Goal: Task Accomplishment & Management: Manage account settings

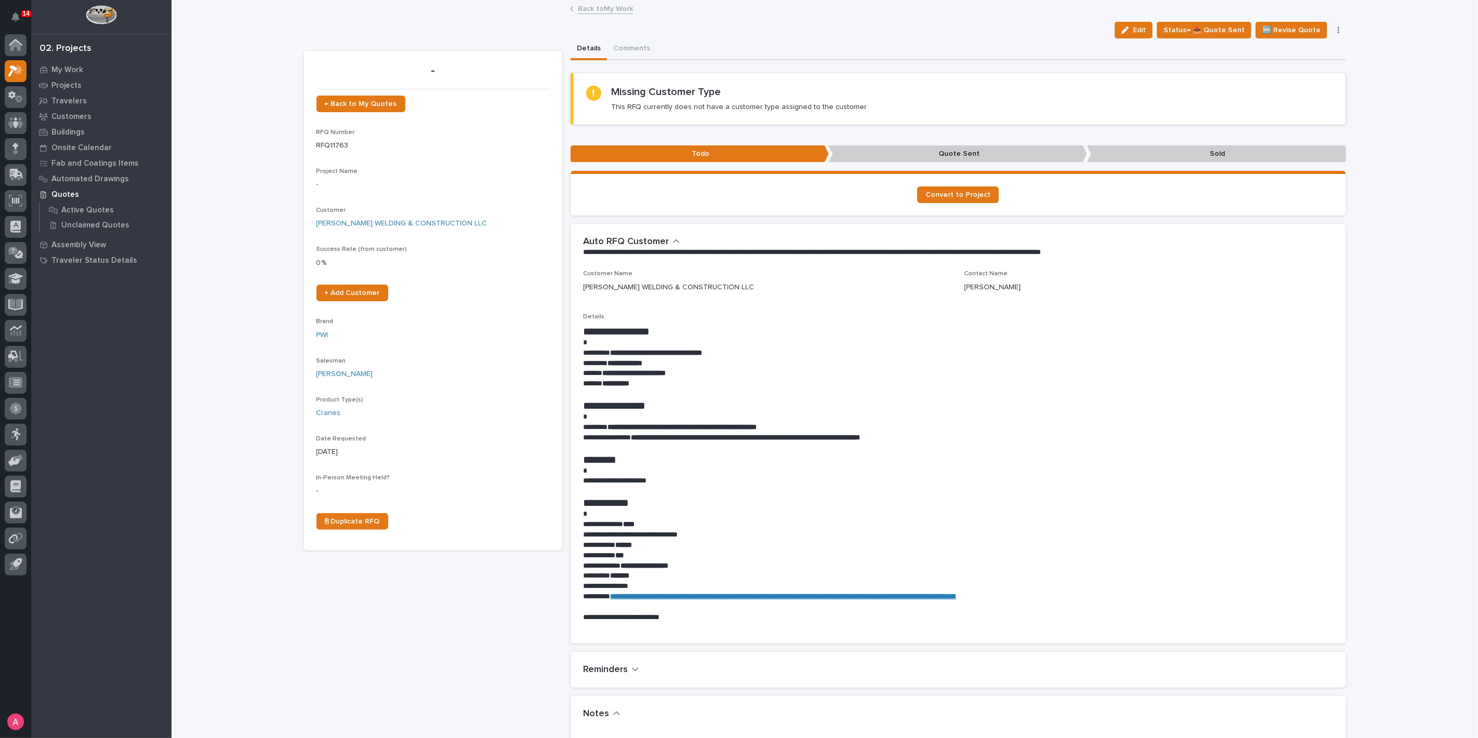
click at [606, 12] on link "Back to My Work" at bounding box center [605, 8] width 55 height 12
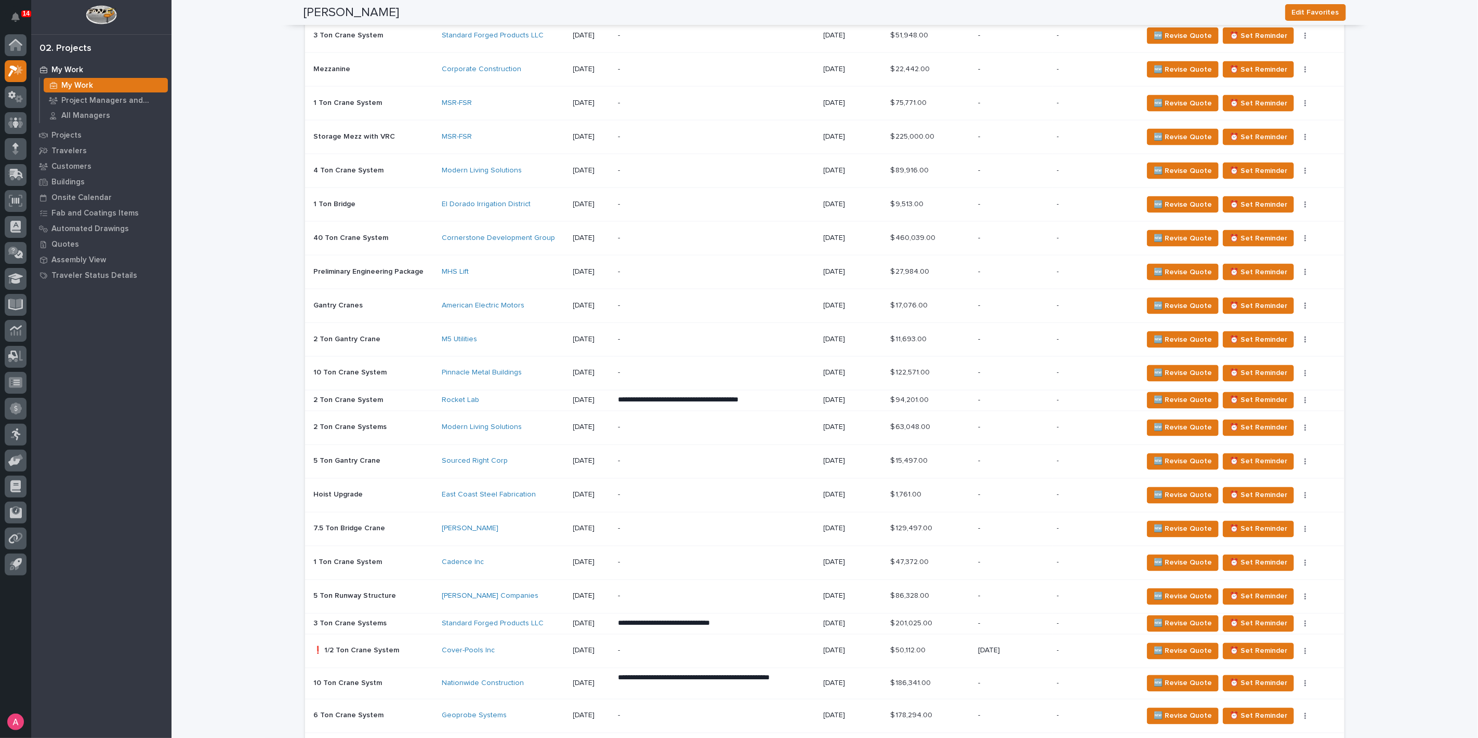
scroll to position [1328, 0]
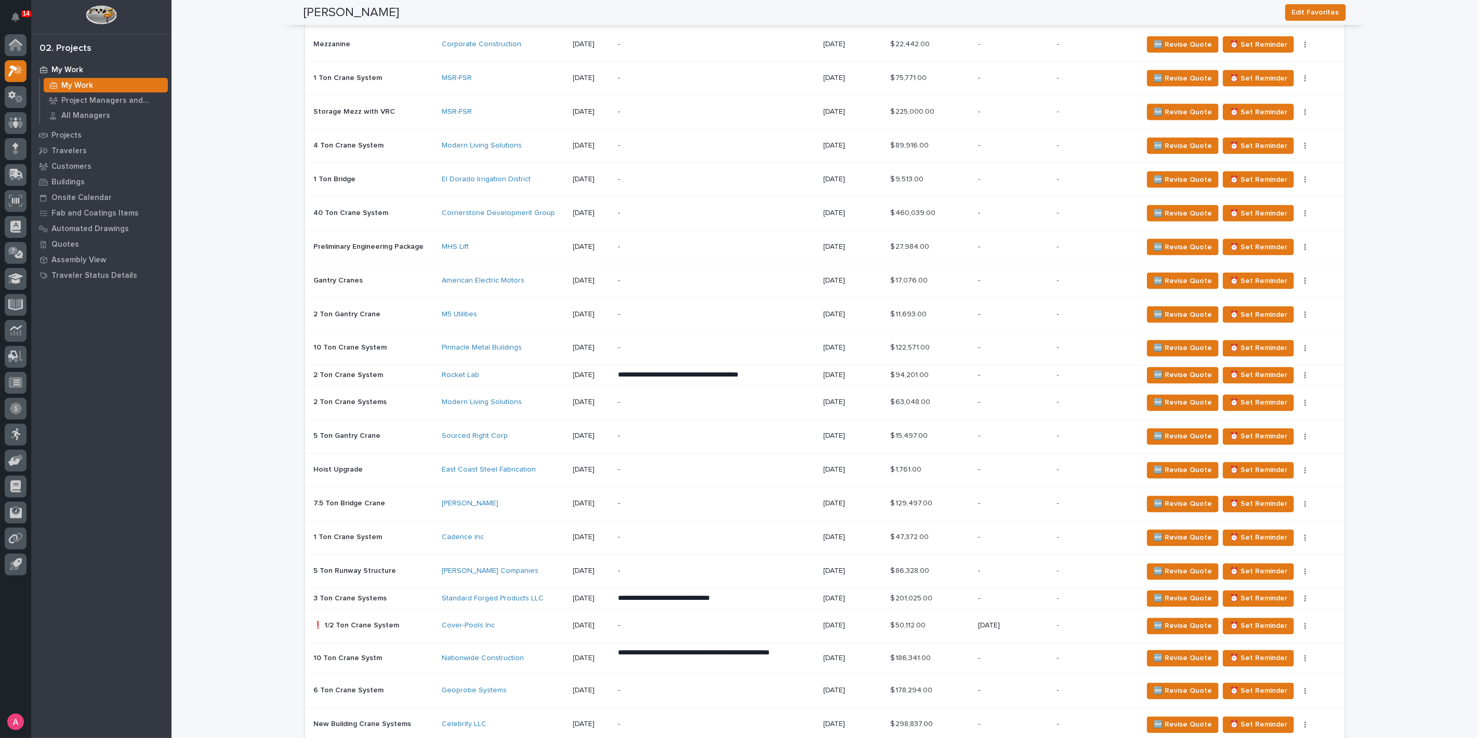
click at [513, 376] on div "Rocket Lab" at bounding box center [503, 375] width 123 height 17
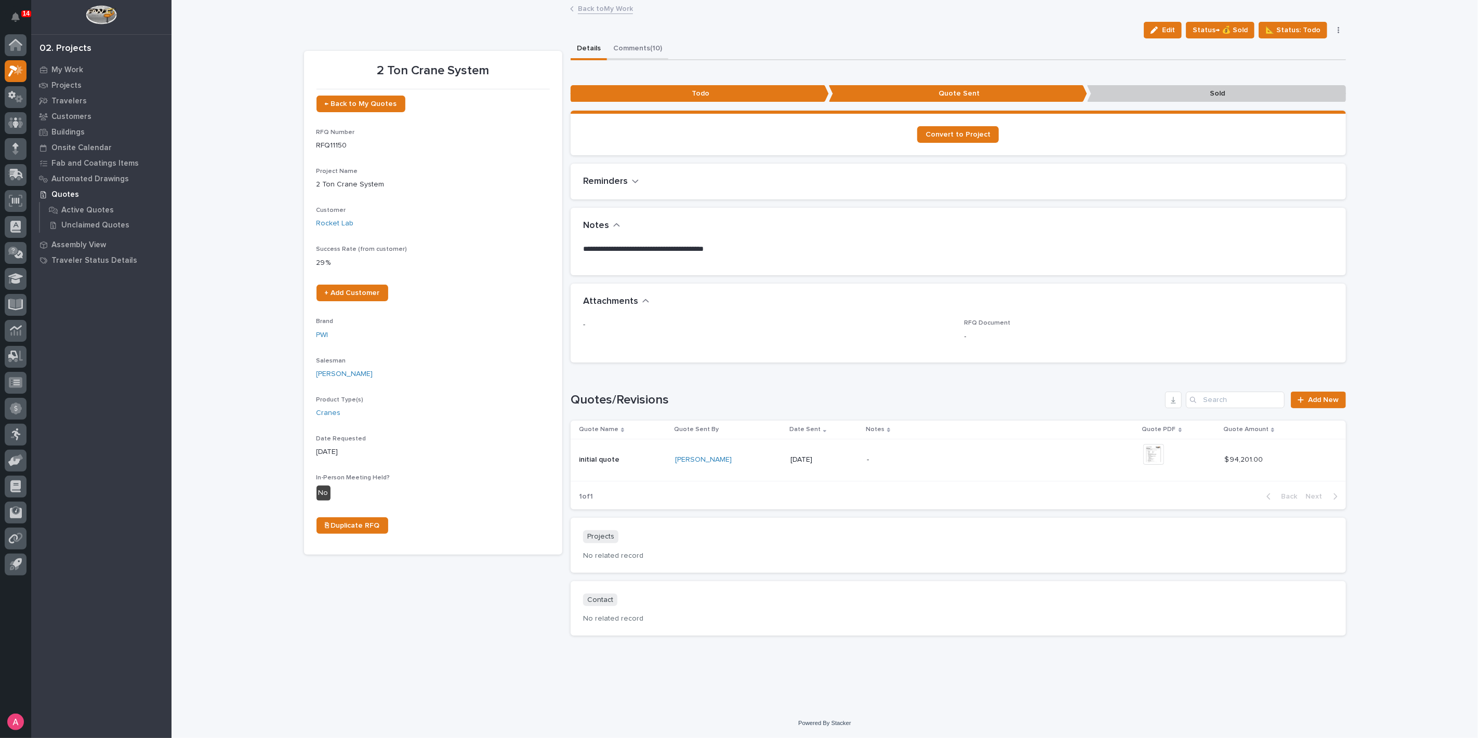
click at [644, 42] on button "Comments (10)" at bounding box center [637, 49] width 61 height 22
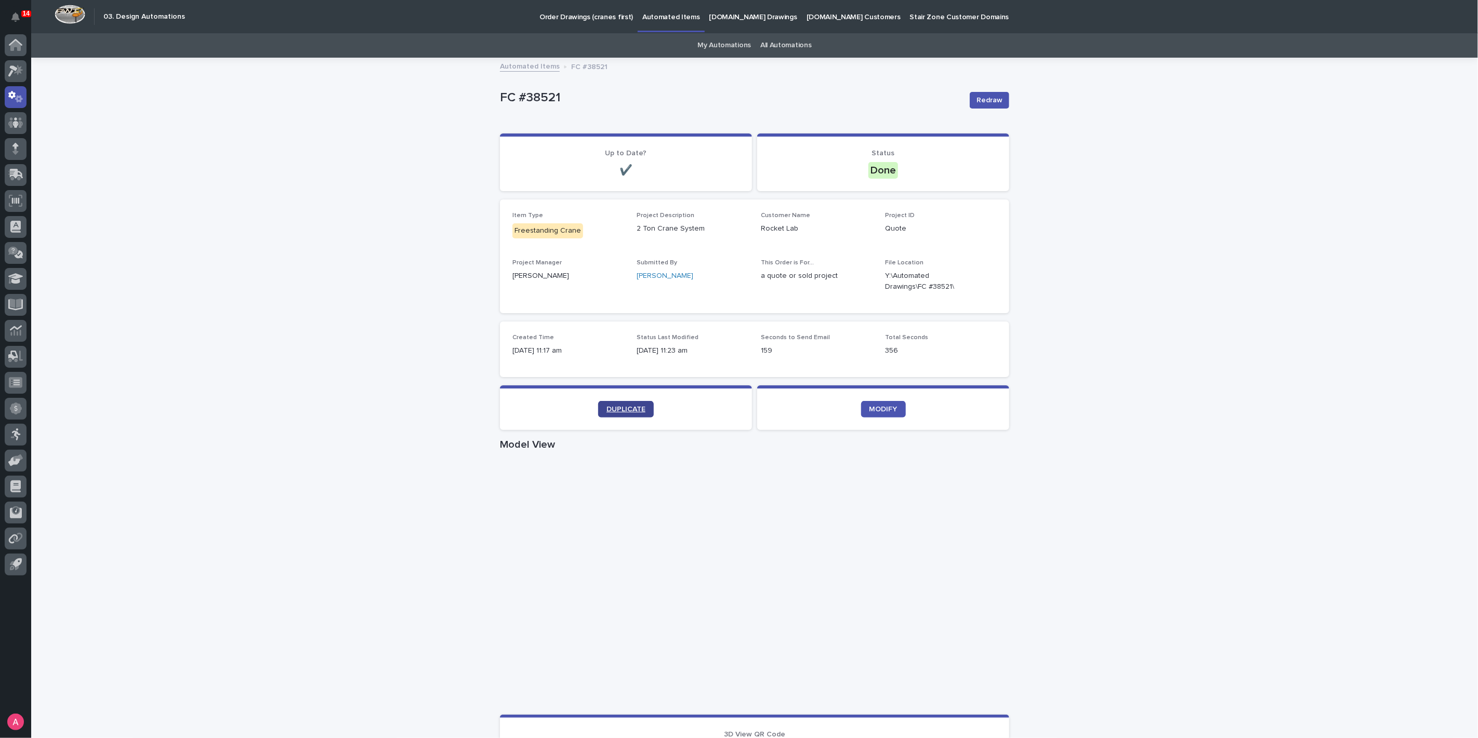
click at [635, 412] on span "DUPLICATE" at bounding box center [625, 409] width 39 height 7
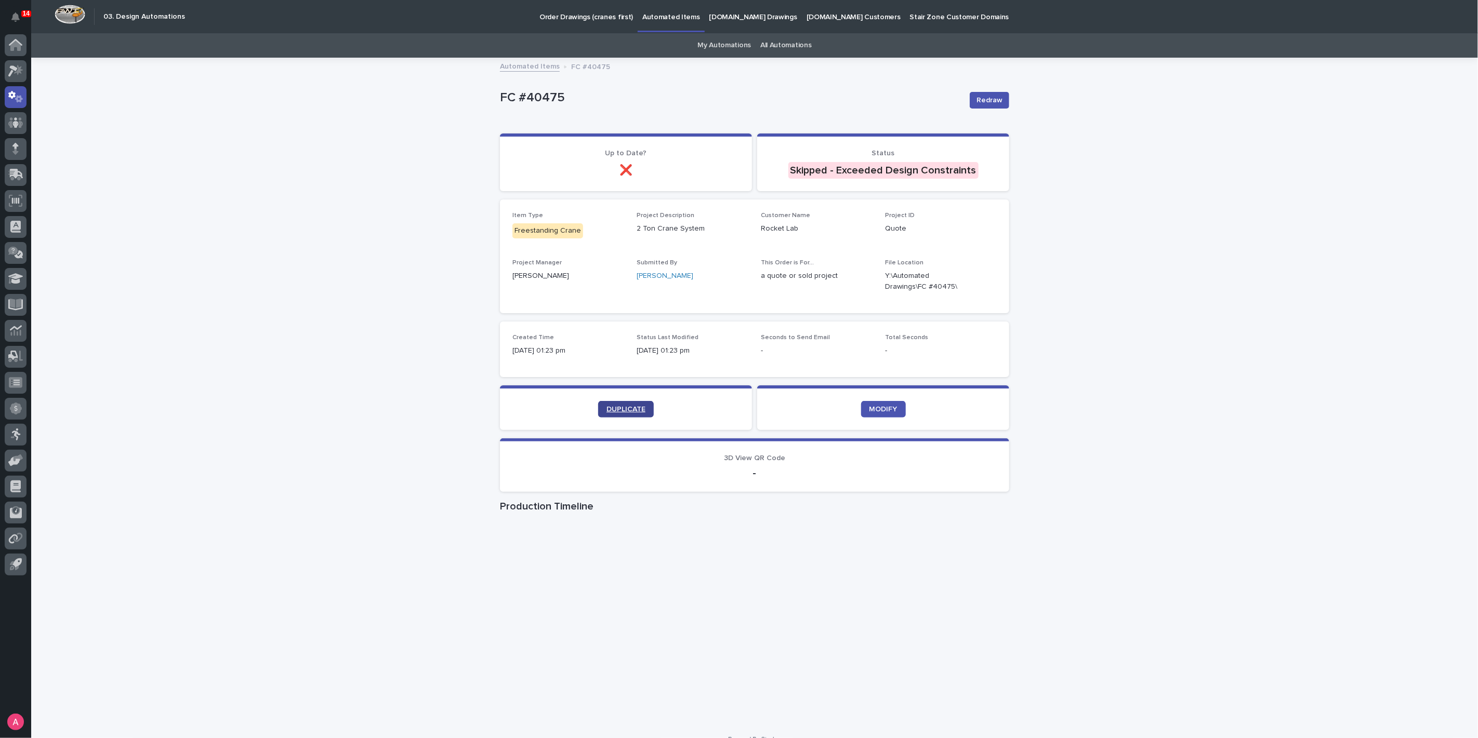
click at [606, 414] on link "DUPLICATE" at bounding box center [626, 409] width 56 height 17
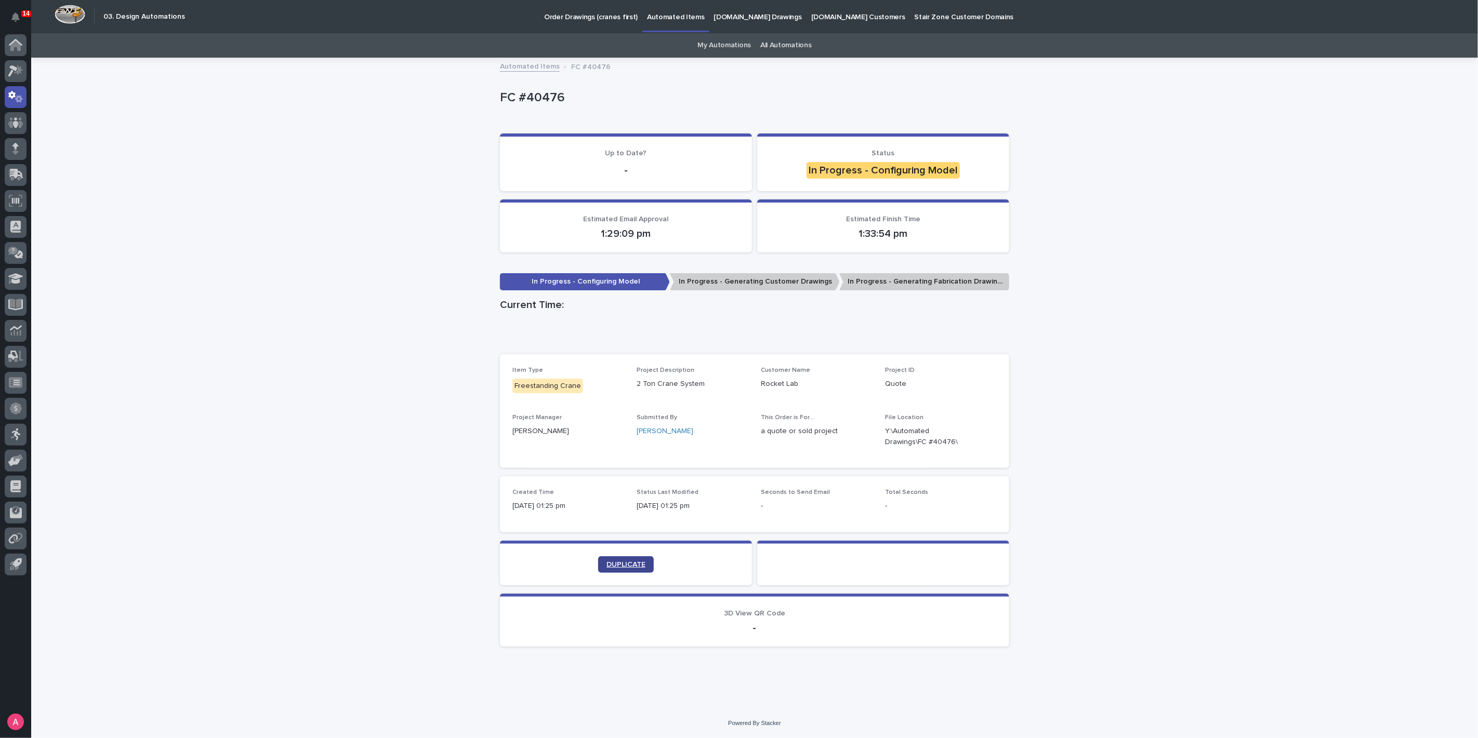
click at [600, 563] on link "DUPLICATE" at bounding box center [626, 565] width 56 height 17
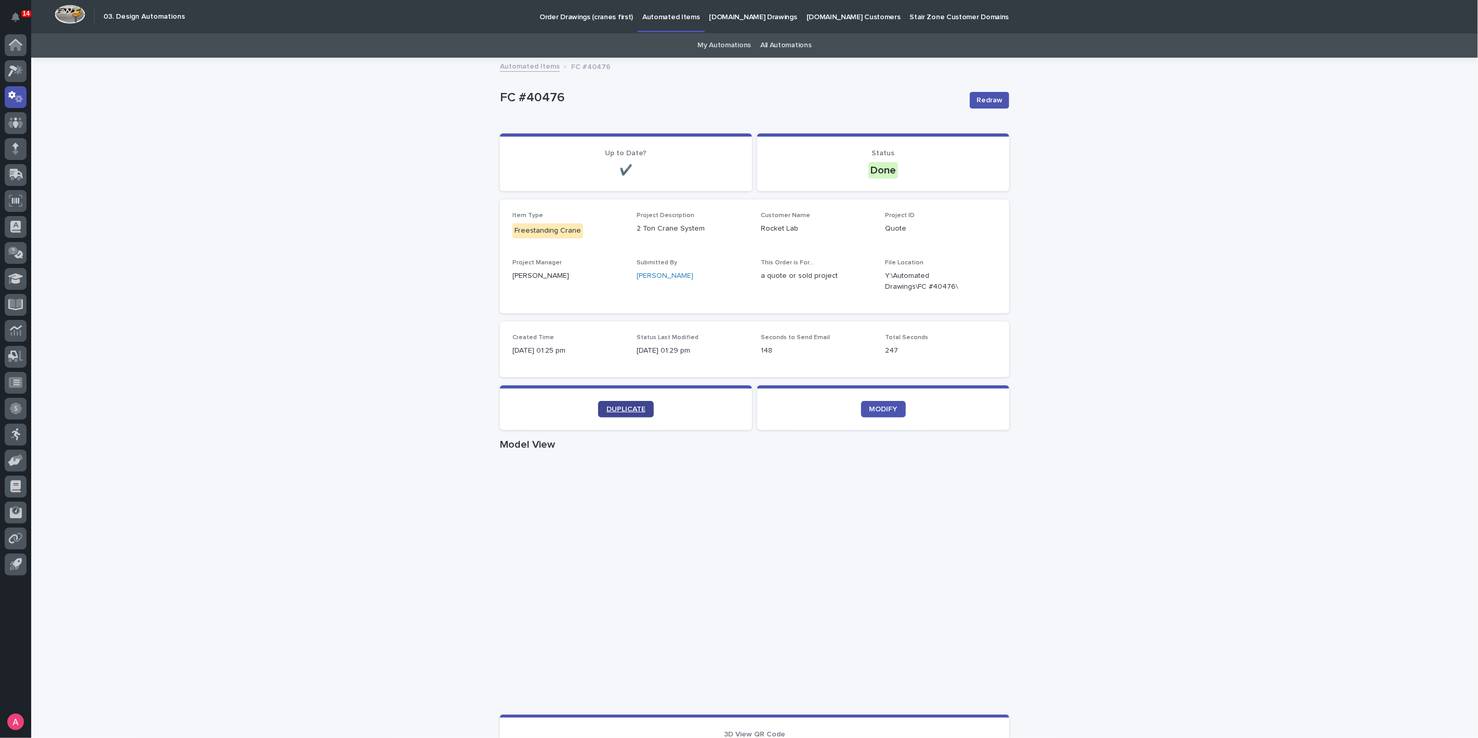
click at [616, 410] on span "DUPLICATE" at bounding box center [625, 409] width 39 height 7
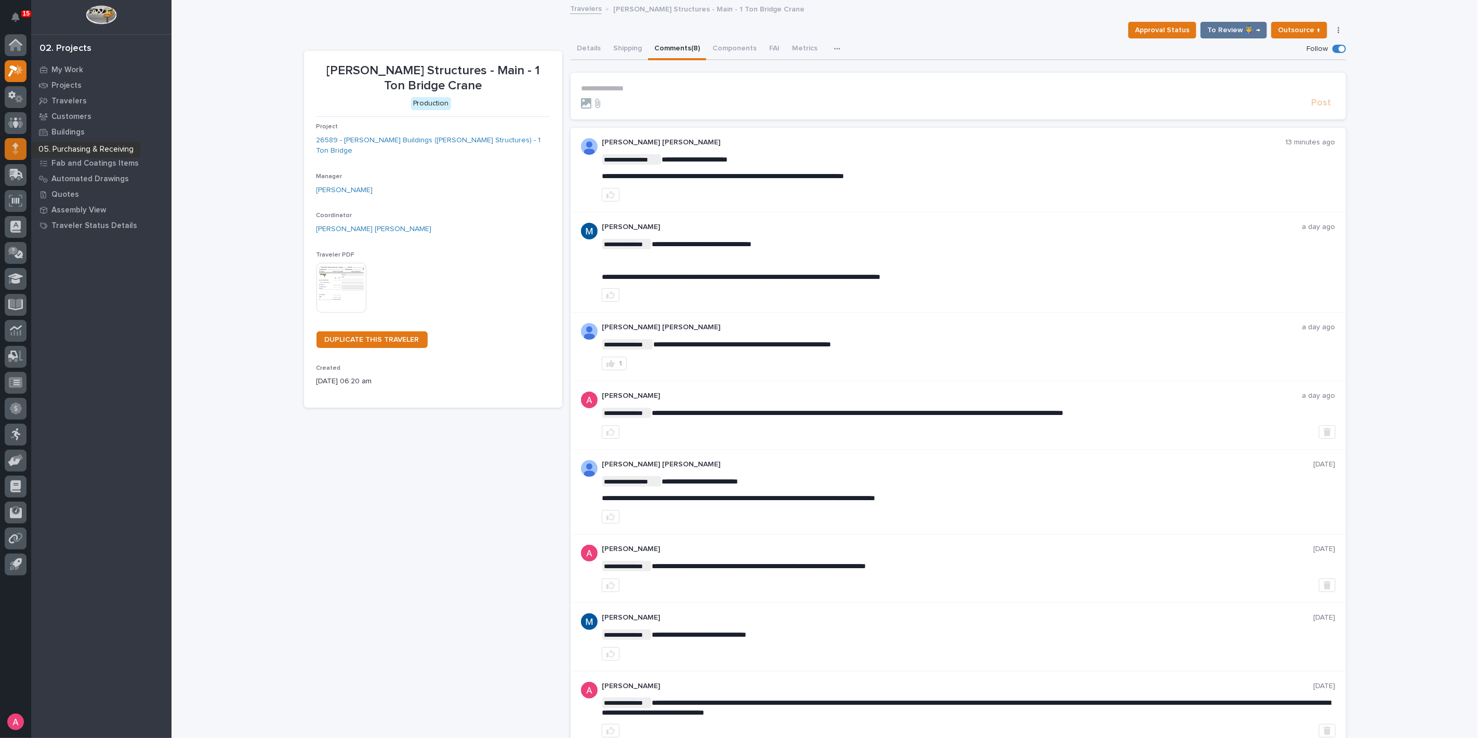
click at [13, 145] on icon at bounding box center [15, 146] width 6 height 6
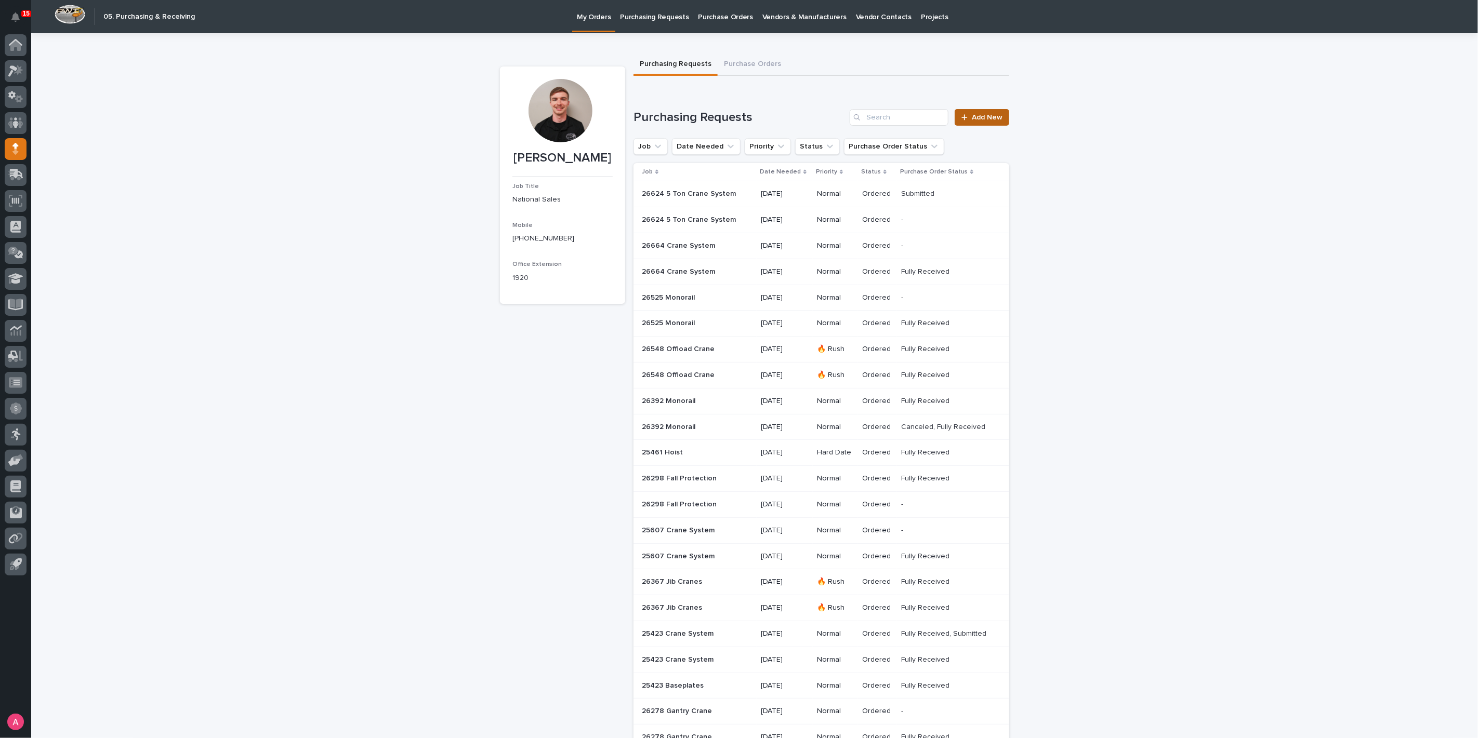
click at [992, 116] on span "Add New" at bounding box center [987, 117] width 31 height 7
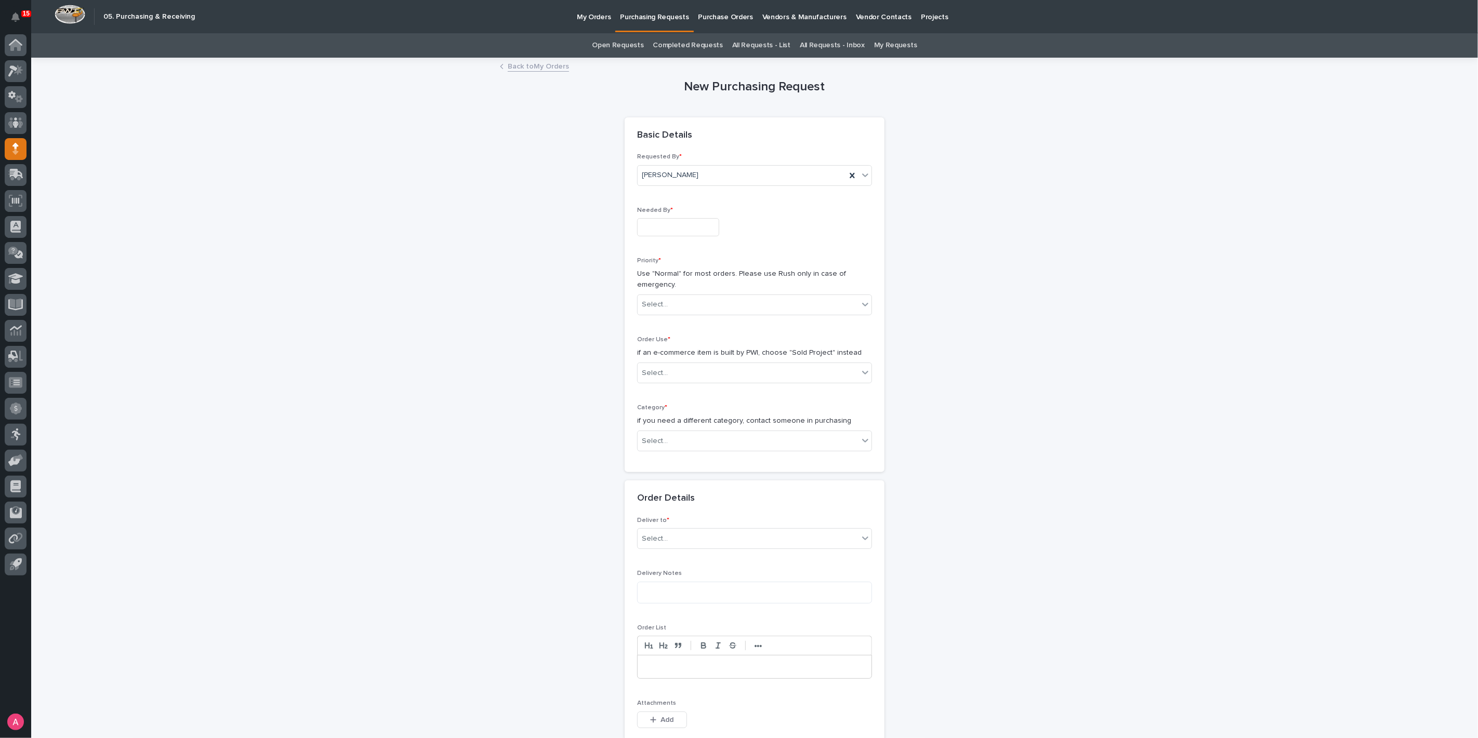
click at [707, 227] on input "text" at bounding box center [678, 227] width 82 height 18
click at [671, 163] on div "20" at bounding box center [667, 159] width 14 height 14
type input "**********"
click at [677, 299] on div "Select..." at bounding box center [748, 304] width 221 height 17
drag, startPoint x: 665, startPoint y: 329, endPoint x: 672, endPoint y: 354, distance: 25.5
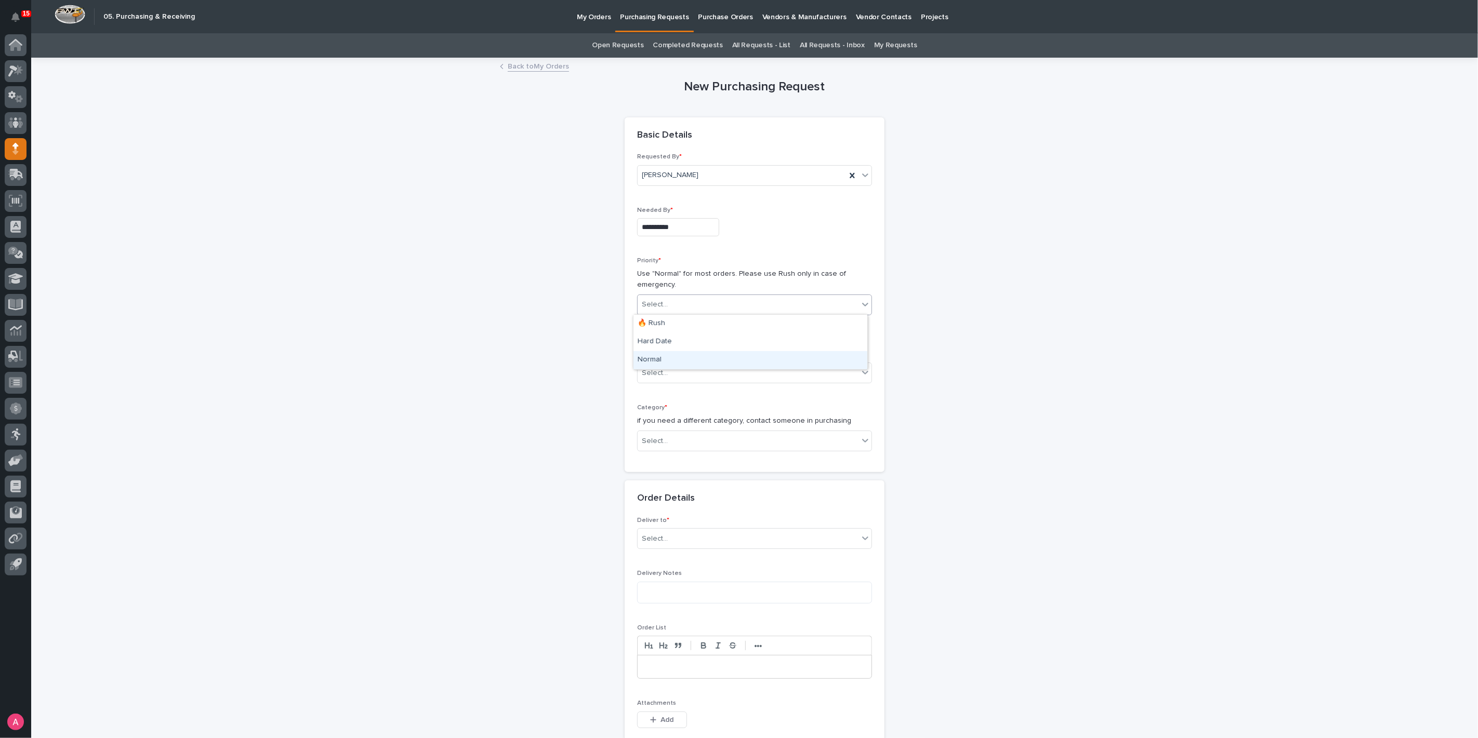
click at [672, 354] on div "Normal" at bounding box center [750, 360] width 234 height 18
click at [677, 375] on div "Select..." at bounding box center [748, 373] width 221 height 17
click at [680, 391] on div "Sold Project" at bounding box center [750, 391] width 234 height 18
click at [692, 433] on div "Select..." at bounding box center [748, 441] width 221 height 17
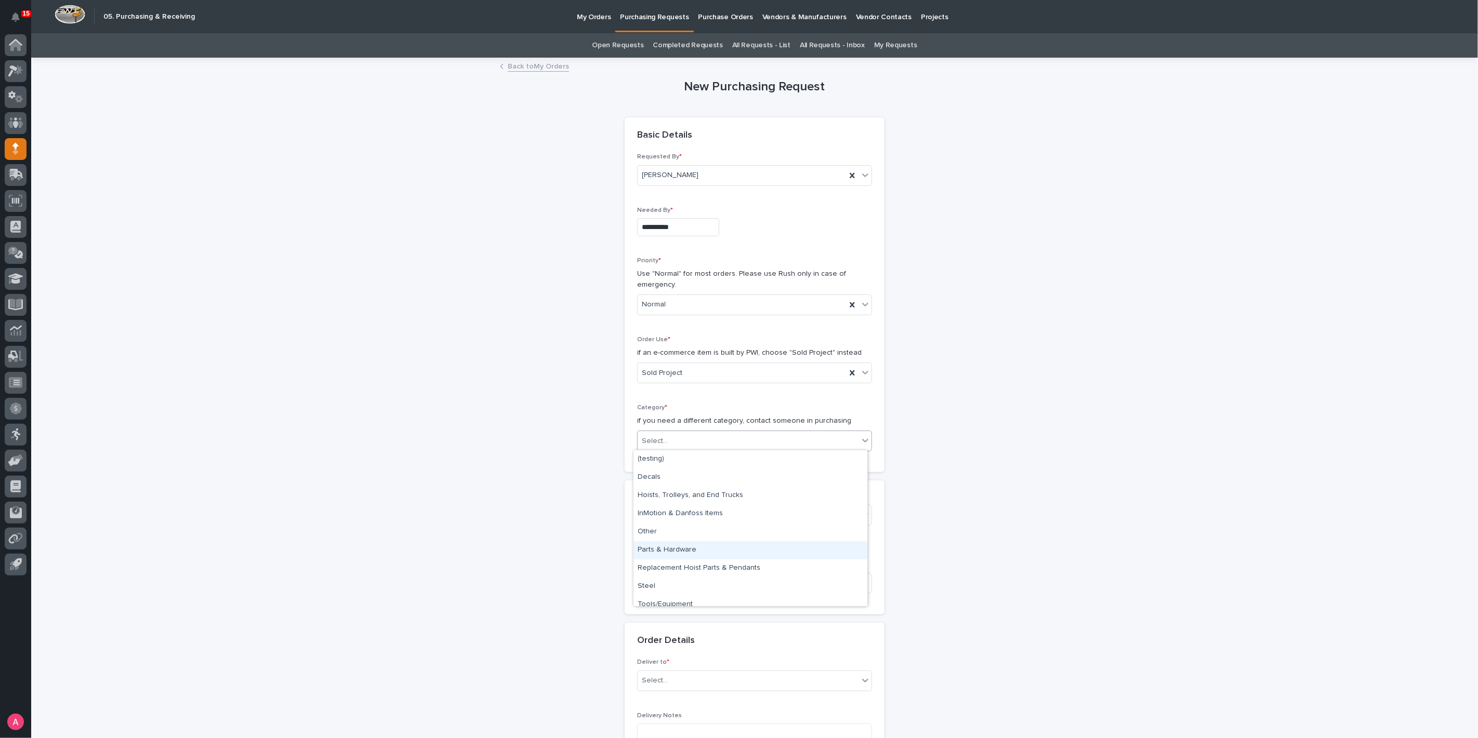
click at [692, 546] on div "Parts & Hardware" at bounding box center [750, 550] width 234 height 18
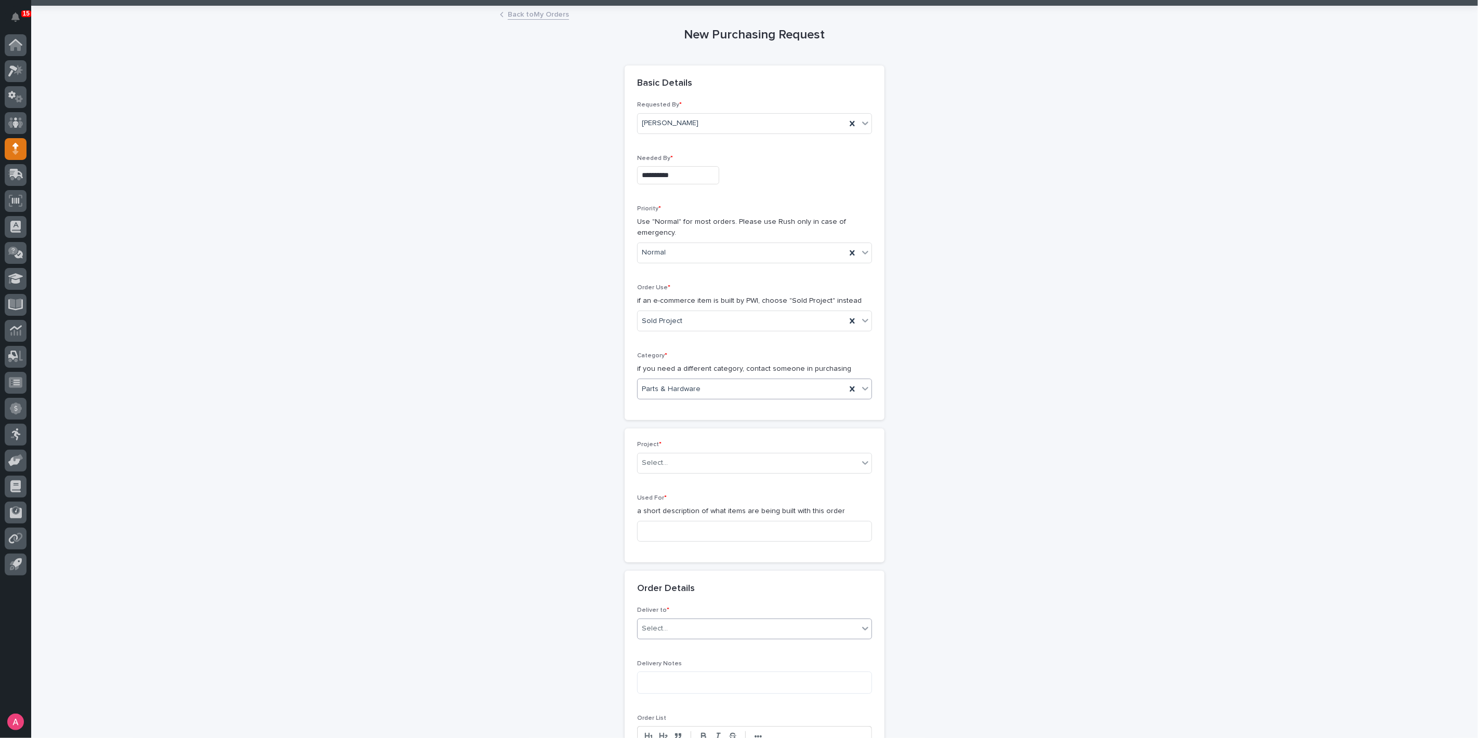
scroll to position [173, 0]
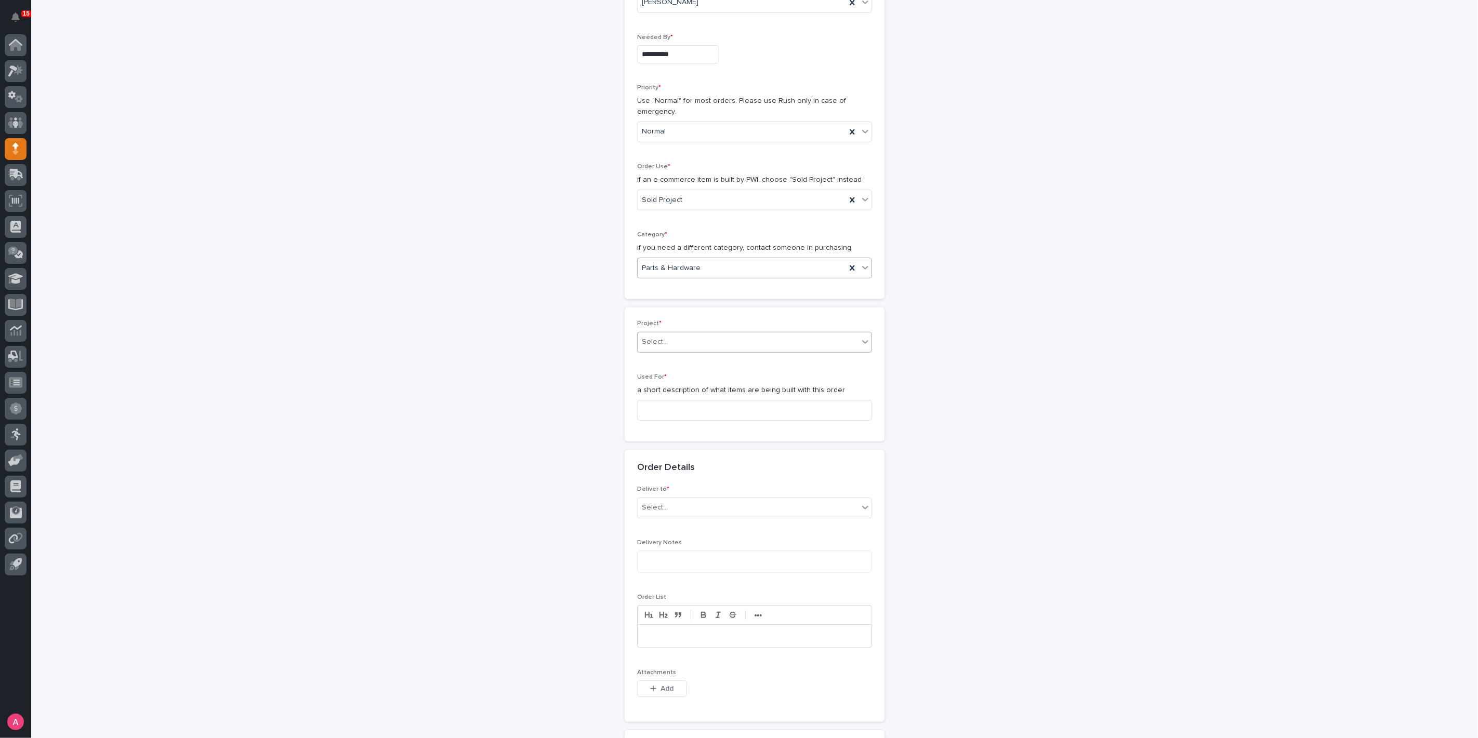
click at [695, 343] on div "Select..." at bounding box center [748, 342] width 221 height 17
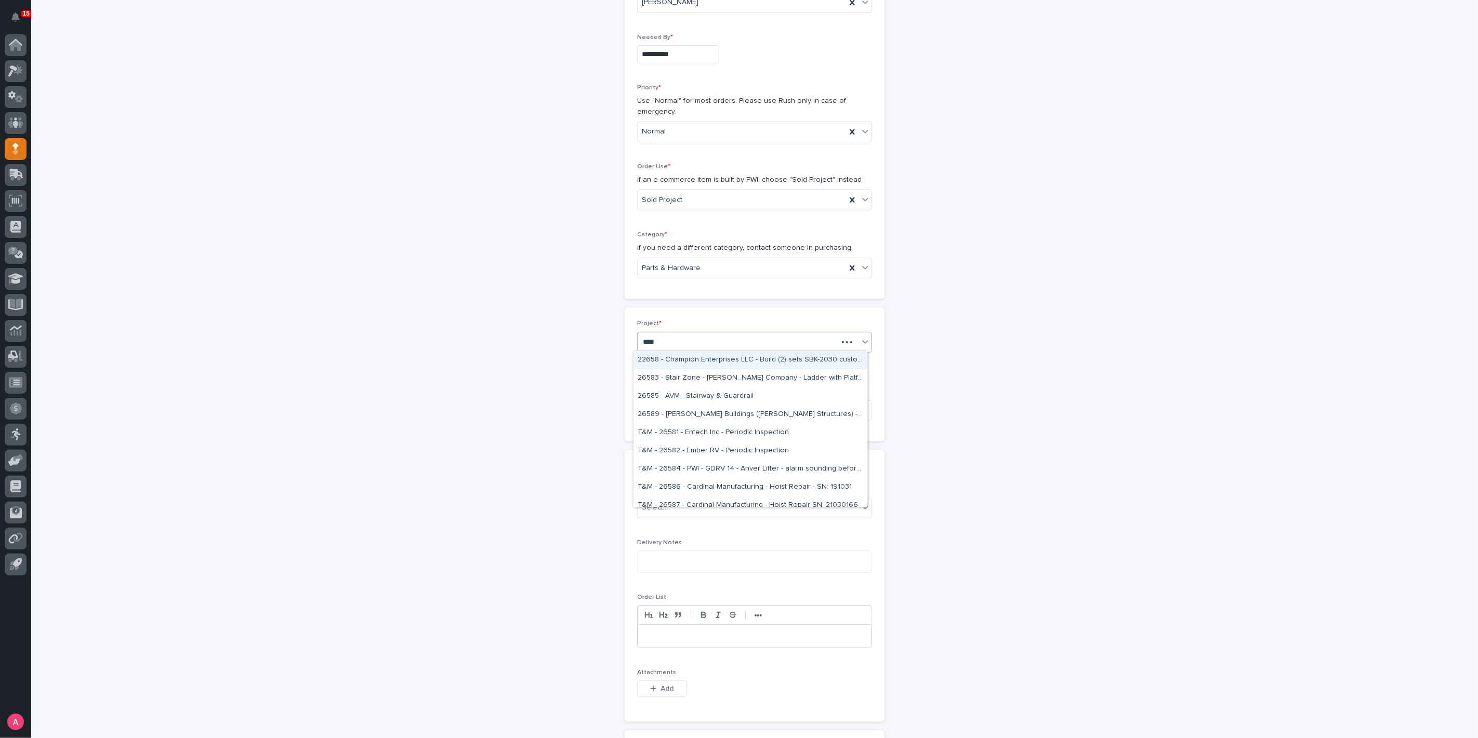
type input "*****"
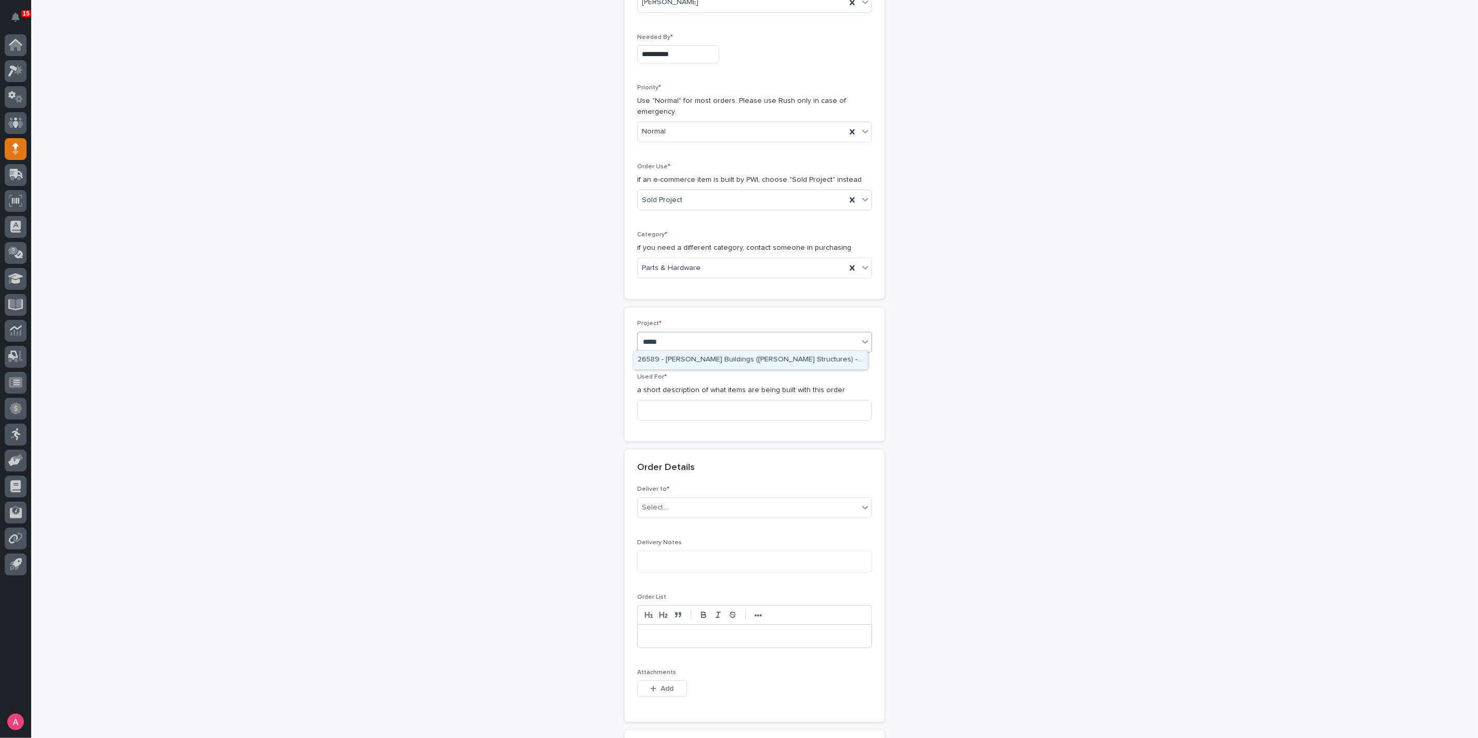
click at [697, 355] on div "26589 - [PERSON_NAME] Buildings ([PERSON_NAME] Structures) - 1 Ton Bridge" at bounding box center [750, 360] width 234 height 18
click at [684, 407] on input at bounding box center [754, 410] width 235 height 21
type input "1 Ton Bridge"
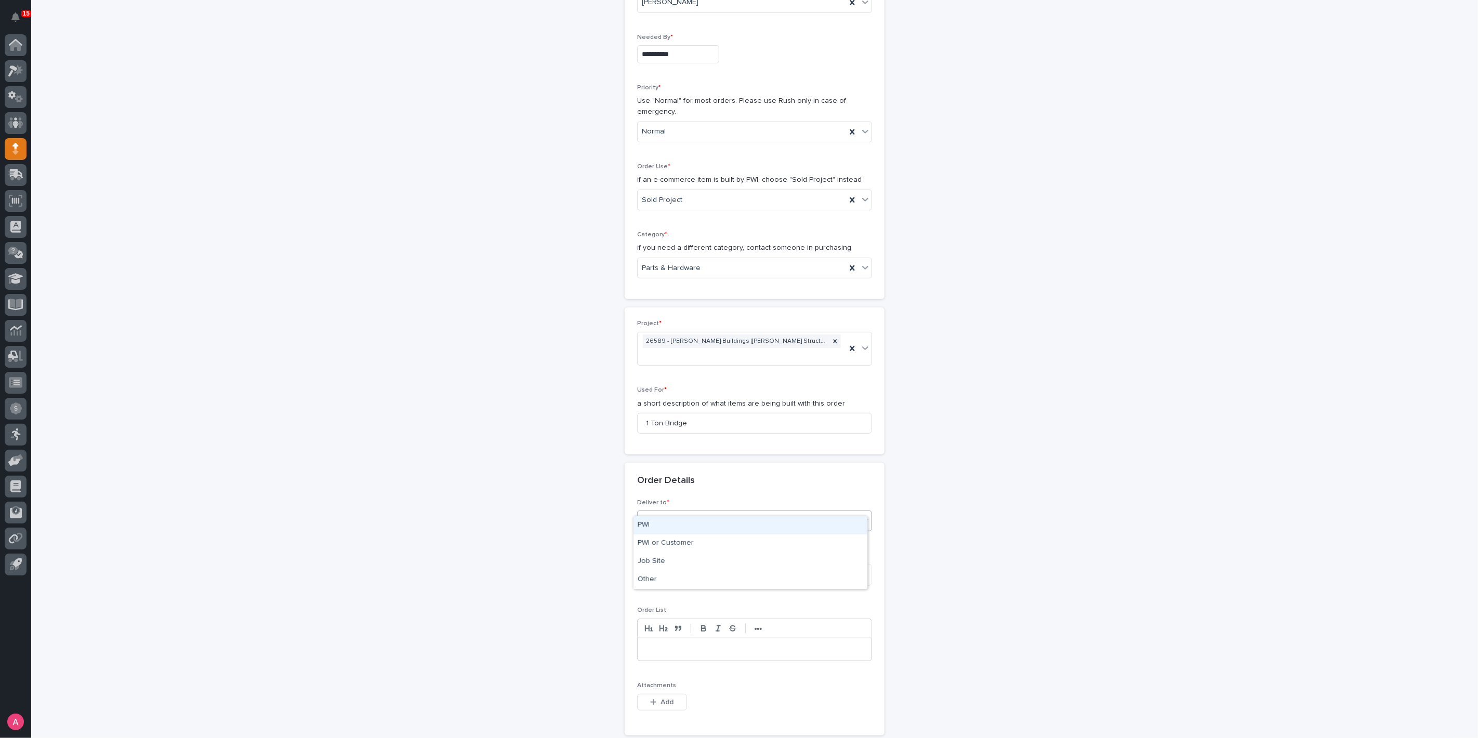
click at [792, 513] on div "Select..." at bounding box center [748, 521] width 221 height 17
click at [765, 527] on div "PWI" at bounding box center [750, 526] width 234 height 18
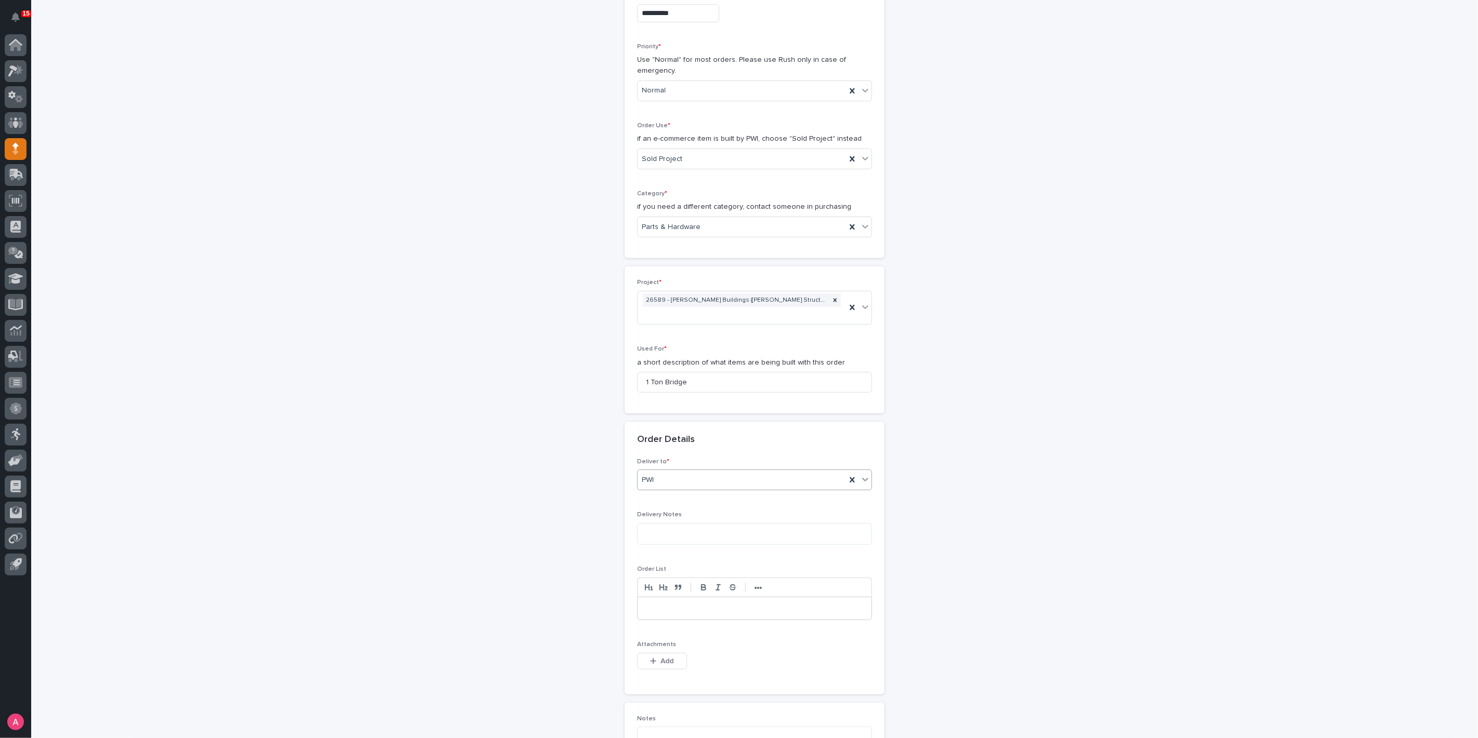
scroll to position [231, 0]
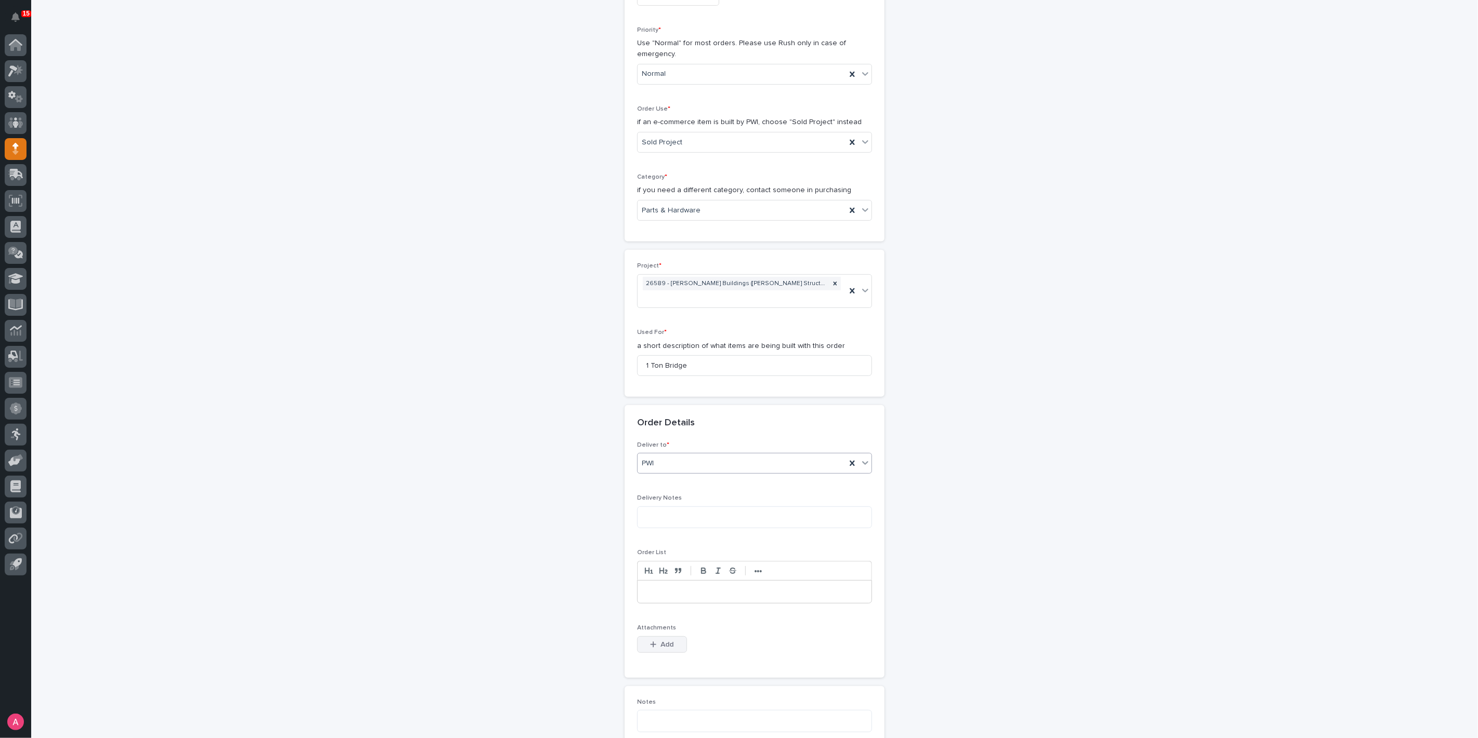
click at [664, 641] on span "Add" at bounding box center [667, 644] width 13 height 7
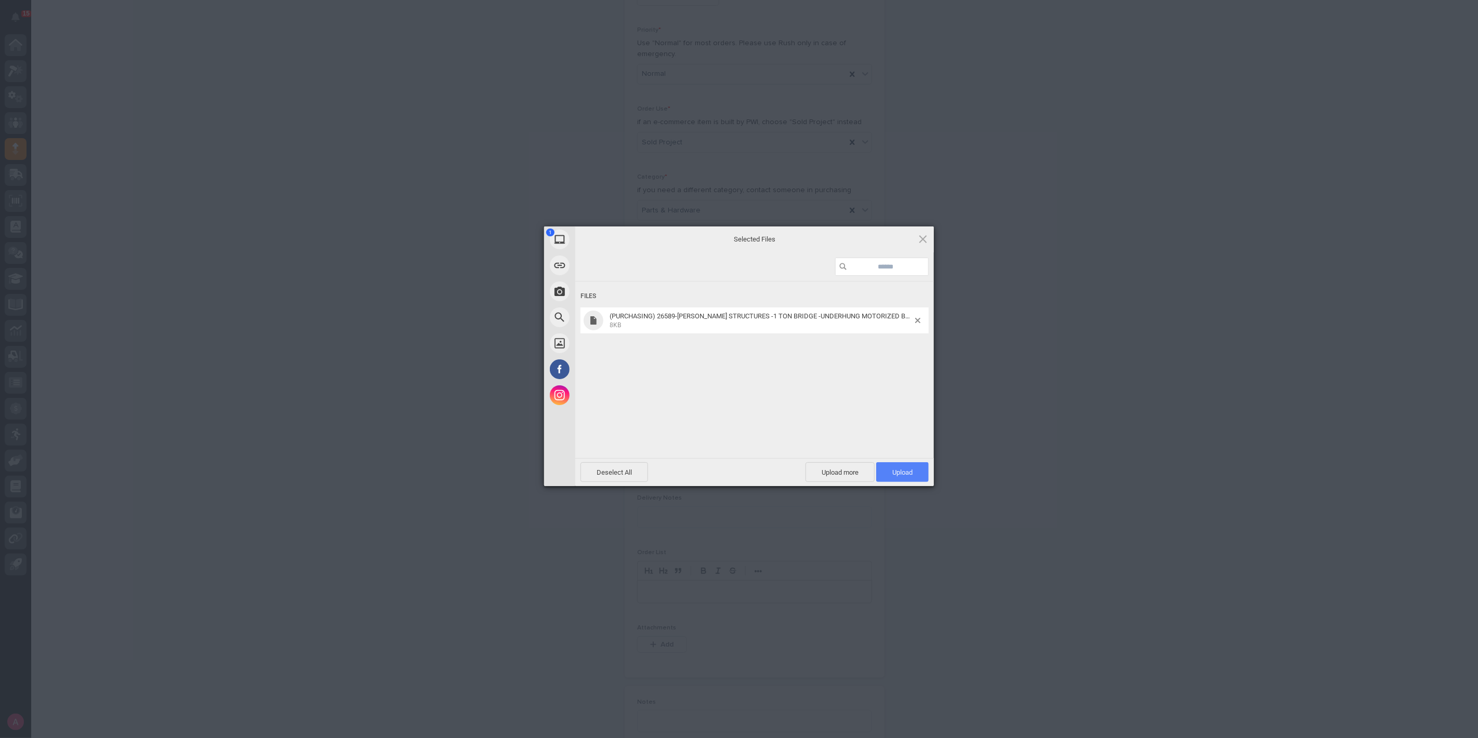
click at [899, 465] on span "Upload 1" at bounding box center [902, 472] width 52 height 20
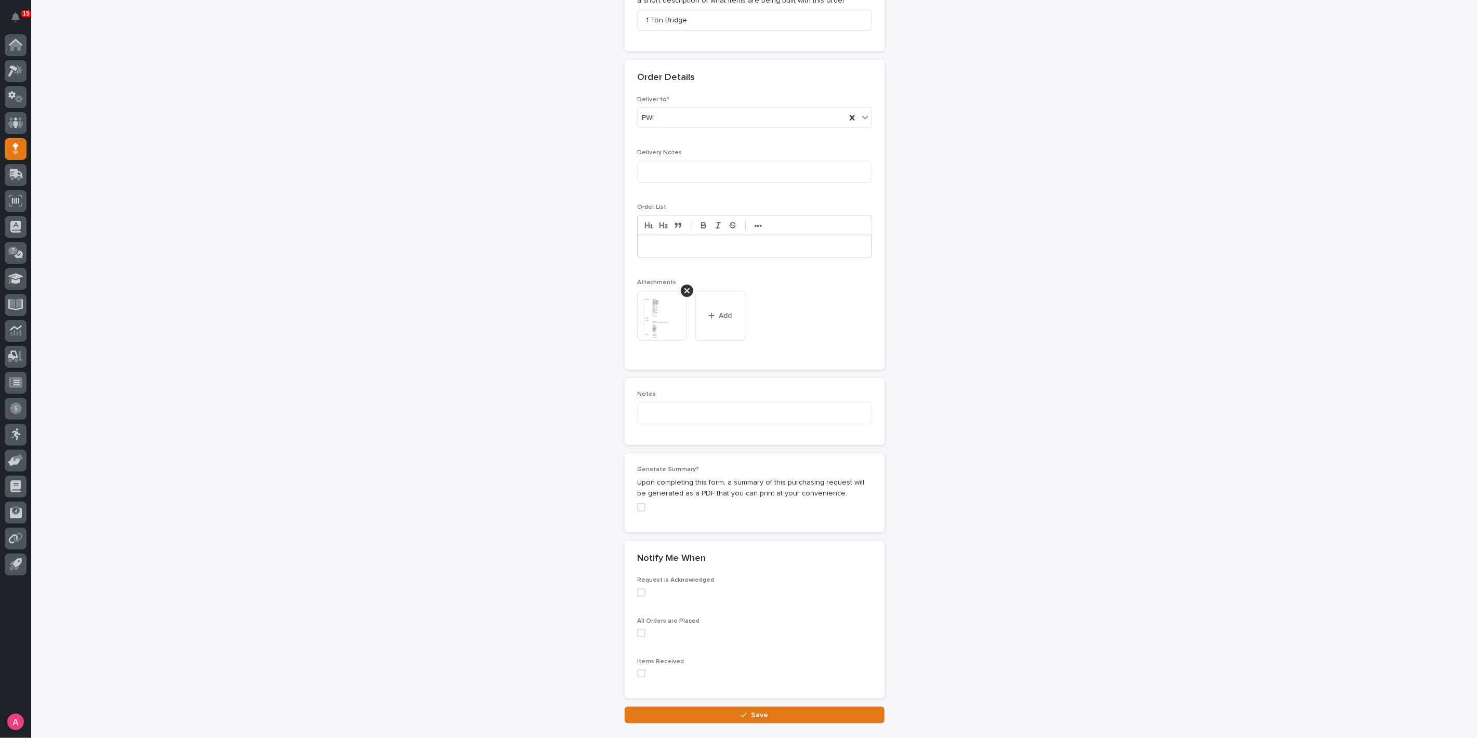
scroll to position [627, 0]
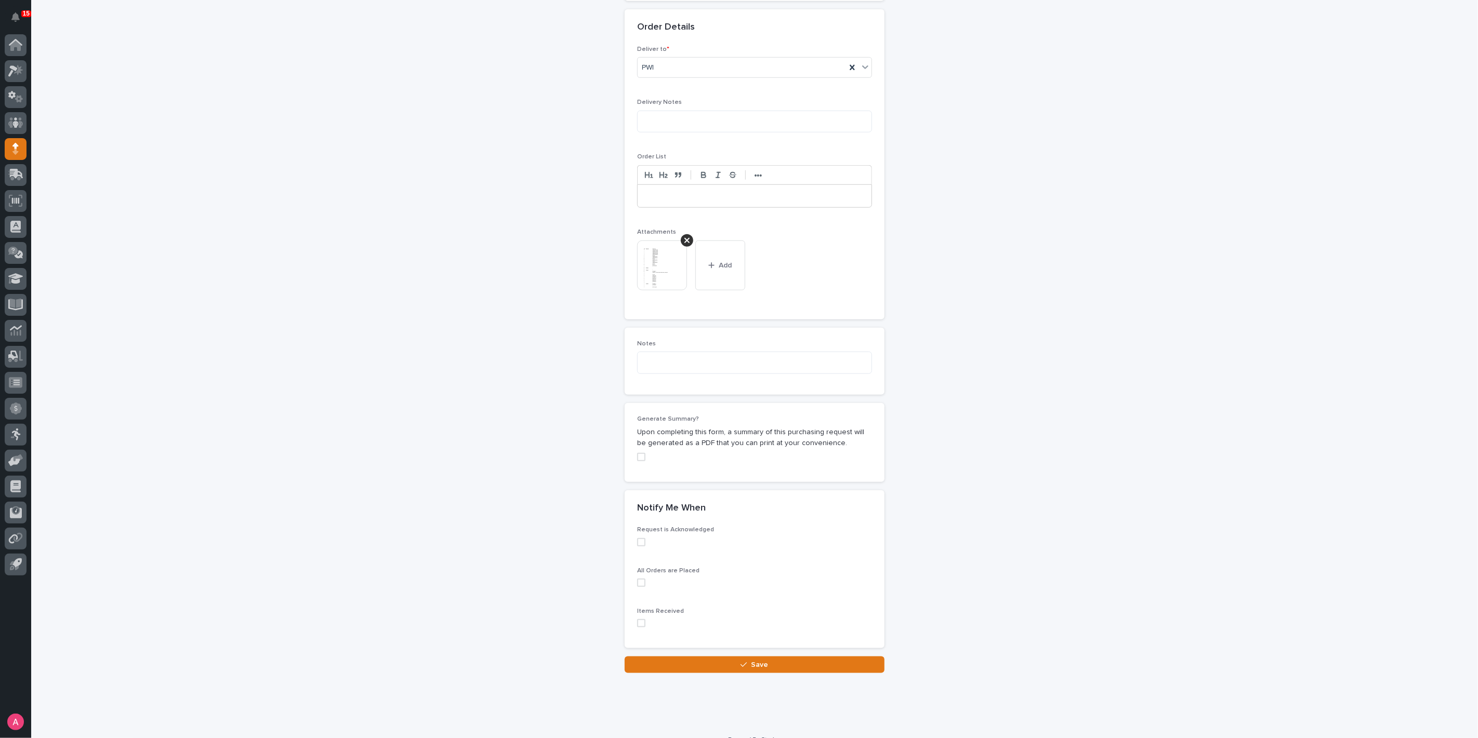
click at [638, 453] on span at bounding box center [641, 457] width 8 height 8
click at [736, 657] on button "Save" at bounding box center [755, 665] width 260 height 17
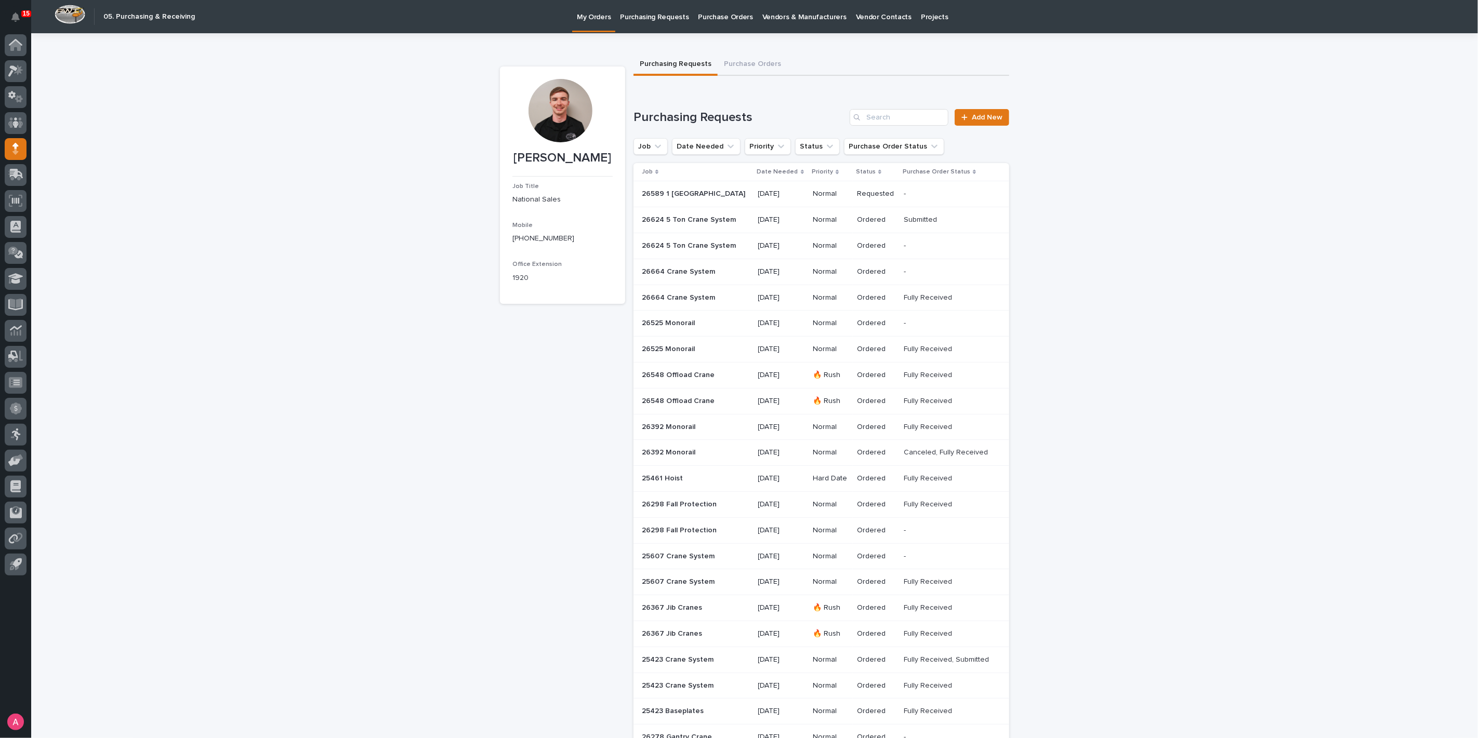
click at [731, 193] on p at bounding box center [694, 194] width 104 height 9
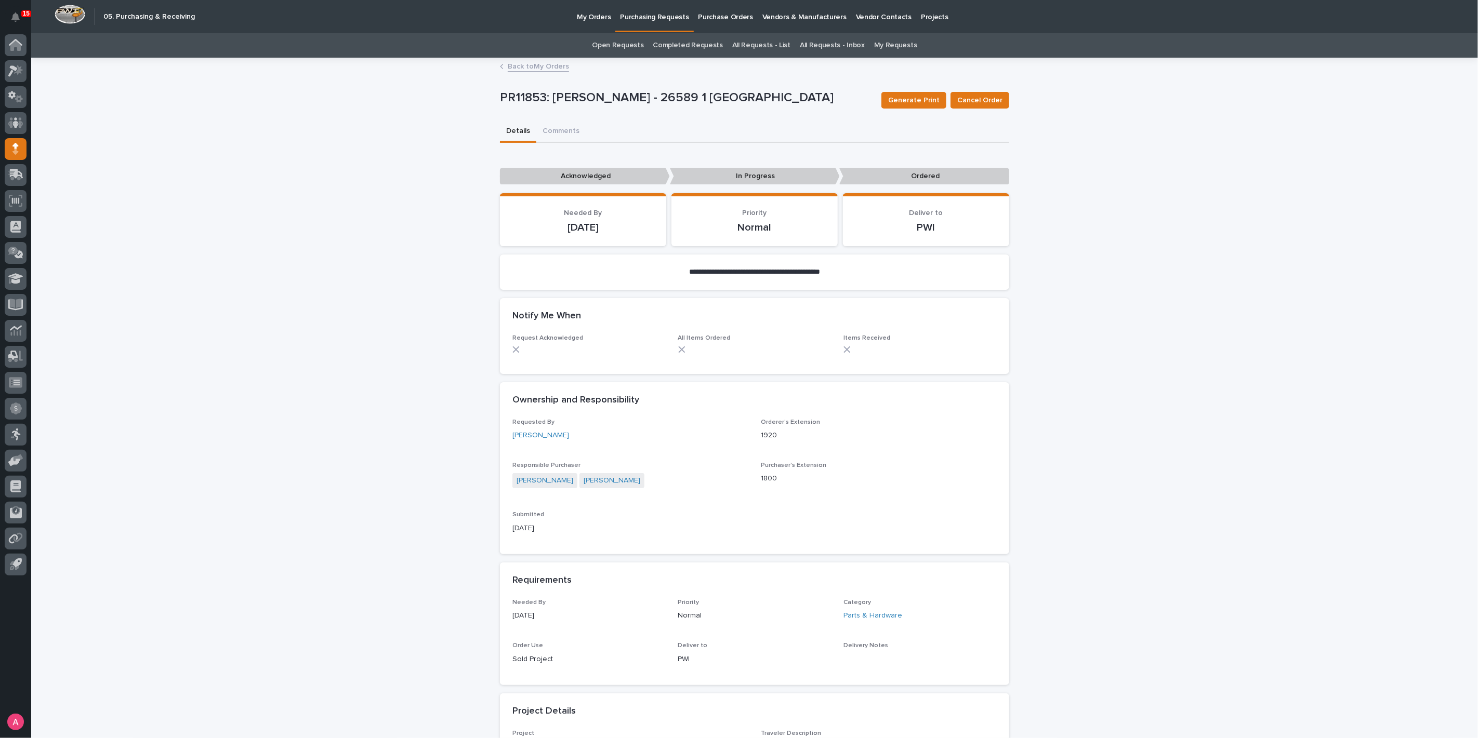
click at [540, 66] on link "Back to My Orders" at bounding box center [538, 66] width 61 height 12
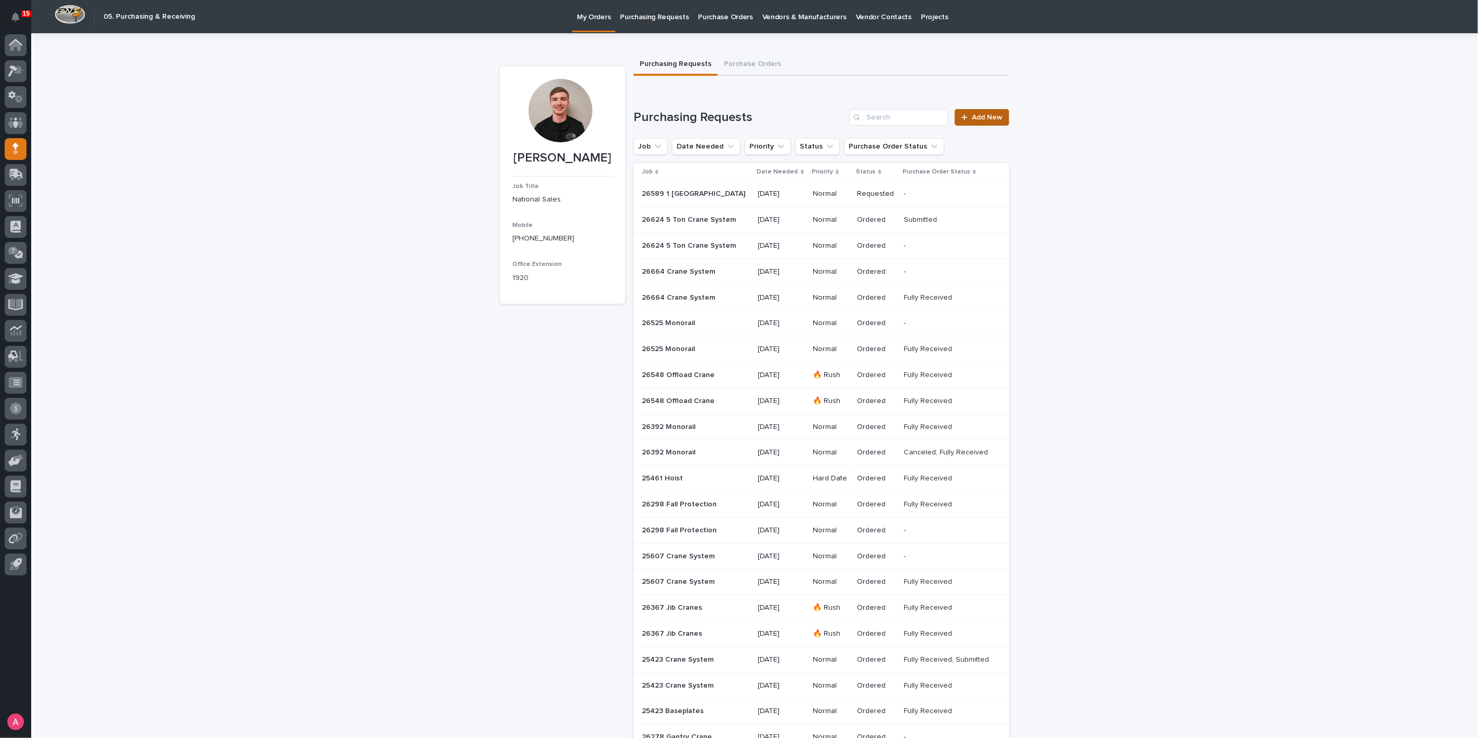
click at [979, 109] on link "Add New" at bounding box center [982, 117] width 55 height 17
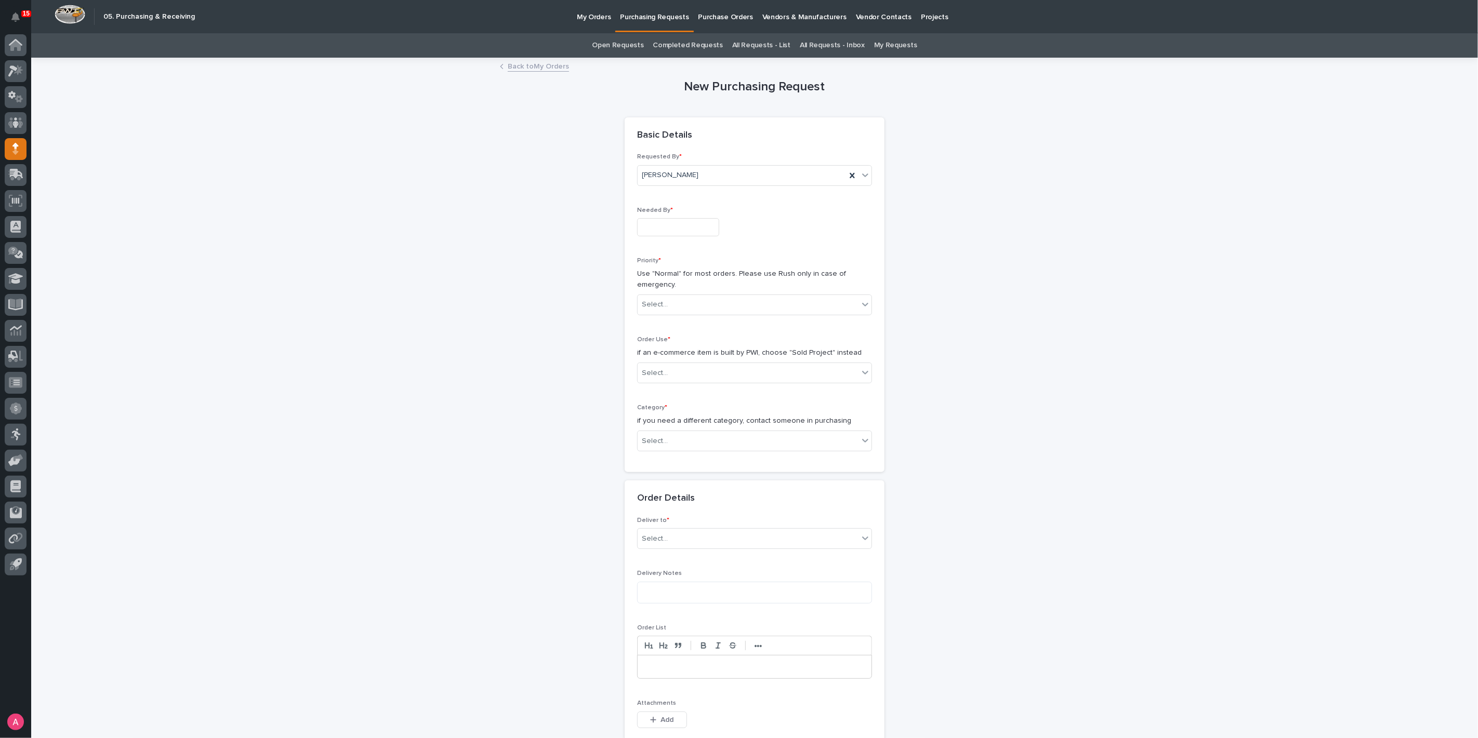
click at [686, 227] on input "text" at bounding box center [678, 227] width 82 height 18
click at [673, 161] on div "20" at bounding box center [667, 159] width 14 height 14
type input "**********"
click at [690, 306] on div "Select..." at bounding box center [748, 304] width 221 height 17
click at [679, 354] on div "Normal" at bounding box center [750, 360] width 234 height 18
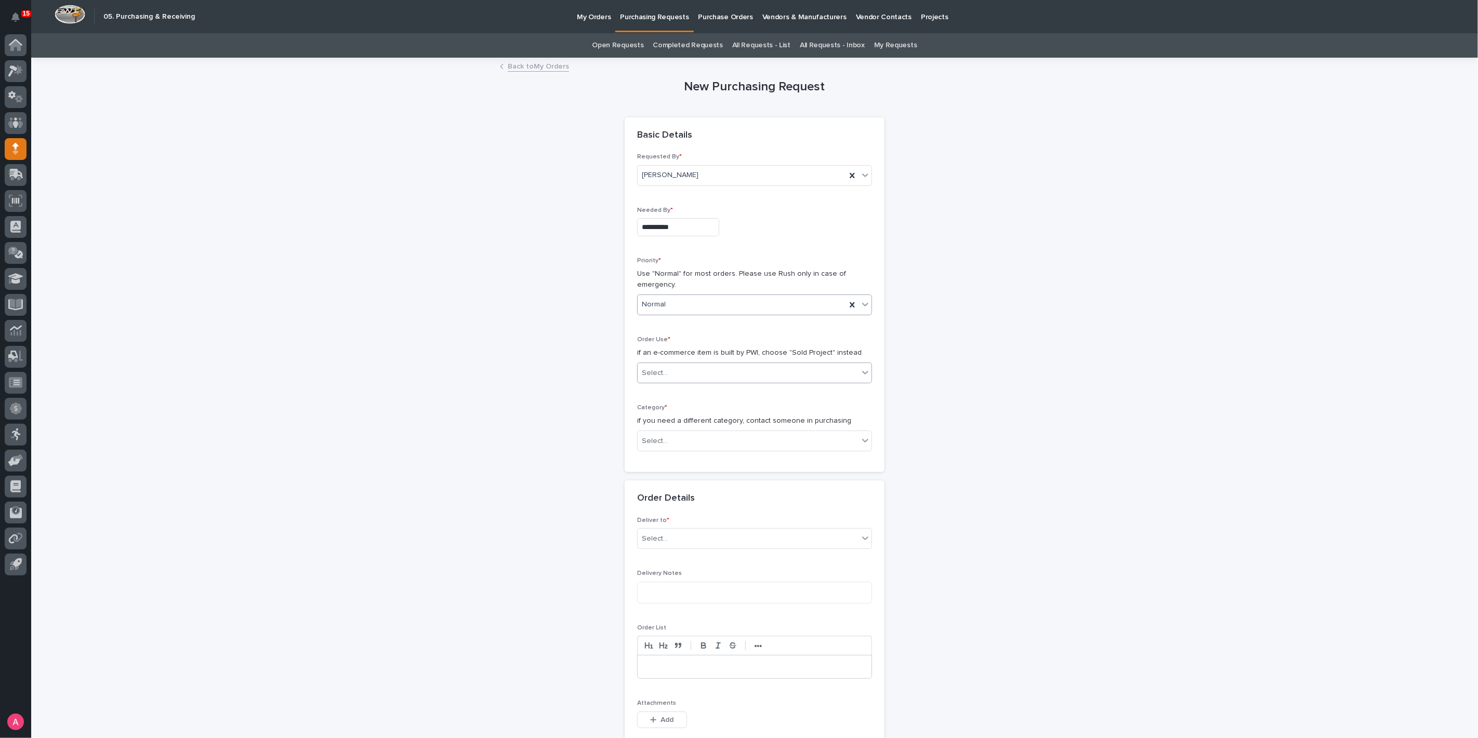
click at [674, 369] on div "Select..." at bounding box center [748, 373] width 221 height 17
click at [676, 389] on div "Sold Project" at bounding box center [750, 391] width 234 height 18
click at [668, 442] on div "Select..." at bounding box center [748, 441] width 221 height 17
click at [677, 578] on div "Steel" at bounding box center [750, 587] width 234 height 18
click at [674, 514] on div "Select..." at bounding box center [748, 515] width 221 height 17
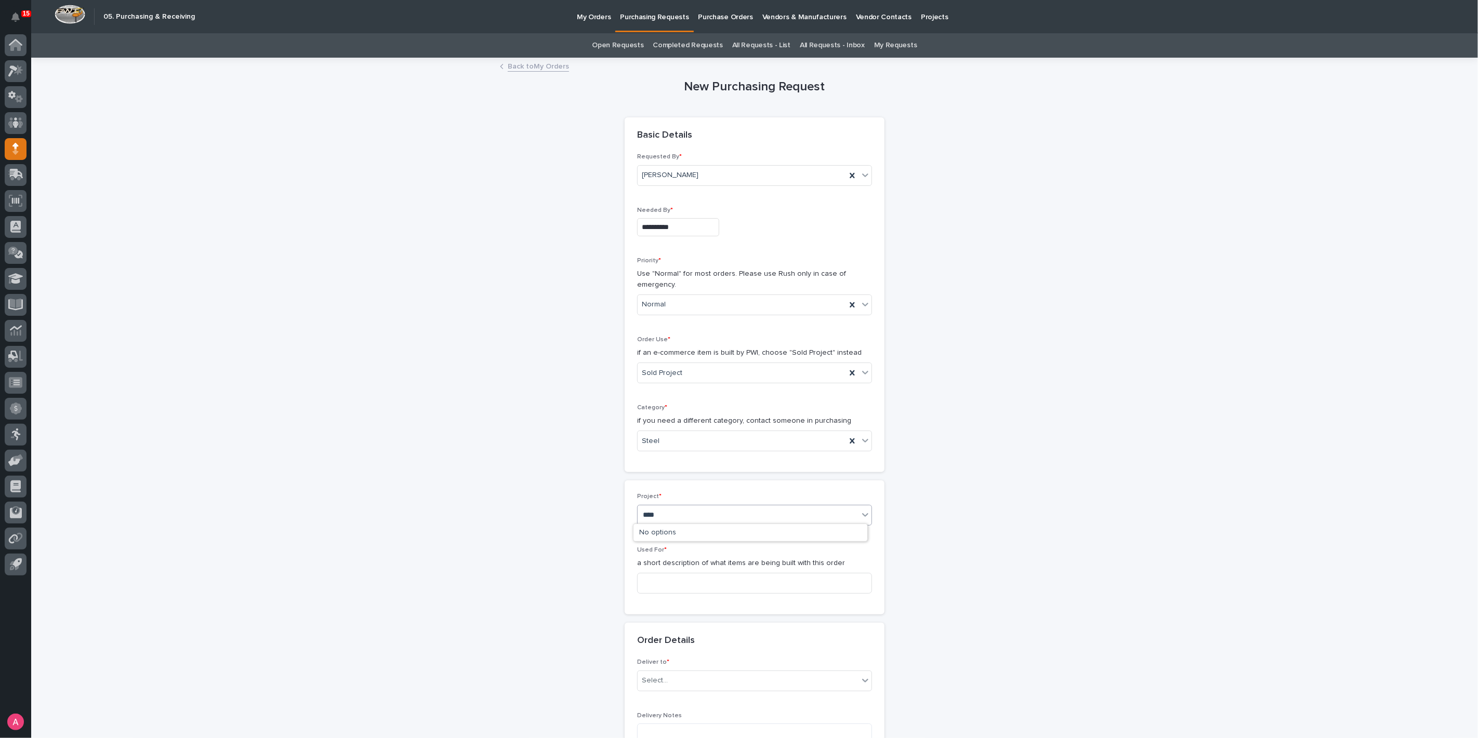
type input "*****"
click at [683, 529] on div "26589 - [PERSON_NAME] Buildings ([PERSON_NAME] Structures) - 1 Ton Bridge" at bounding box center [750, 533] width 234 height 18
click at [671, 587] on input at bounding box center [754, 596] width 235 height 21
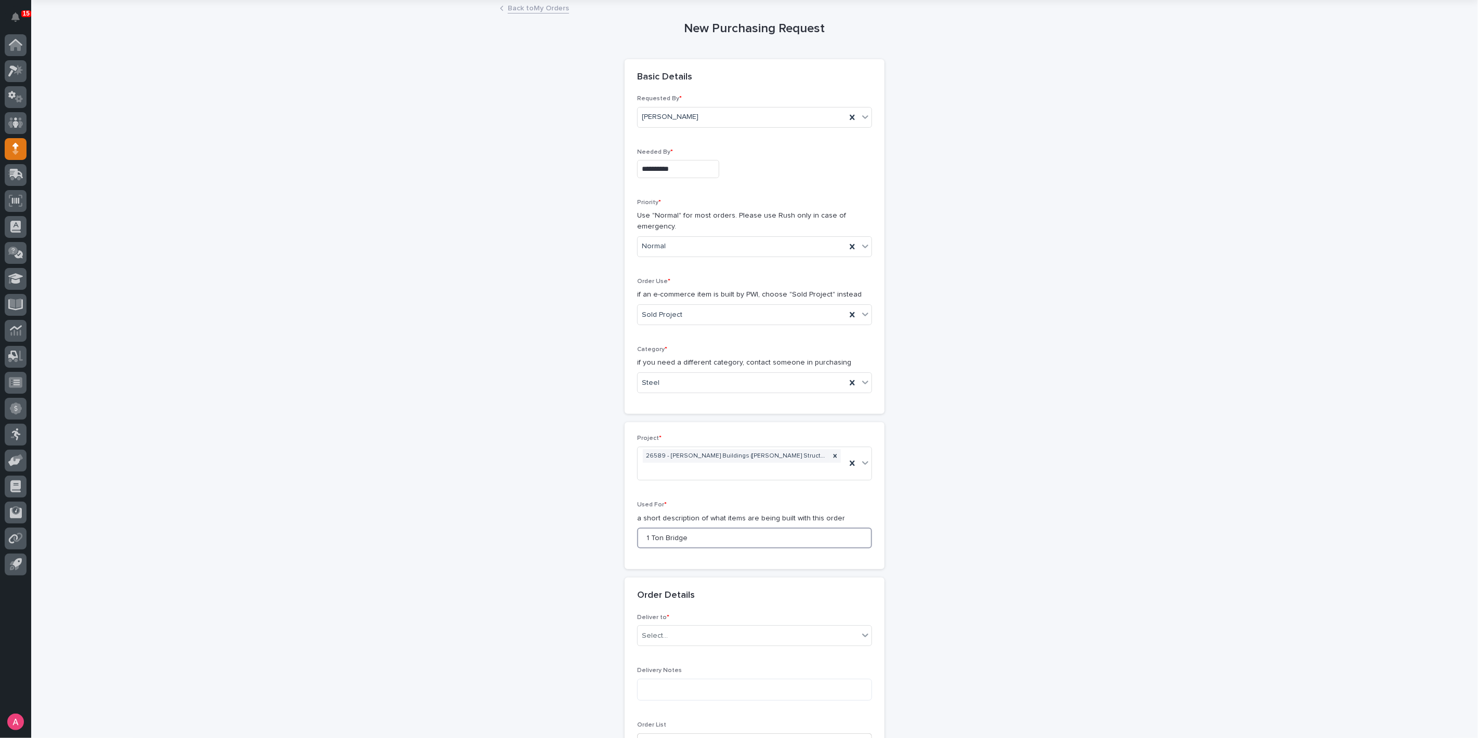
scroll to position [115, 0]
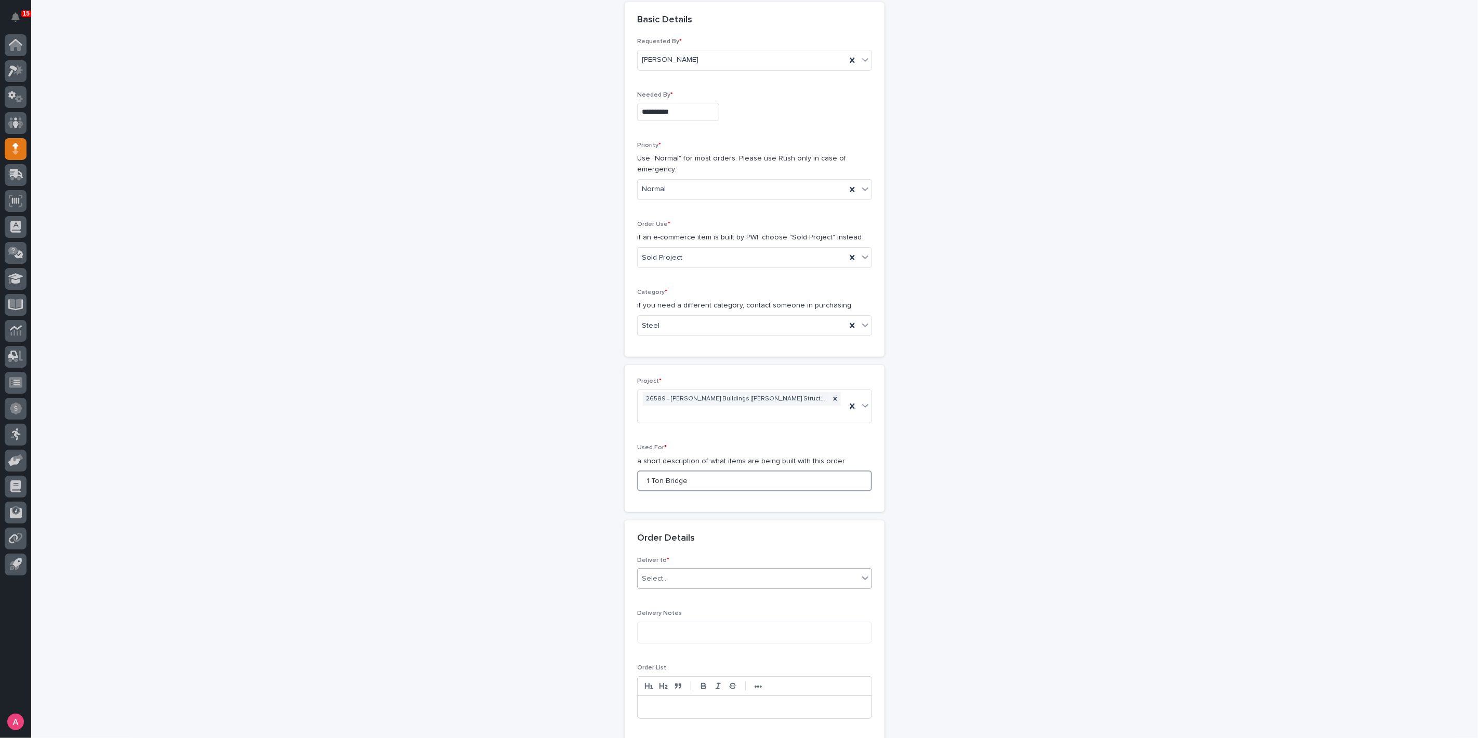
type input "1 Ton Bridge"
click at [670, 571] on div "Select..." at bounding box center [748, 579] width 221 height 17
click at [670, 587] on div "PWI" at bounding box center [750, 583] width 234 height 18
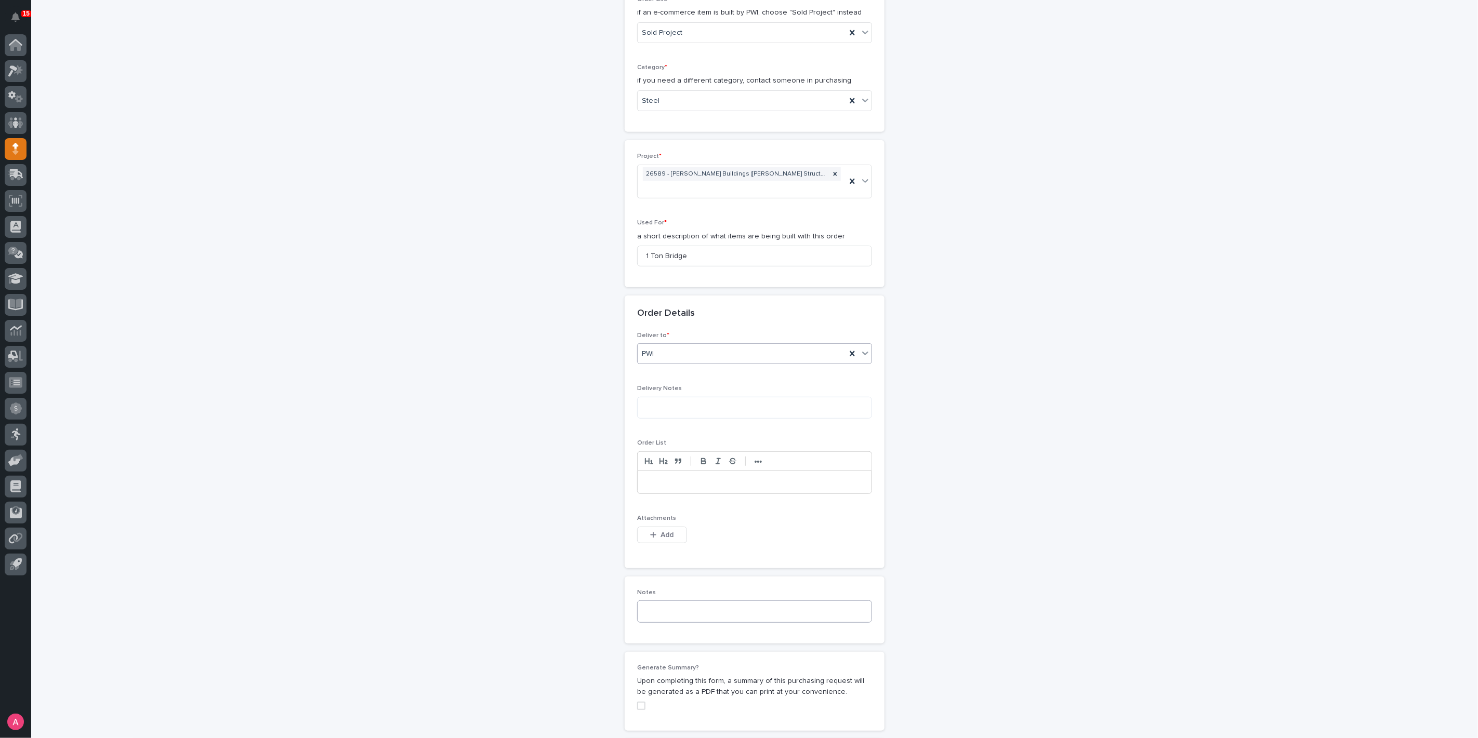
scroll to position [346, 0]
click at [654, 526] on div "button" at bounding box center [655, 529] width 10 height 7
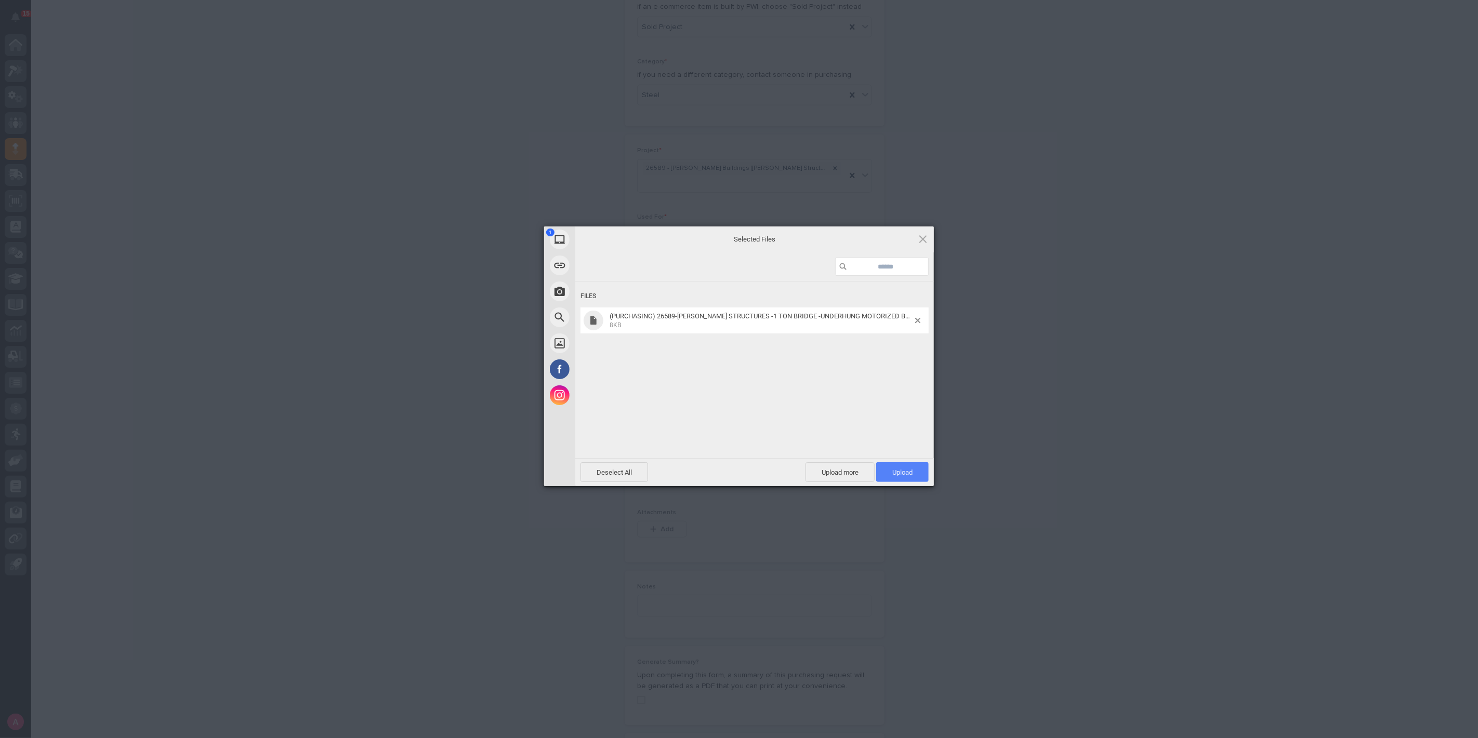
click at [898, 470] on span "Upload 1" at bounding box center [902, 473] width 20 height 8
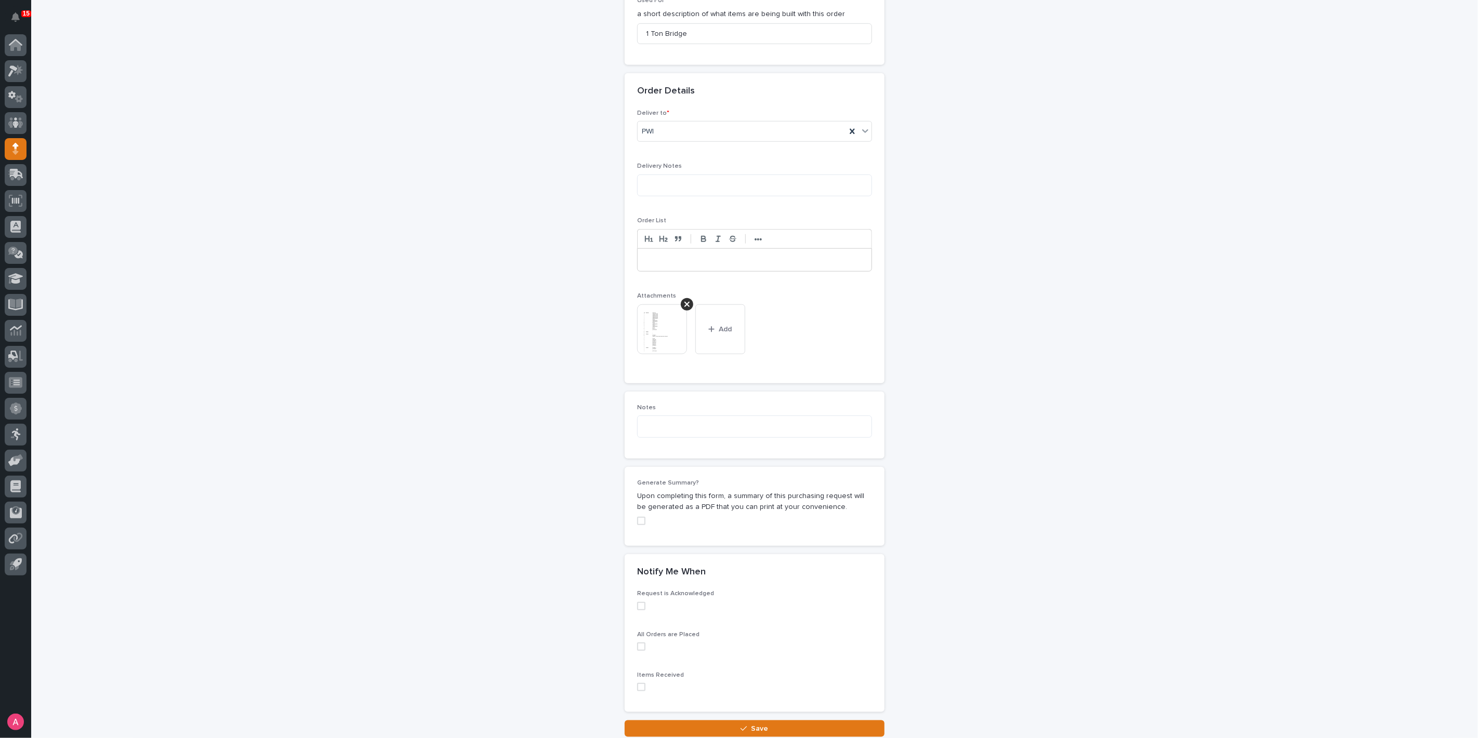
scroll to position [627, 0]
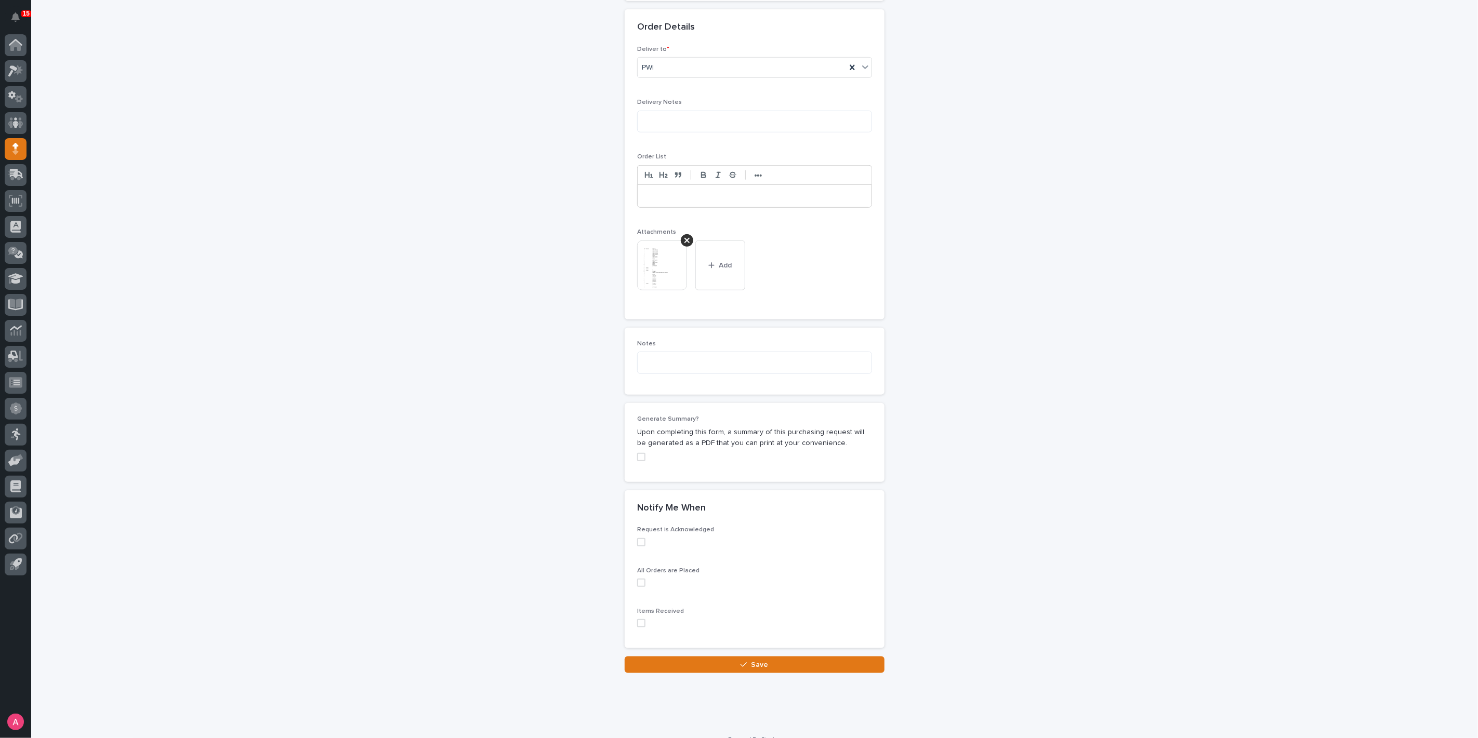
click at [641, 453] on span at bounding box center [641, 457] width 8 height 8
click at [785, 657] on button "Save" at bounding box center [755, 665] width 260 height 17
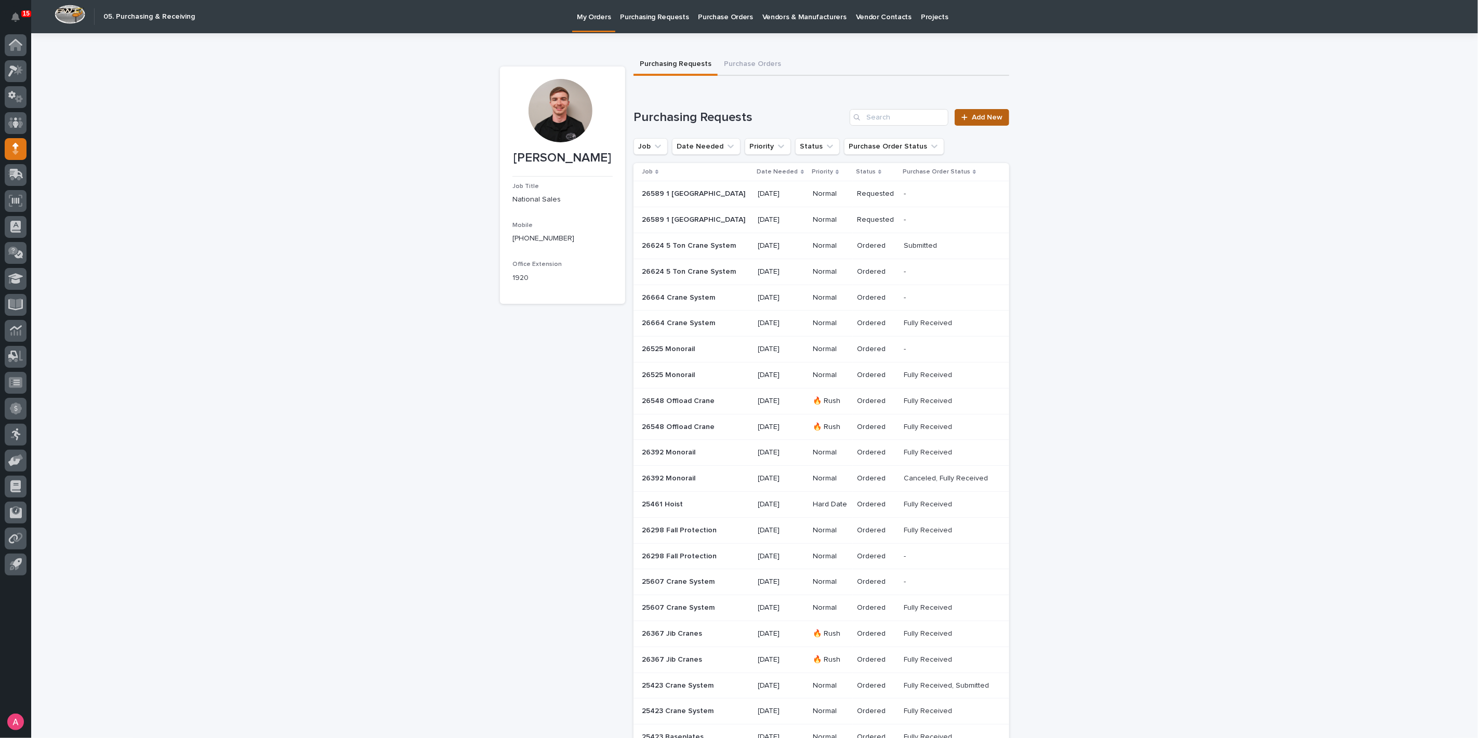
click at [986, 115] on span "Add New" at bounding box center [987, 117] width 31 height 7
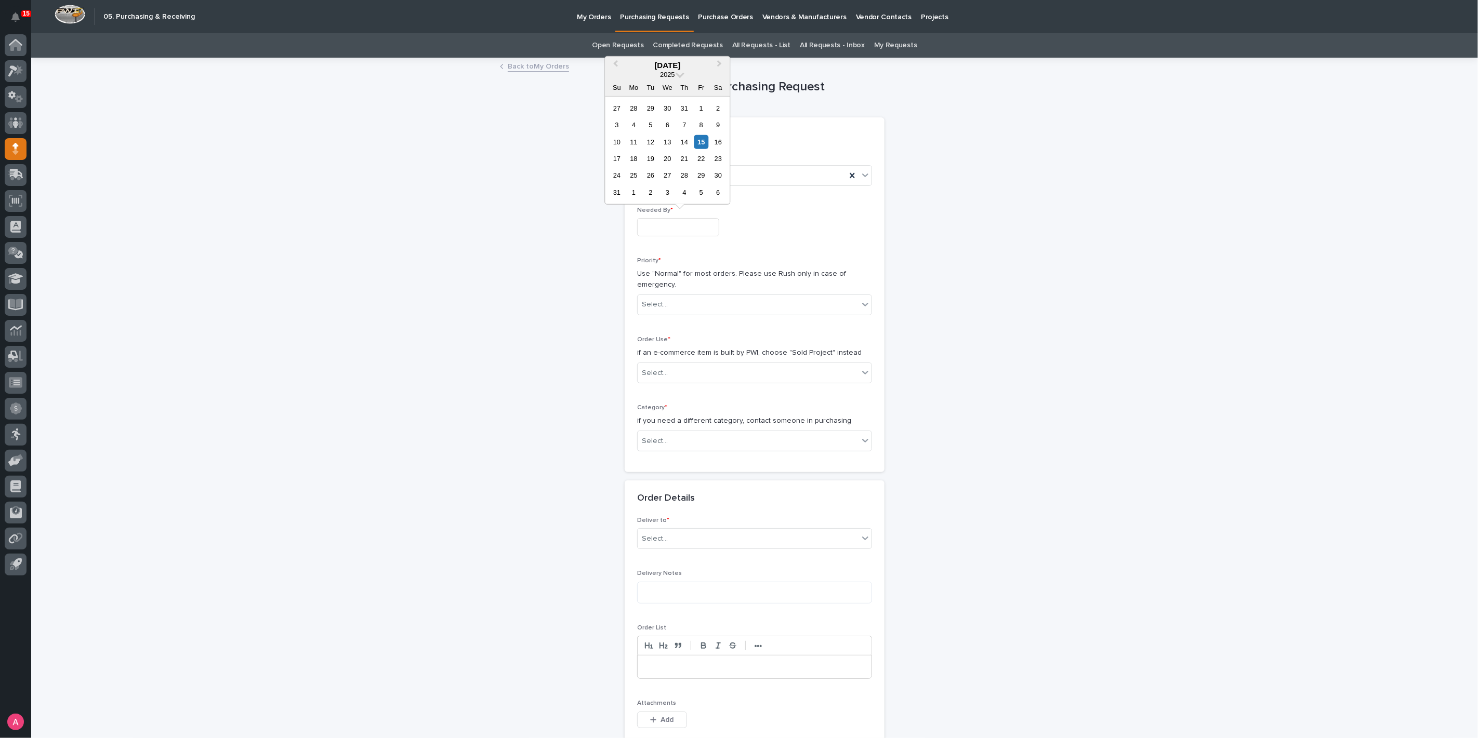
click at [692, 225] on input "text" at bounding box center [678, 227] width 82 height 18
click at [680, 161] on div "21" at bounding box center [684, 159] width 14 height 14
type input "**********"
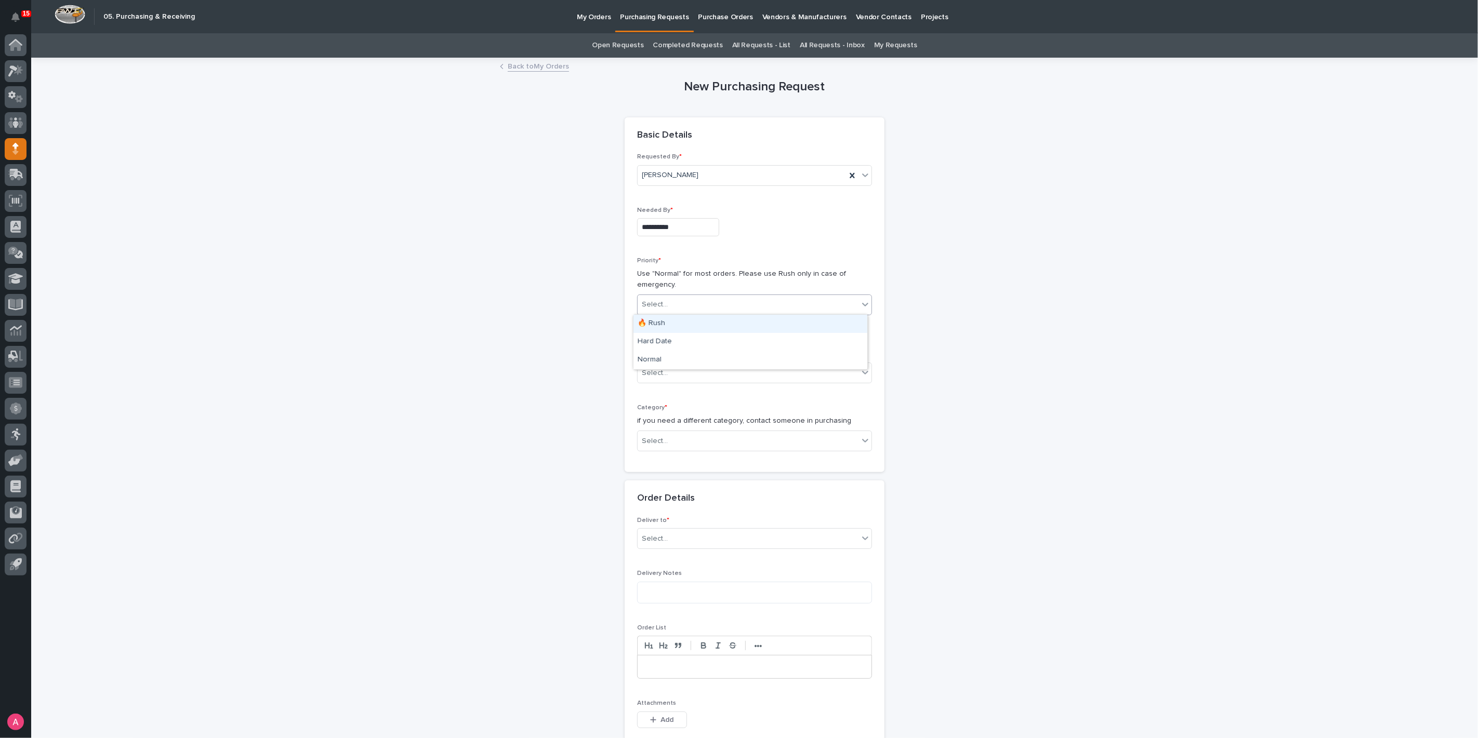
click at [712, 296] on div "Select..." at bounding box center [748, 304] width 221 height 17
click at [679, 351] on div "Normal" at bounding box center [750, 360] width 234 height 18
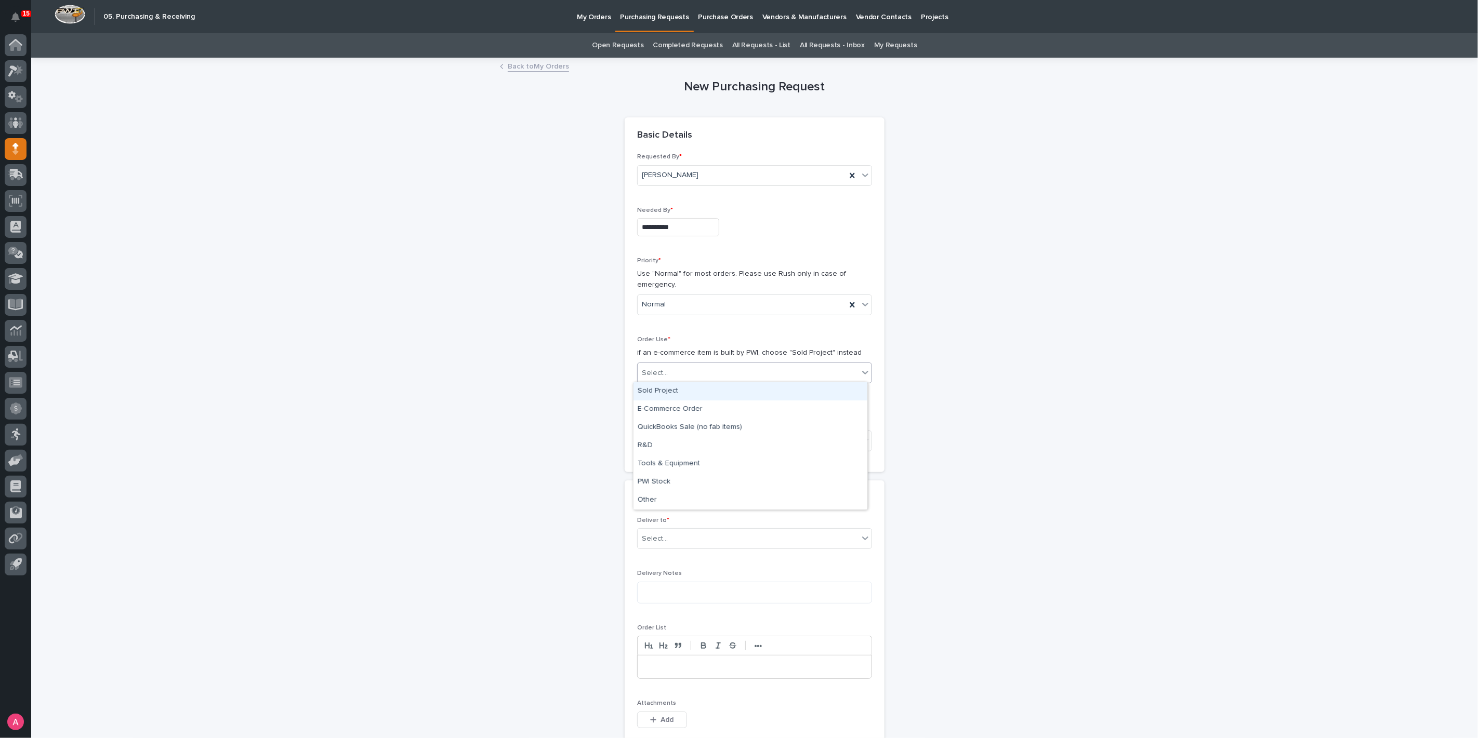
click at [669, 372] on div "Select..." at bounding box center [748, 373] width 221 height 17
click at [661, 392] on div "Sold Project" at bounding box center [750, 391] width 234 height 18
click at [665, 439] on div "Select..." at bounding box center [748, 441] width 221 height 17
click at [680, 554] on div "Parts & Hardware" at bounding box center [750, 550] width 234 height 18
click at [690, 518] on div "Select..." at bounding box center [748, 515] width 221 height 17
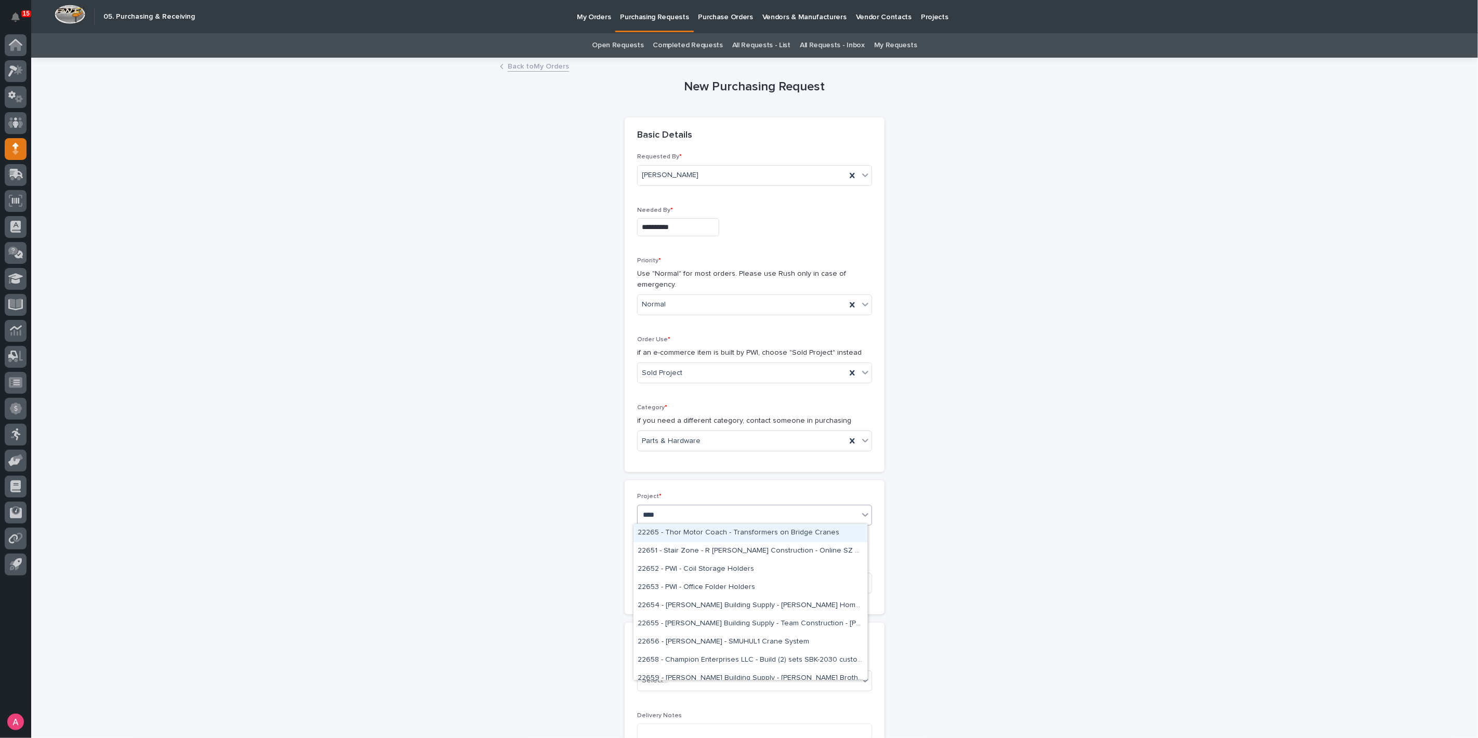
type input "*****"
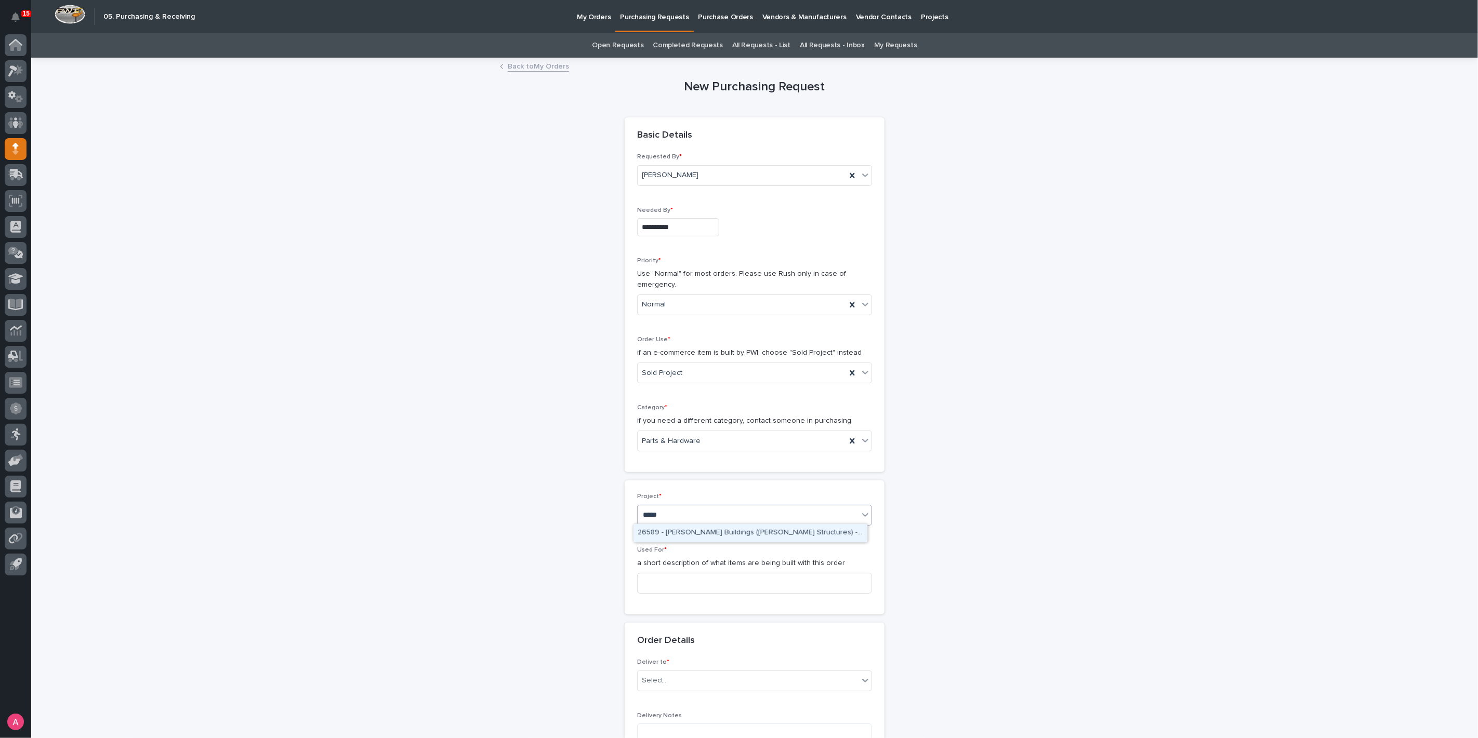
click at [700, 534] on div "26589 - [PERSON_NAME] Buildings ([PERSON_NAME] Structures) - 1 Ton Bridge" at bounding box center [750, 533] width 234 height 18
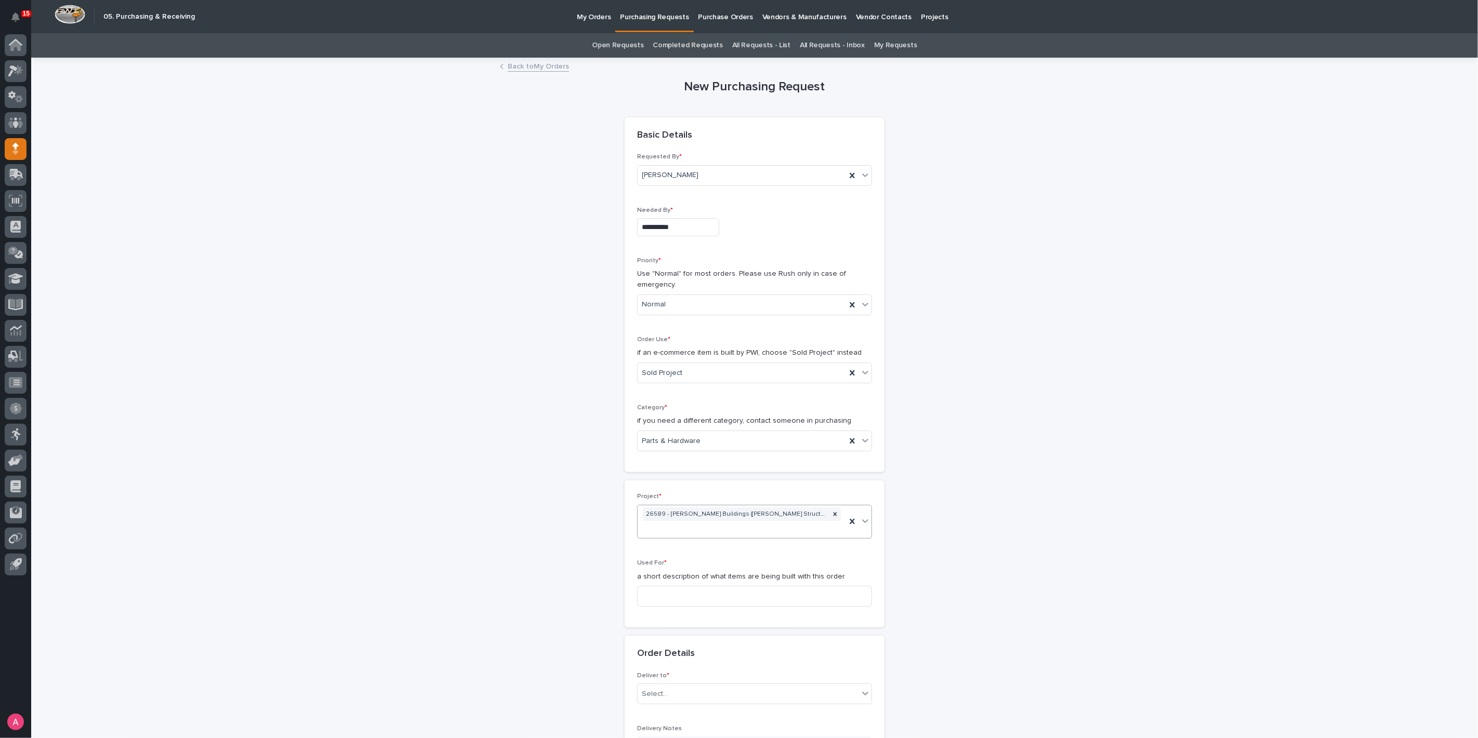
click at [690, 592] on div "Used For * a short description of what items are being built with this order" at bounding box center [754, 588] width 235 height 56
click at [695, 586] on input at bounding box center [754, 596] width 235 height 21
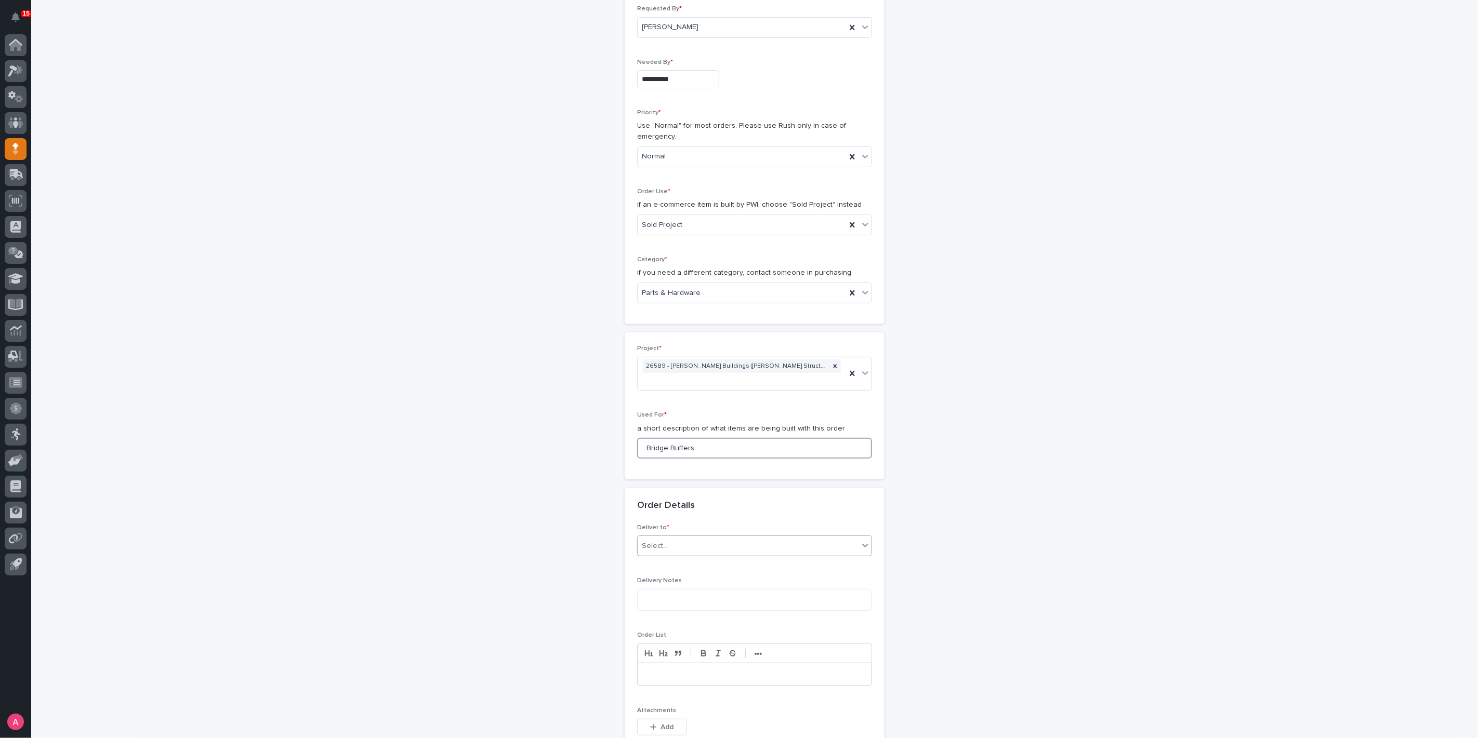
scroll to position [173, 0]
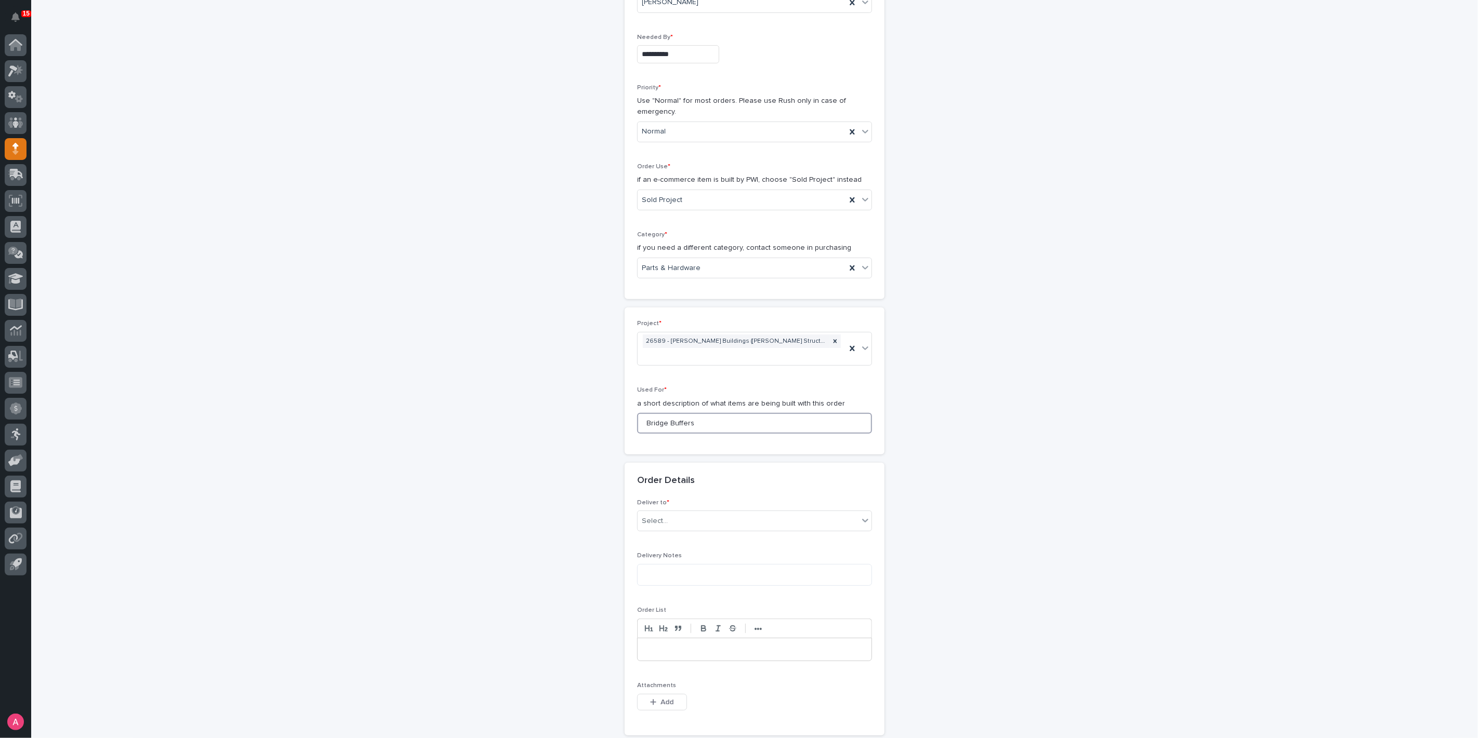
type input "Bridge Buffers"
click at [684, 499] on div "Deliver to * Select..." at bounding box center [754, 519] width 235 height 41
click at [686, 513] on div "Select..." at bounding box center [748, 521] width 221 height 17
click at [676, 526] on div "PWI" at bounding box center [750, 526] width 234 height 18
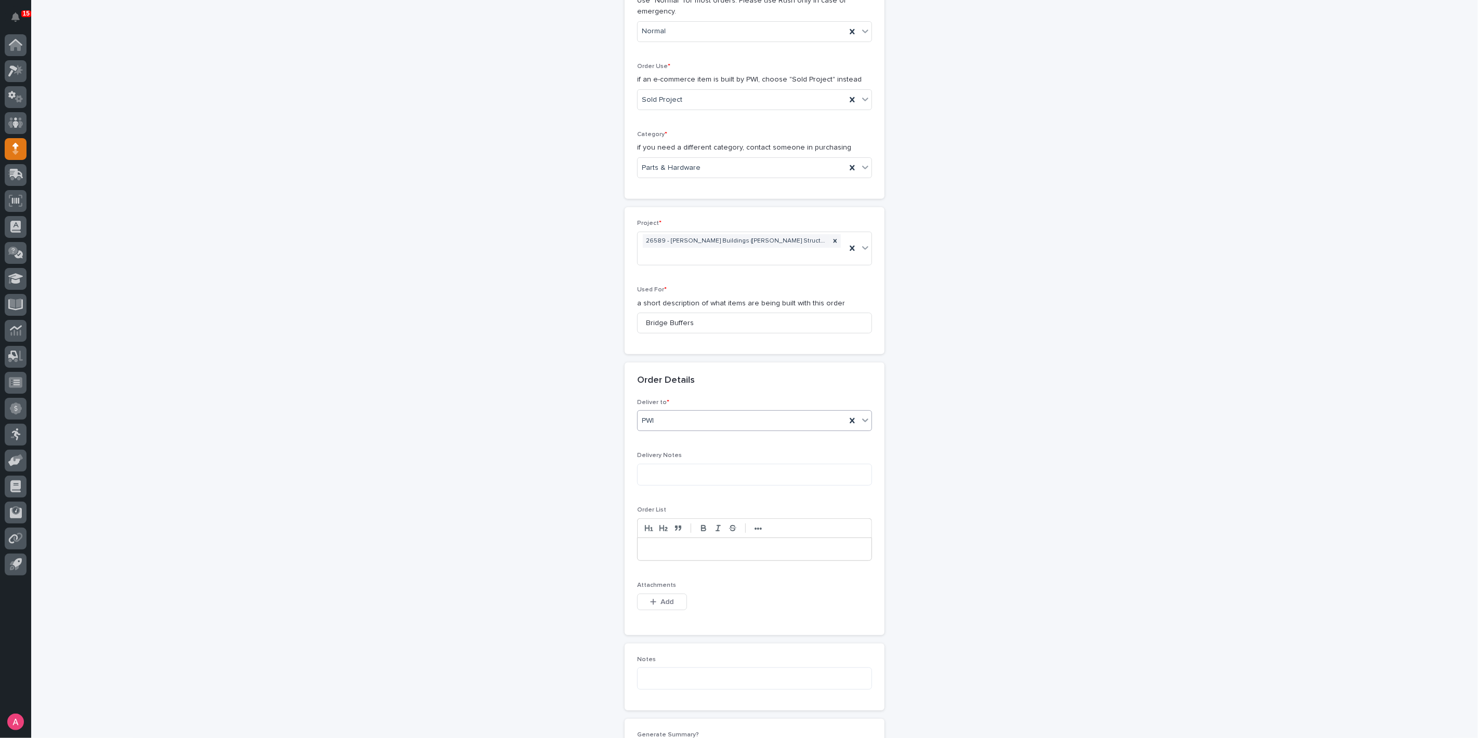
scroll to position [288, 0]
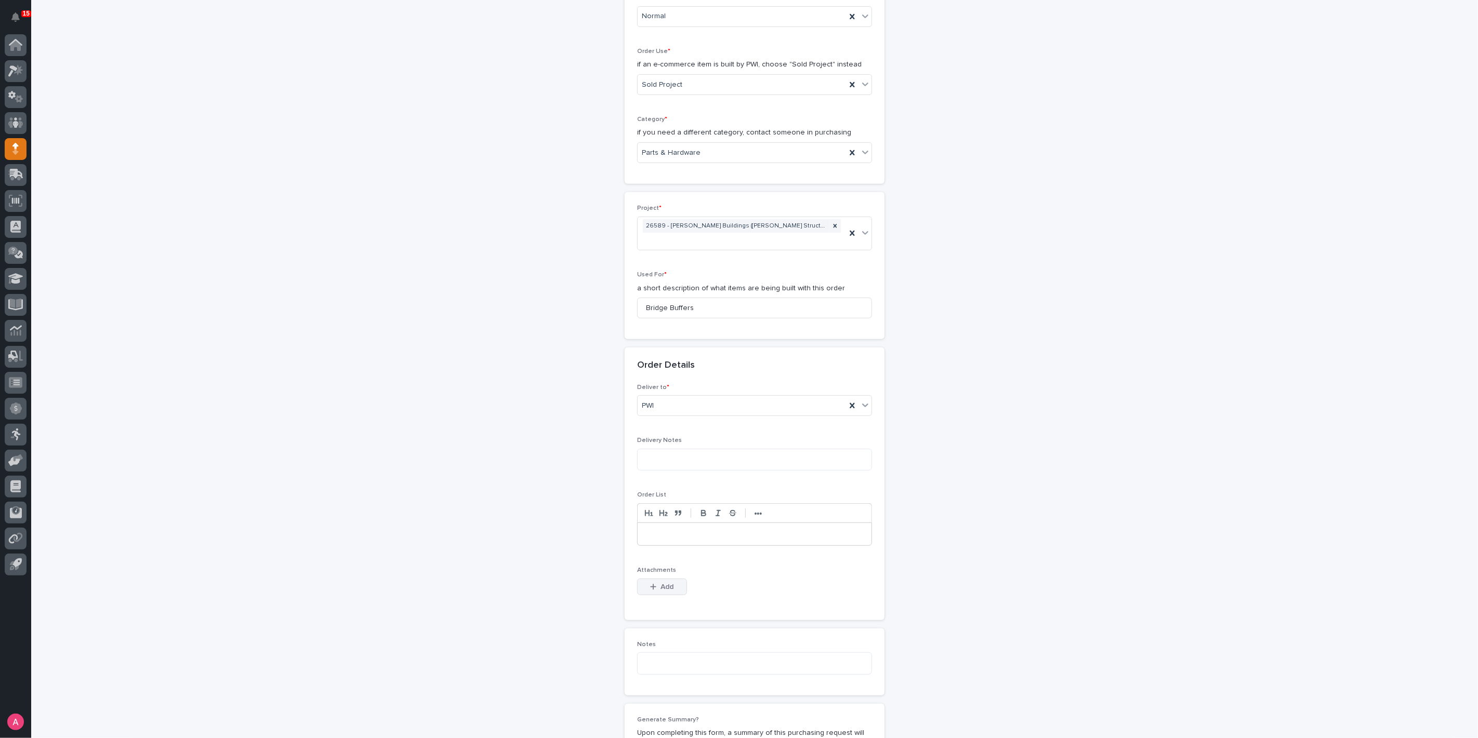
click at [669, 584] on span "Add" at bounding box center [667, 587] width 13 height 7
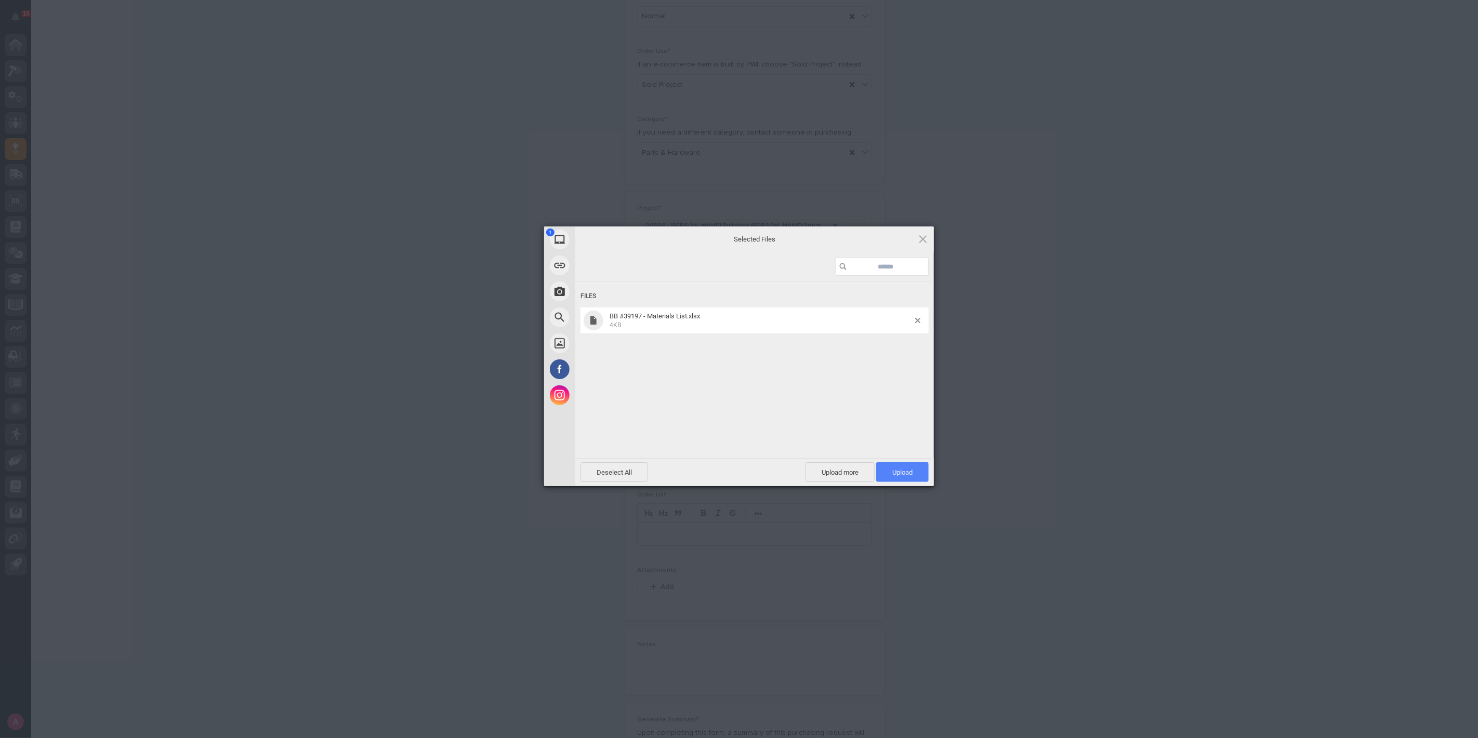
click at [894, 471] on span "Upload 1" at bounding box center [902, 473] width 20 height 8
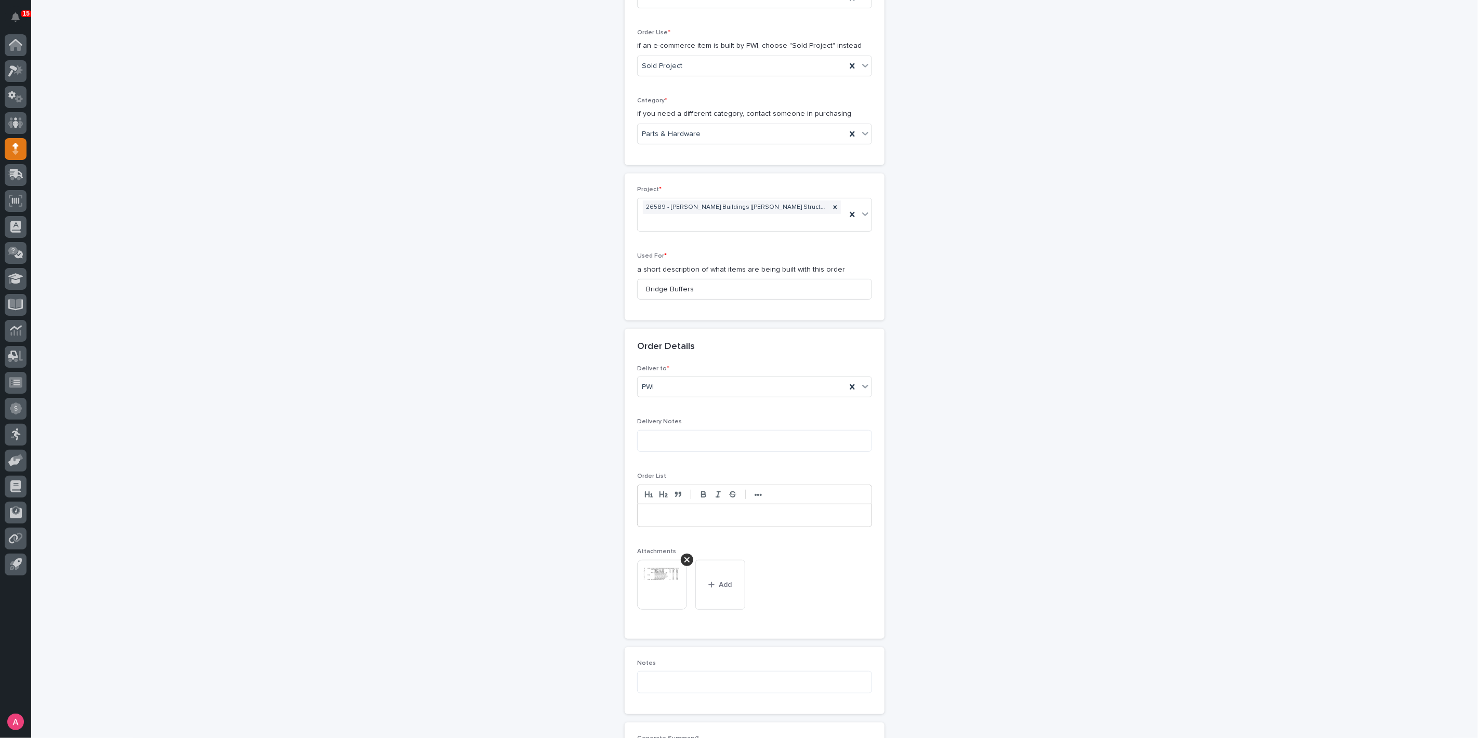
scroll to position [627, 0]
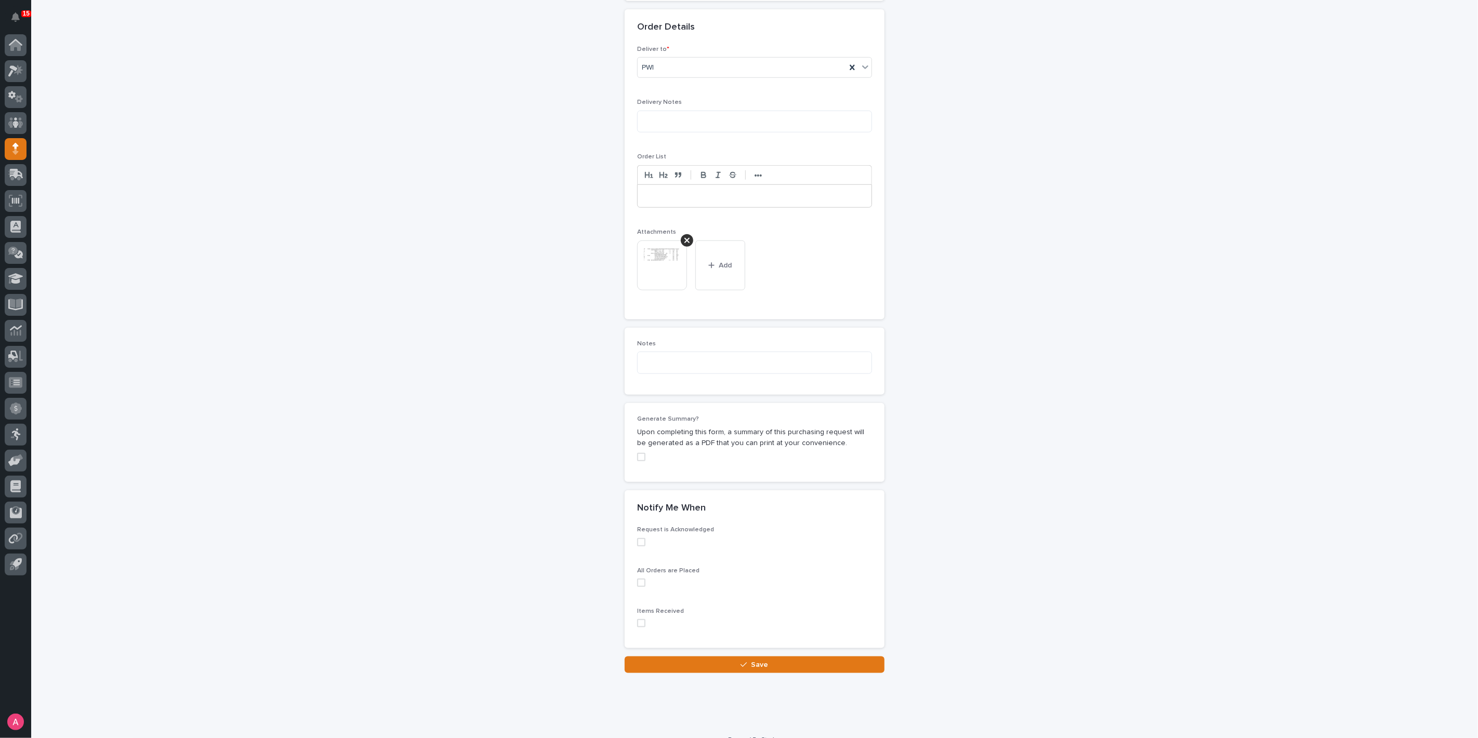
click at [637, 453] on span at bounding box center [641, 457] width 8 height 8
click at [782, 657] on button "Save" at bounding box center [755, 665] width 260 height 17
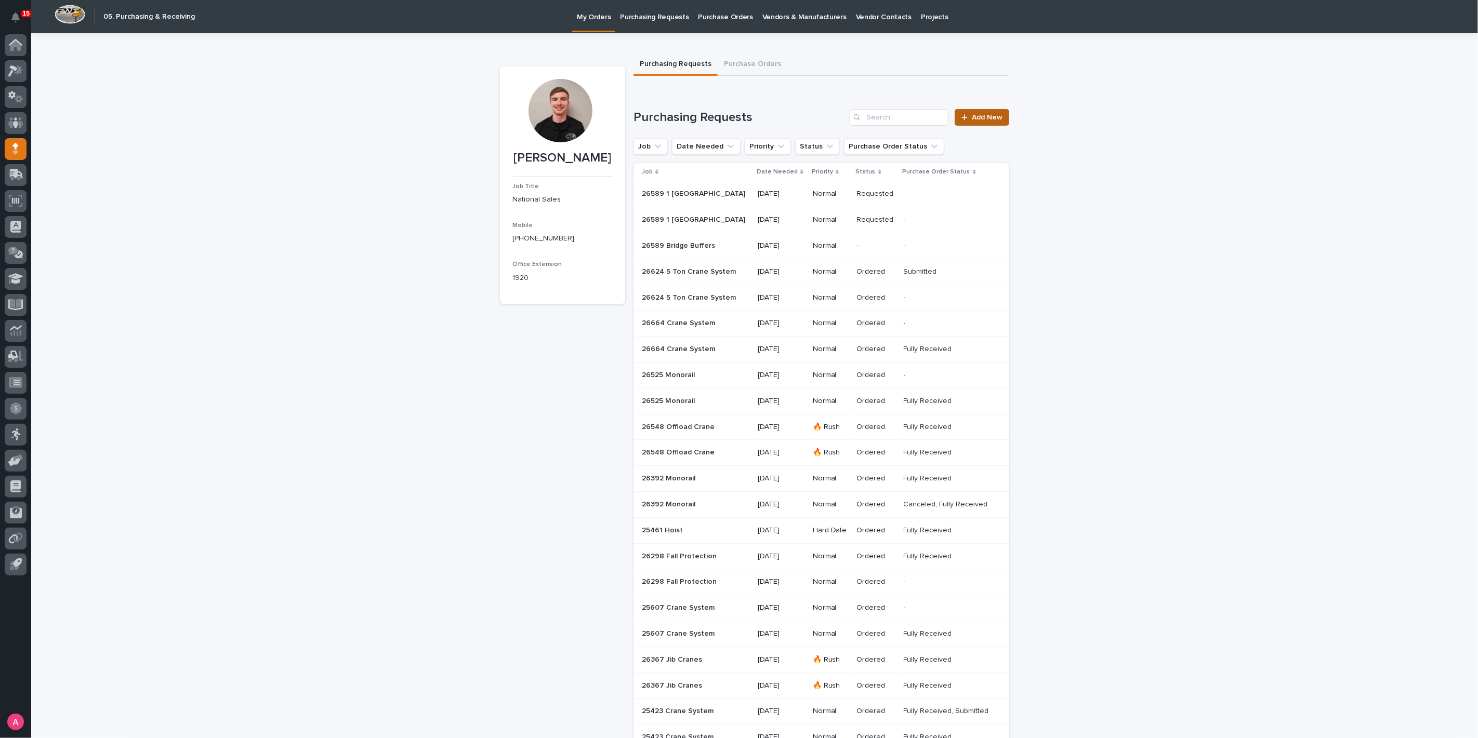
click at [979, 114] on span "Add New" at bounding box center [987, 117] width 31 height 7
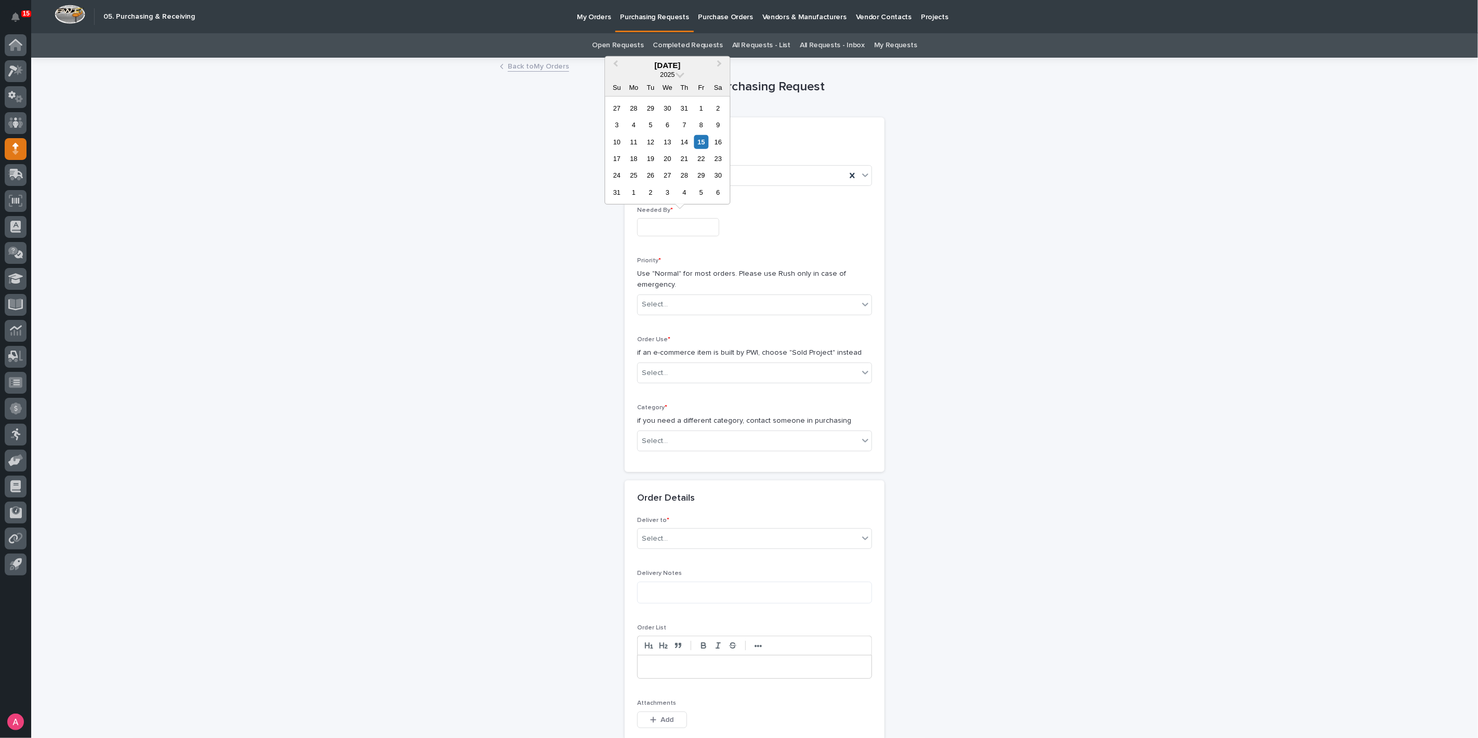
click at [706, 231] on input "text" at bounding box center [678, 227] width 82 height 18
click at [687, 163] on div "21" at bounding box center [684, 159] width 14 height 14
type input "**********"
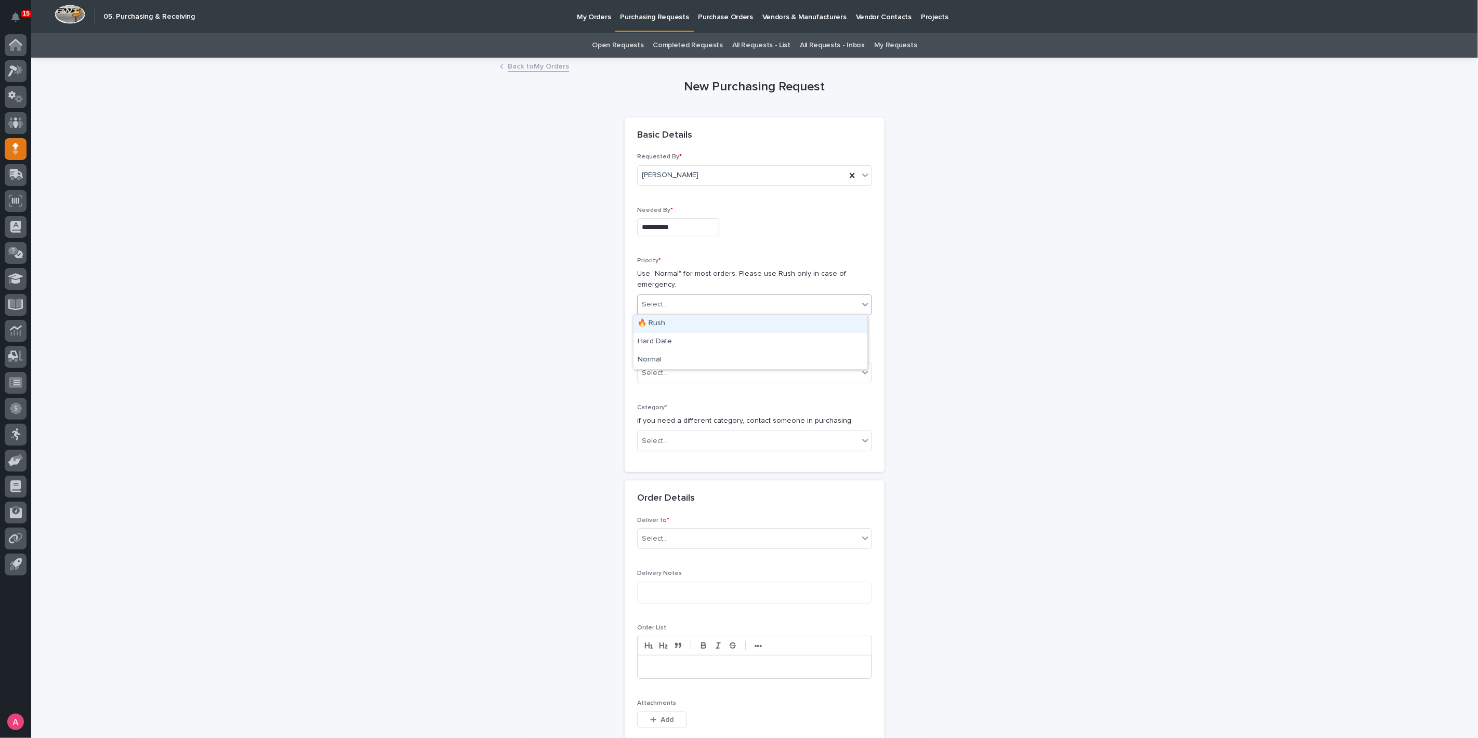
click at [690, 303] on div "Select..." at bounding box center [748, 304] width 221 height 17
click at [680, 356] on div "Normal" at bounding box center [750, 360] width 234 height 18
click at [673, 377] on div "Select..." at bounding box center [748, 373] width 221 height 17
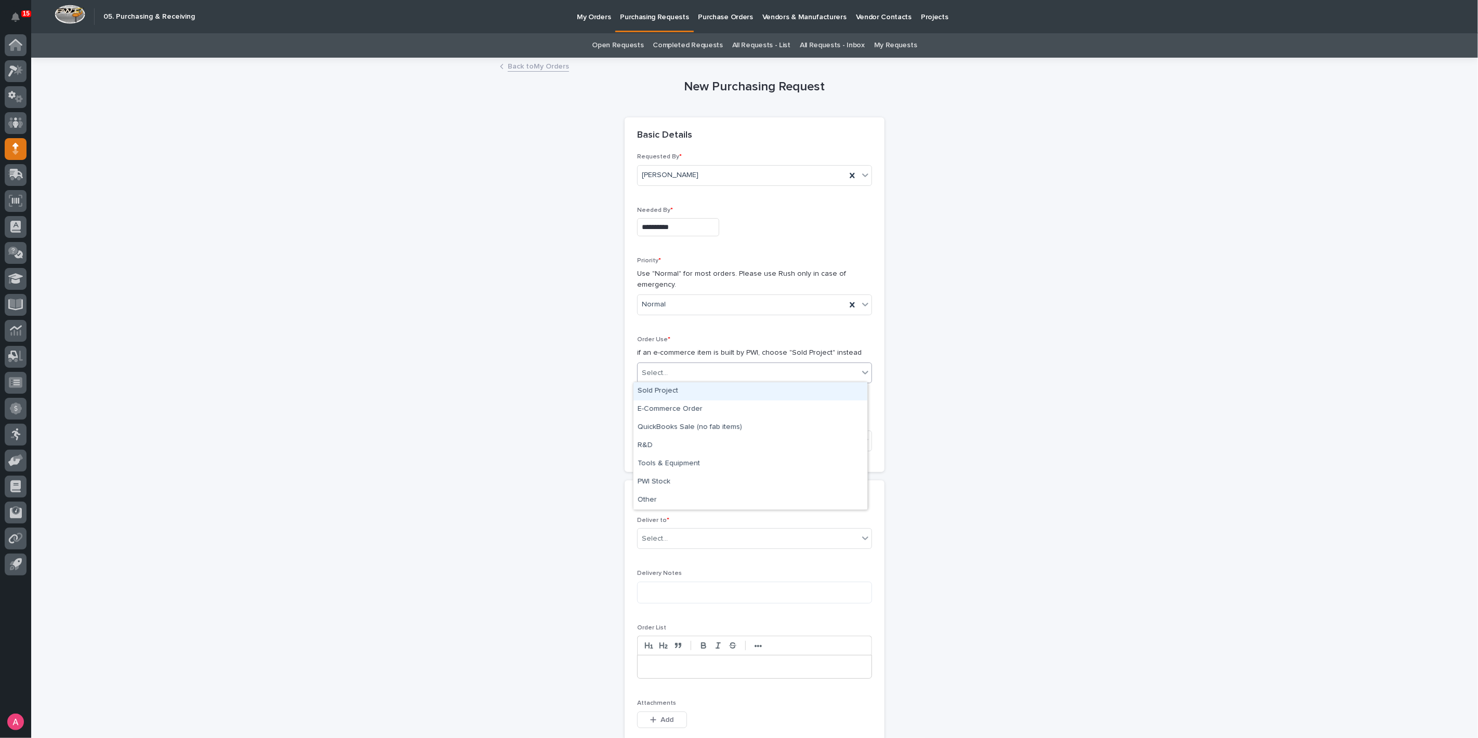
click at [674, 394] on div "Sold Project" at bounding box center [750, 391] width 234 height 18
click at [680, 435] on div "Select..." at bounding box center [748, 441] width 221 height 17
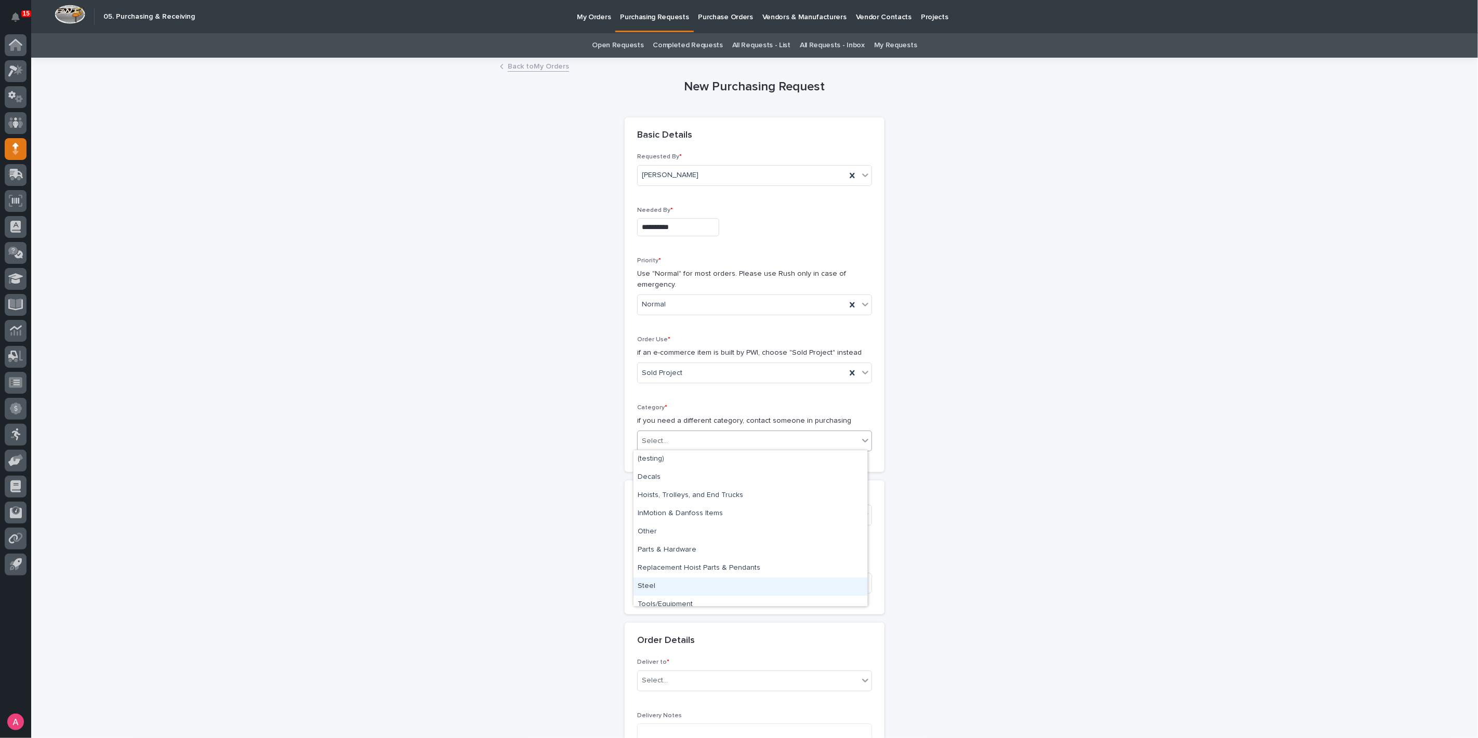
click at [669, 579] on div "Steel" at bounding box center [750, 587] width 234 height 18
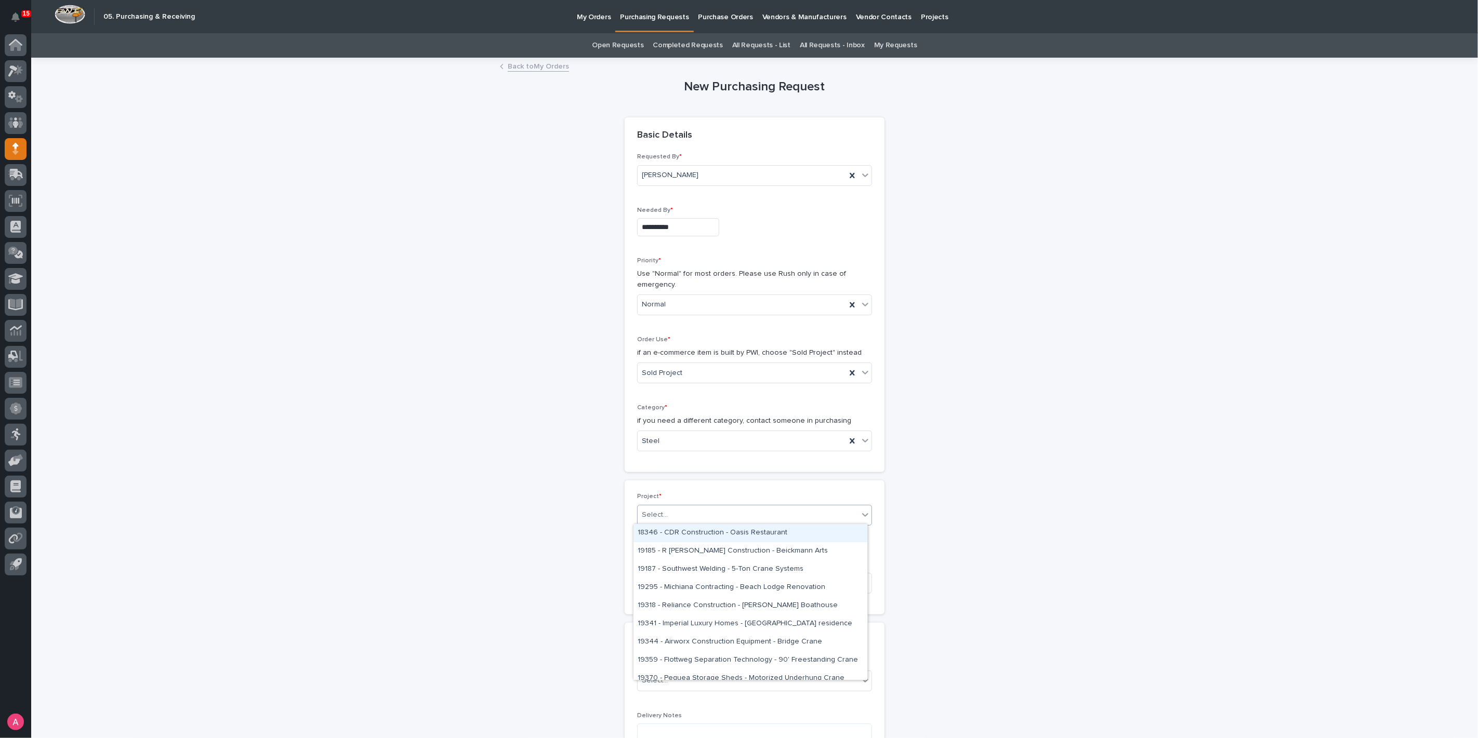
click at [658, 520] on div "Select..." at bounding box center [748, 515] width 221 height 17
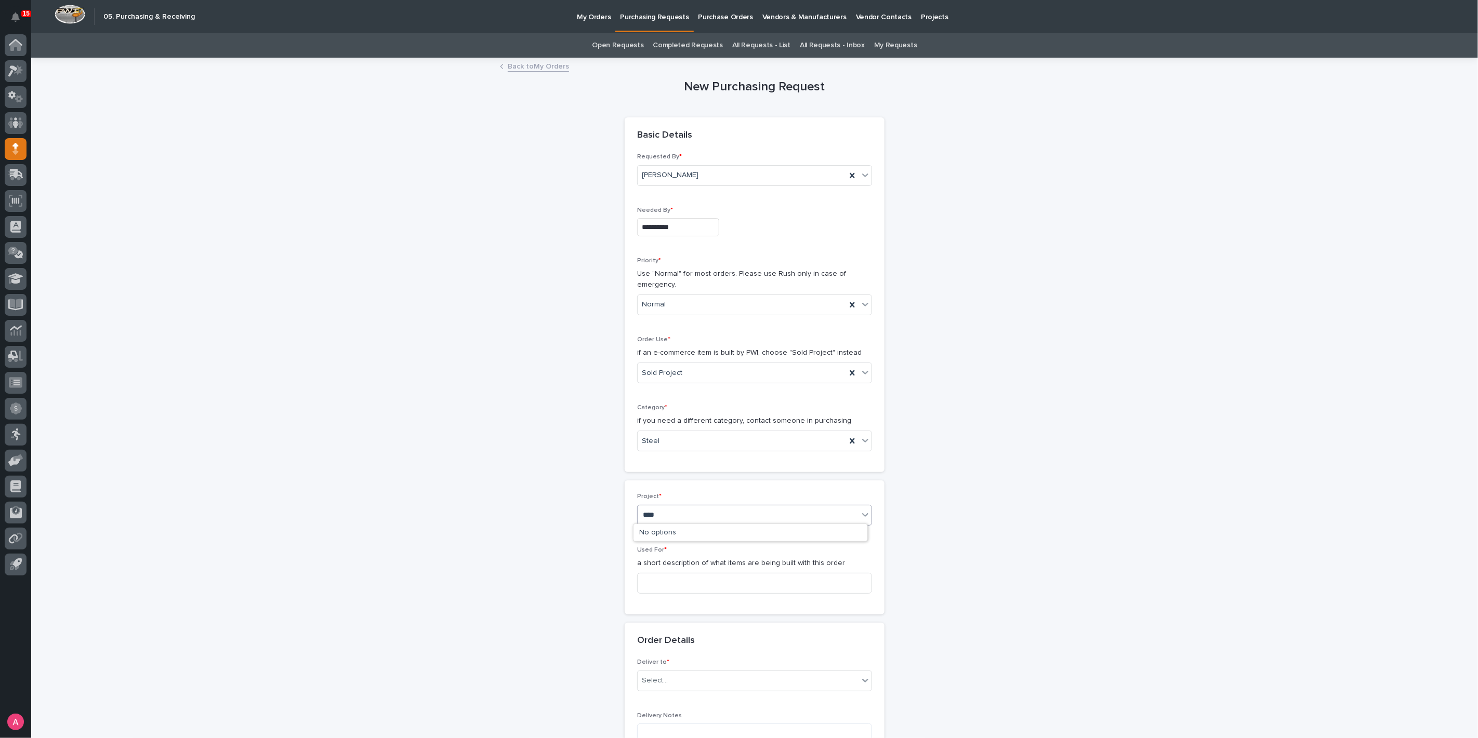
type input "*****"
click at [687, 526] on div "26589 - [PERSON_NAME] Buildings ([PERSON_NAME] Structures) - 1 Ton Bridge" at bounding box center [750, 533] width 234 height 18
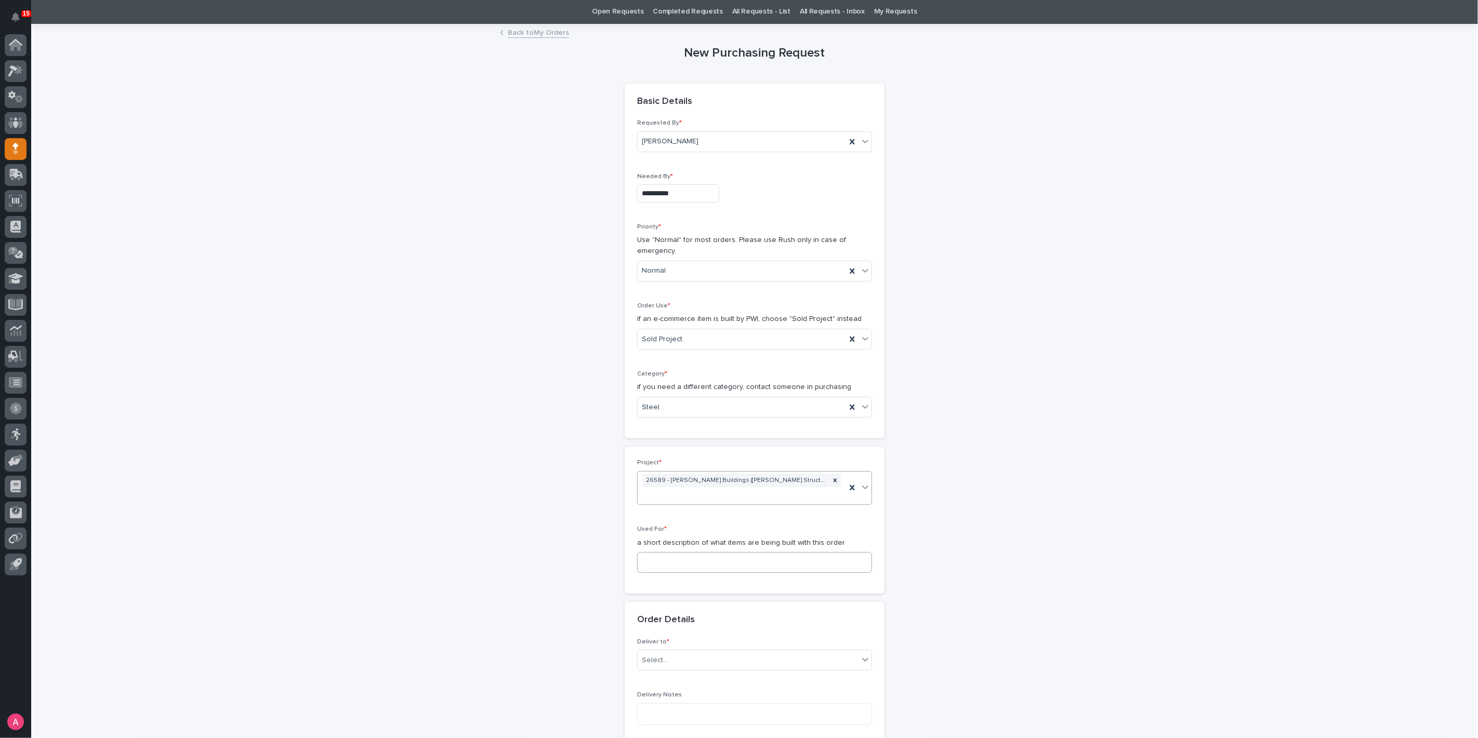
scroll to position [58, 0]
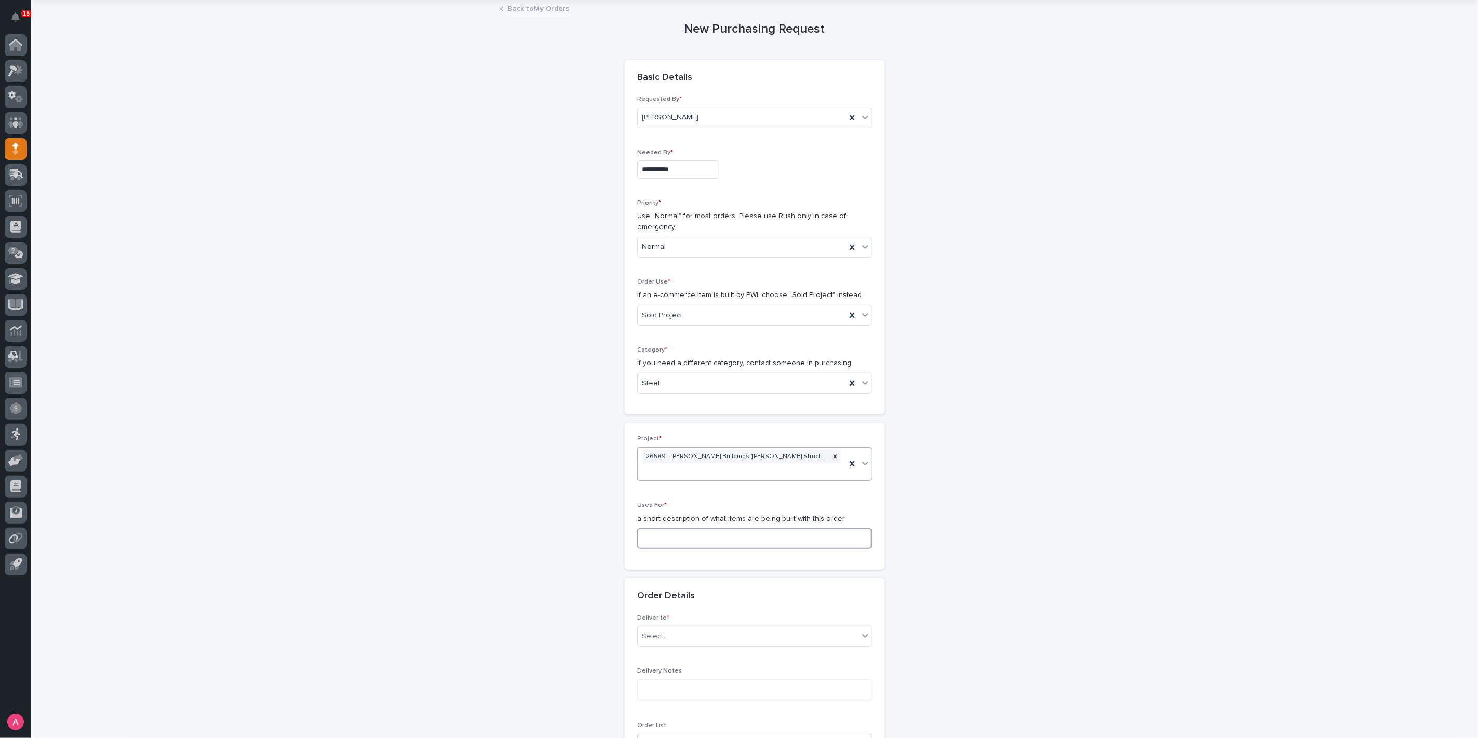
click at [685, 528] on input at bounding box center [754, 538] width 235 height 21
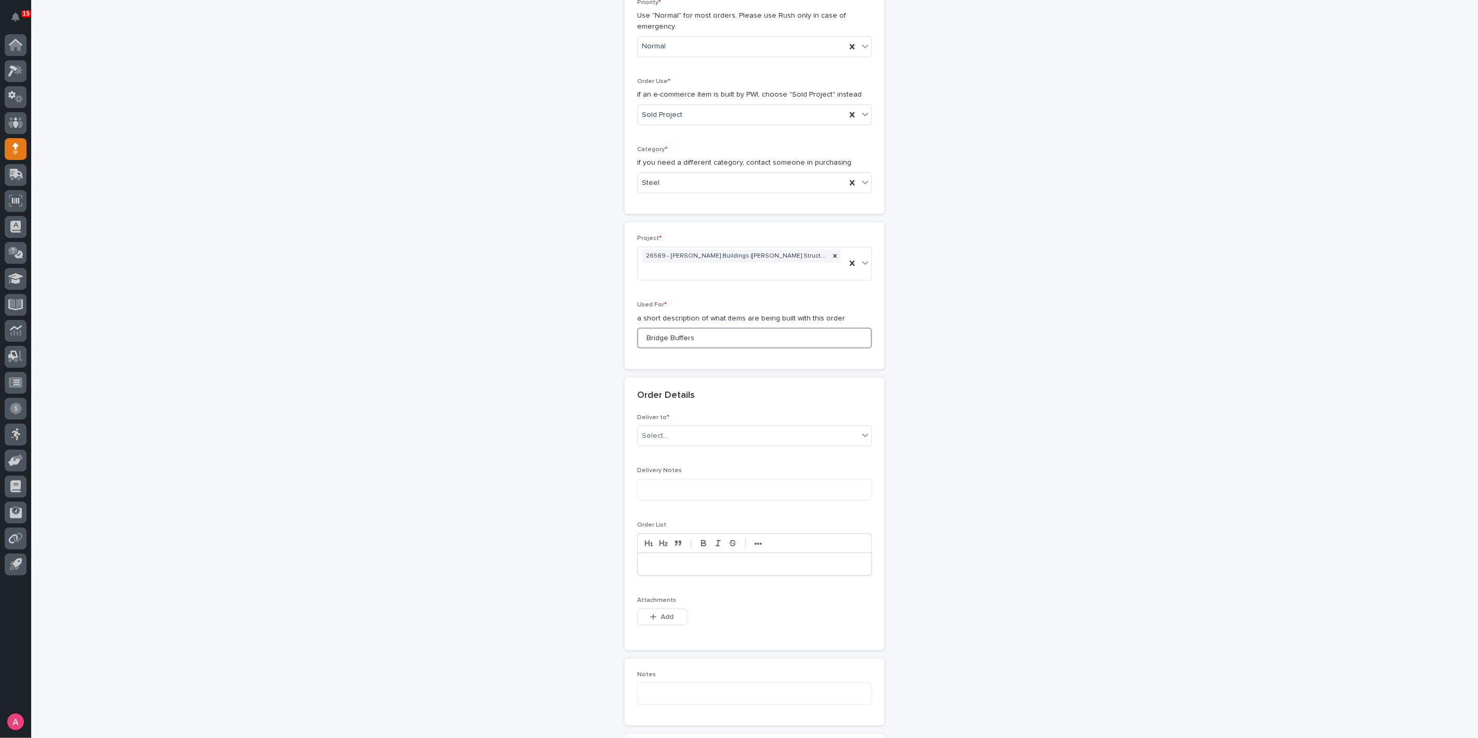
scroll to position [288, 0]
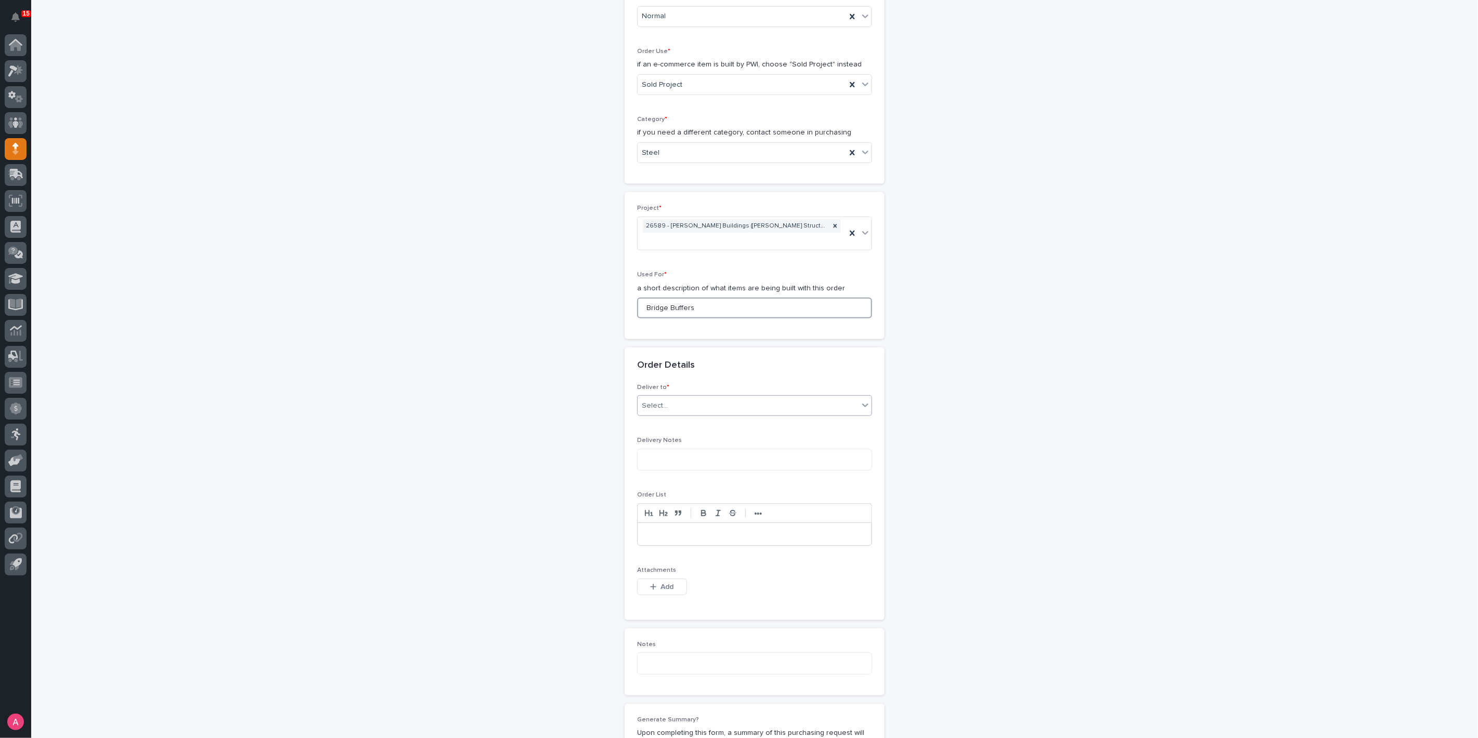
type input "Bridge Buffers"
click at [718, 395] on div "Select..." at bounding box center [754, 405] width 235 height 21
click at [686, 409] on div "PWI" at bounding box center [750, 410] width 234 height 18
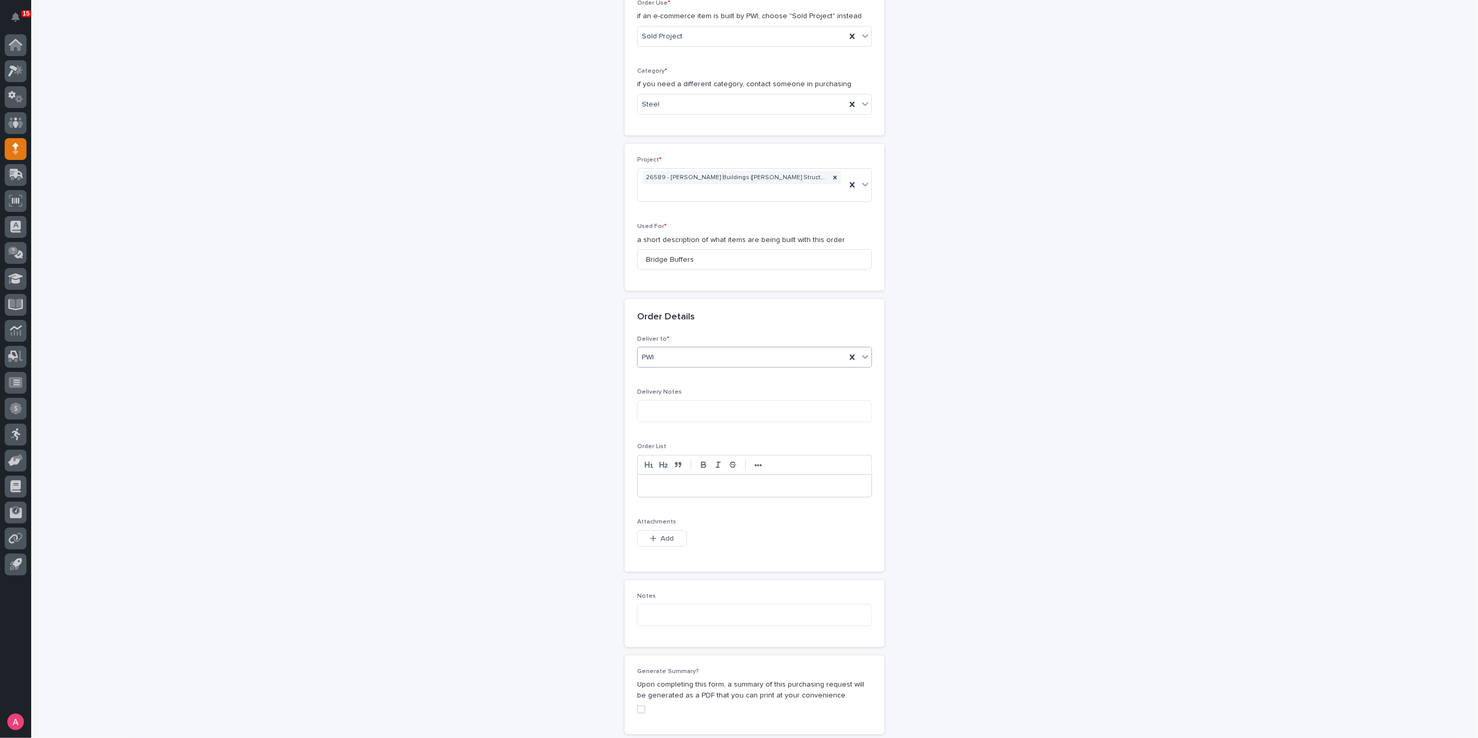
scroll to position [404, 0]
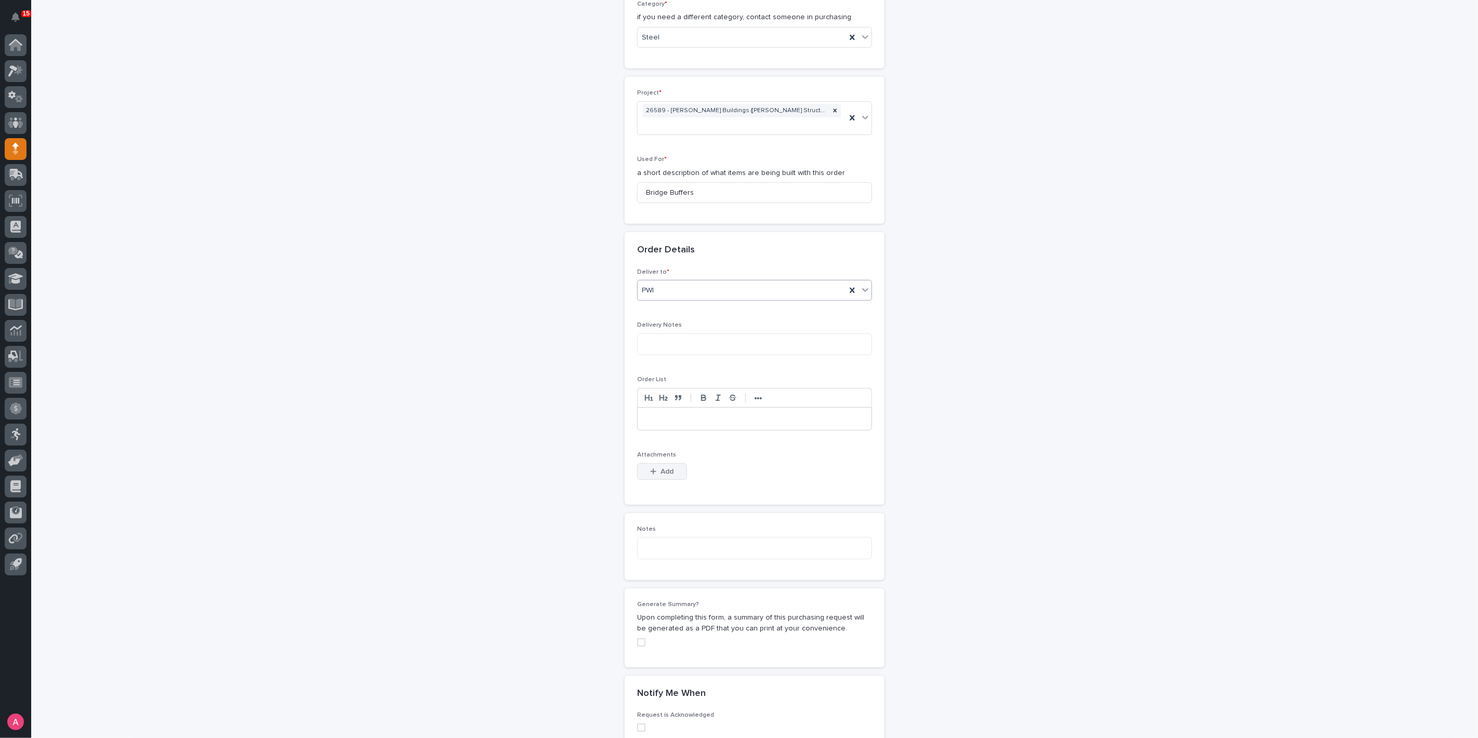
click at [661, 468] on span "Add" at bounding box center [667, 471] width 13 height 7
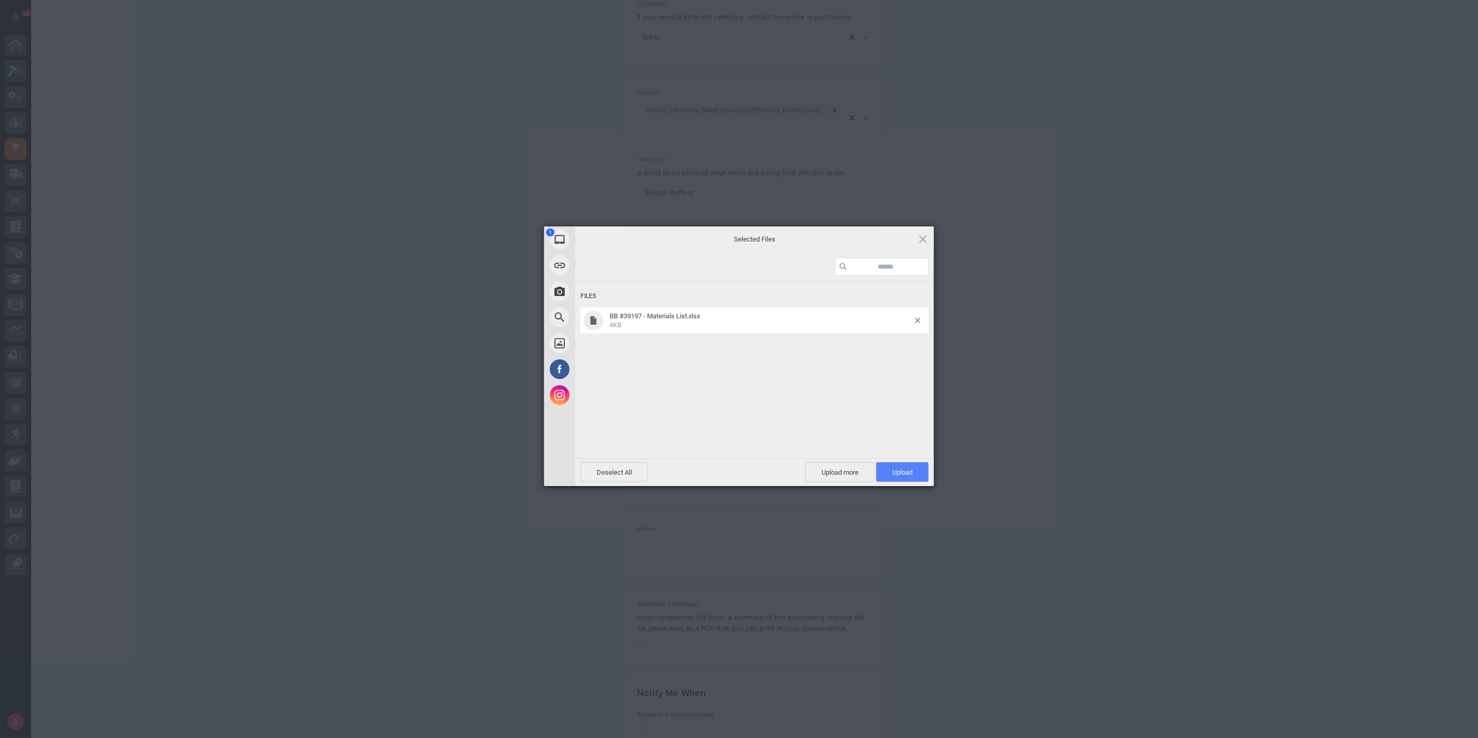
click at [892, 473] on span "Upload 1" at bounding box center [902, 473] width 20 height 8
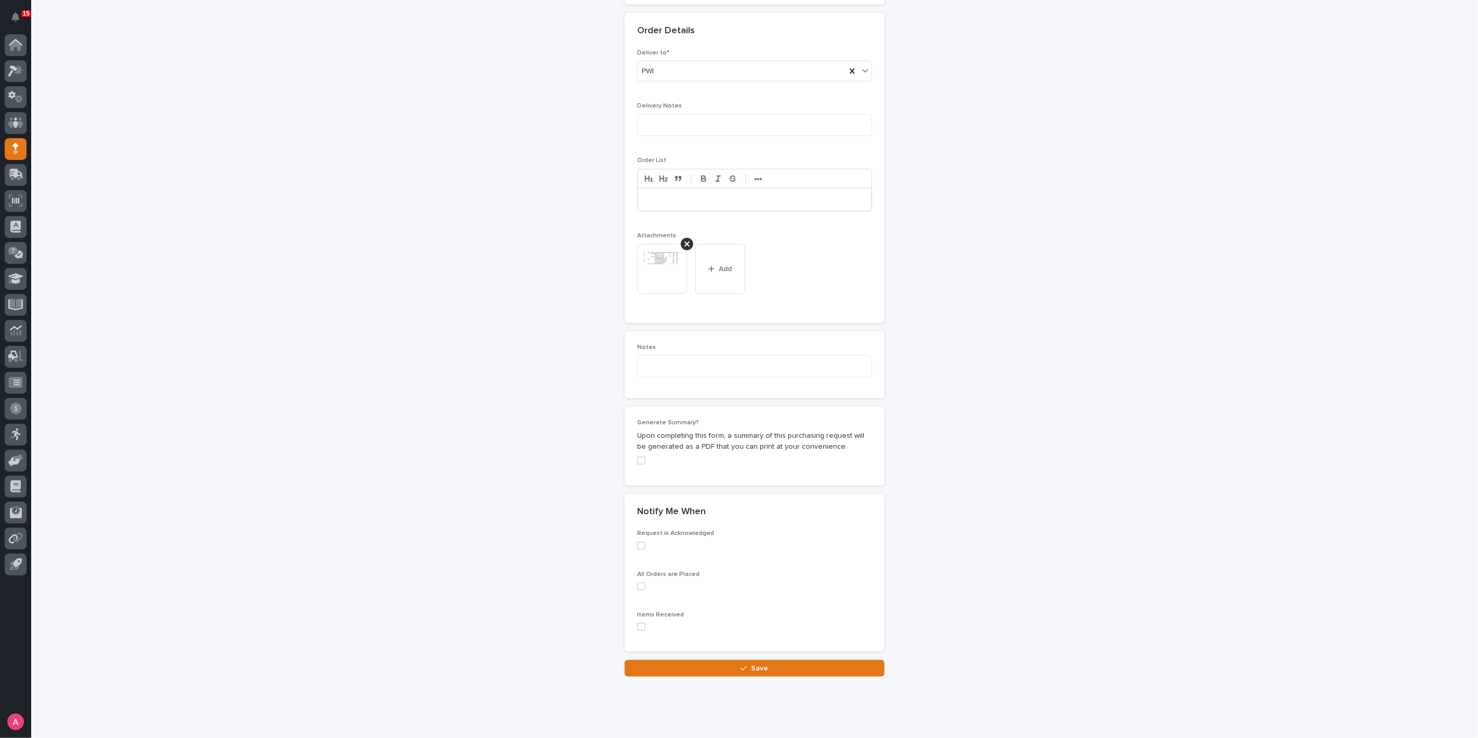
scroll to position [627, 0]
click at [637, 453] on span at bounding box center [641, 457] width 8 height 8
click at [743, 661] on icon "button" at bounding box center [743, 664] width 6 height 7
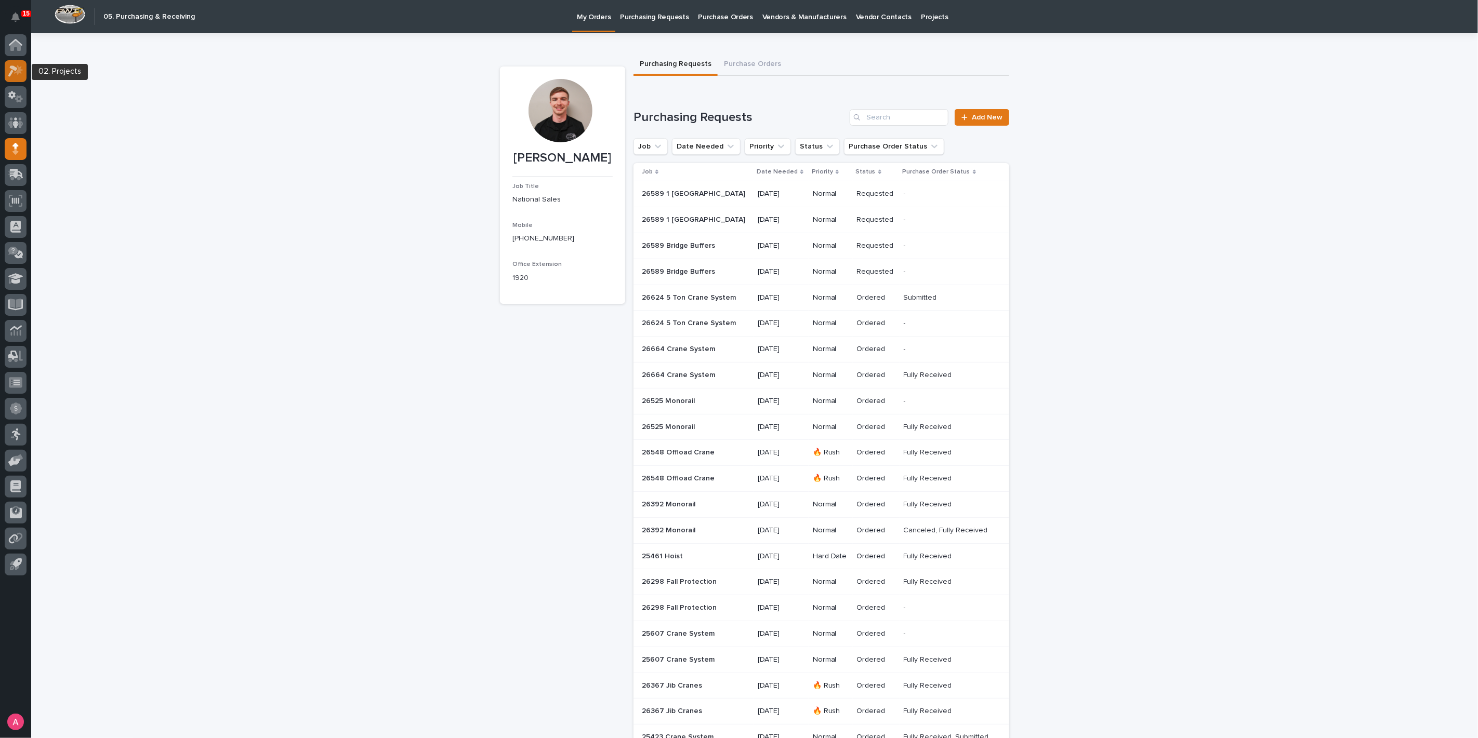
click at [21, 61] on div at bounding box center [16, 71] width 22 height 22
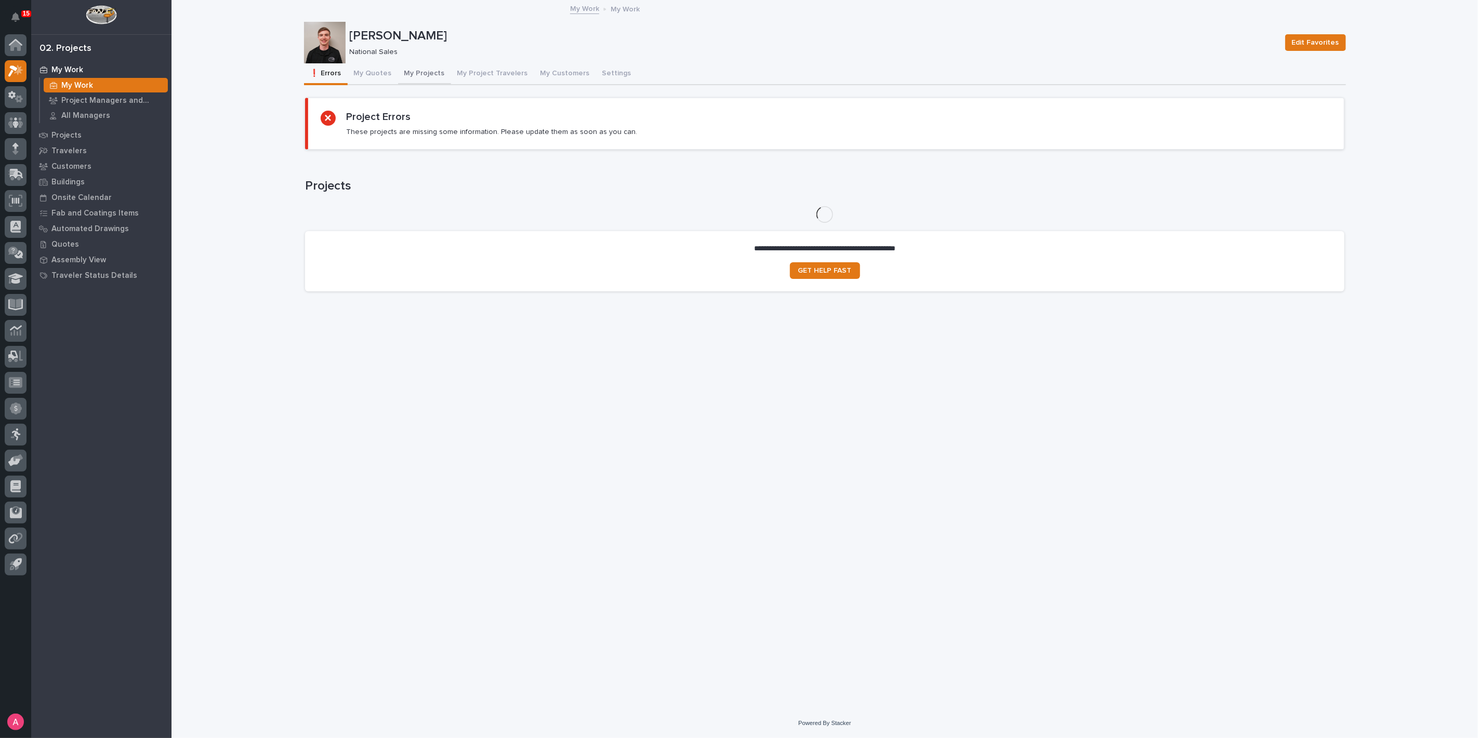
click at [420, 71] on button "My Projects" at bounding box center [424, 74] width 53 height 22
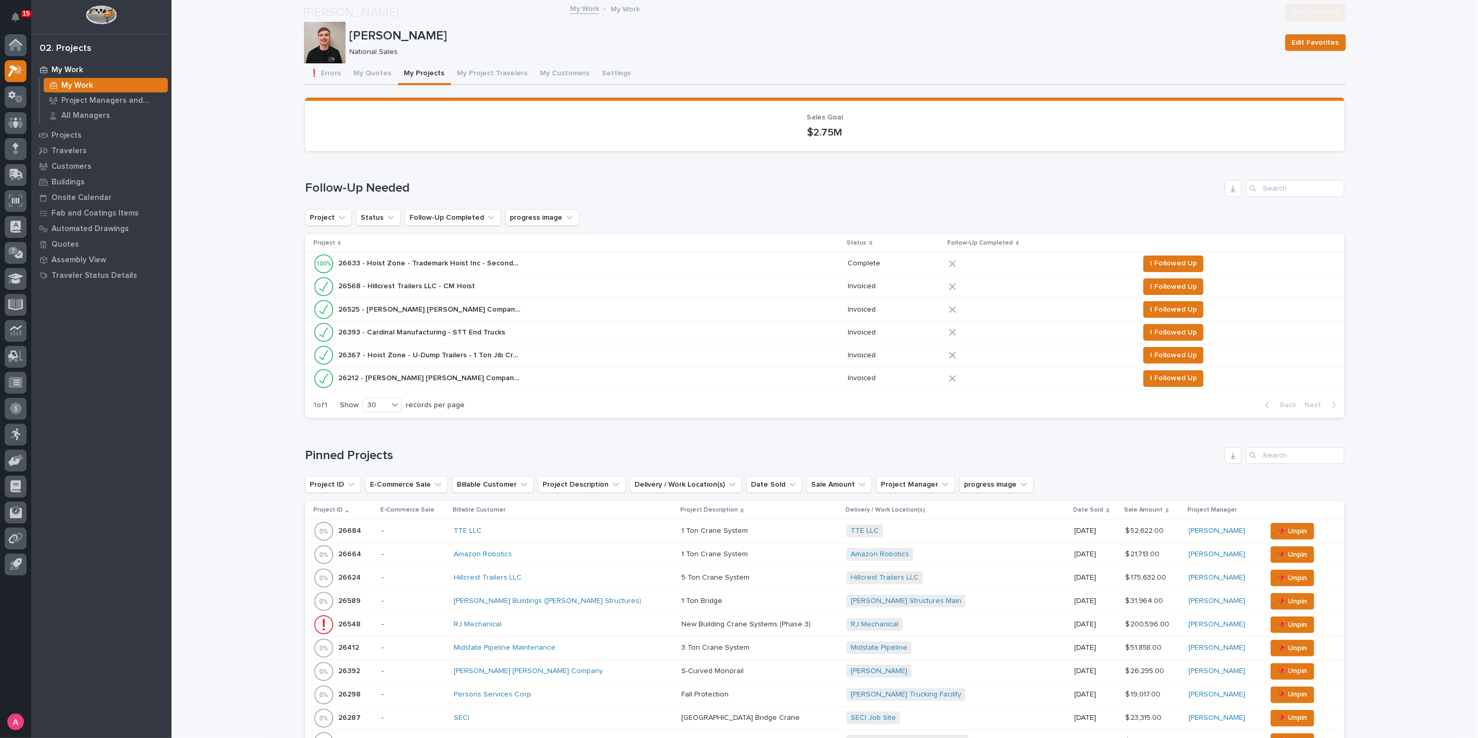
click at [617, 597] on div "[PERSON_NAME] Buildings ([PERSON_NAME] Structures)" at bounding box center [545, 601] width 182 height 9
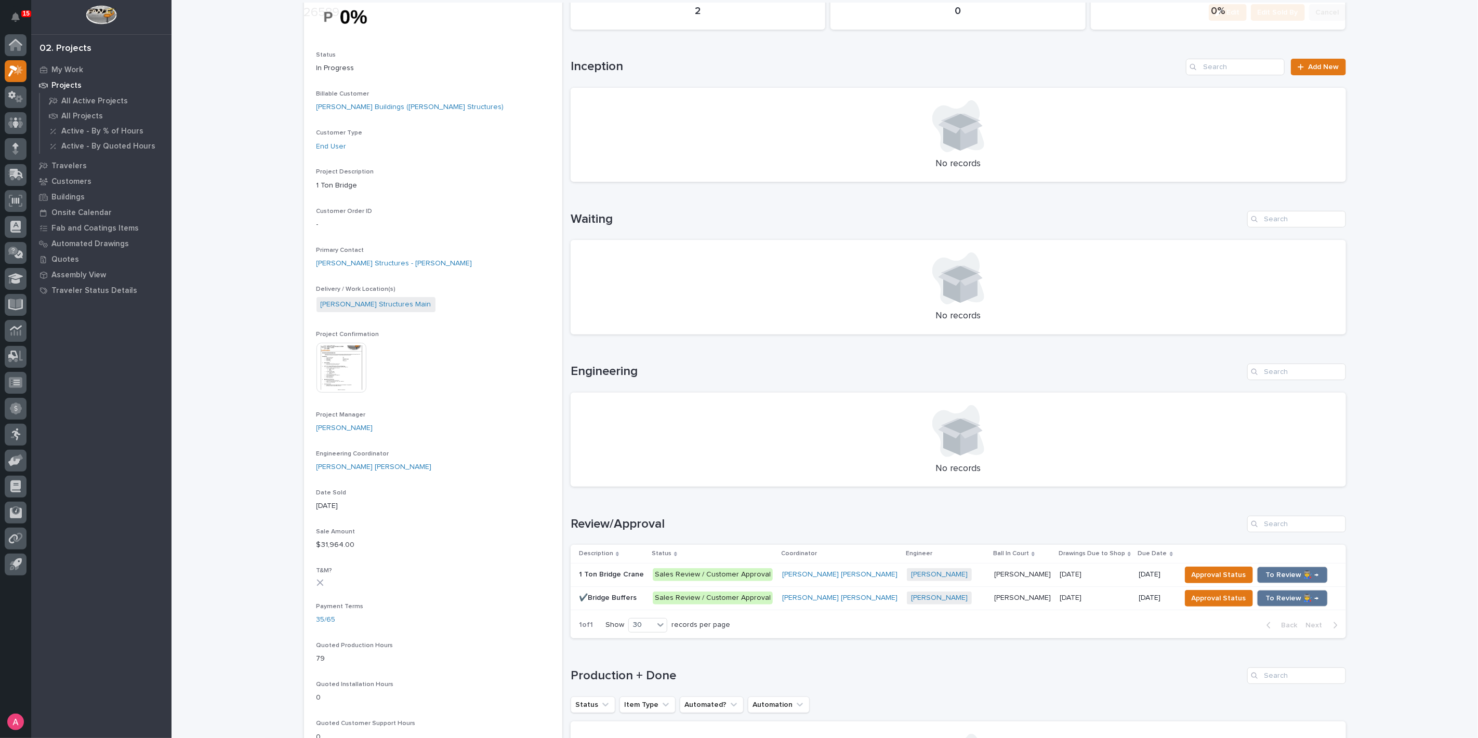
scroll to position [231, 0]
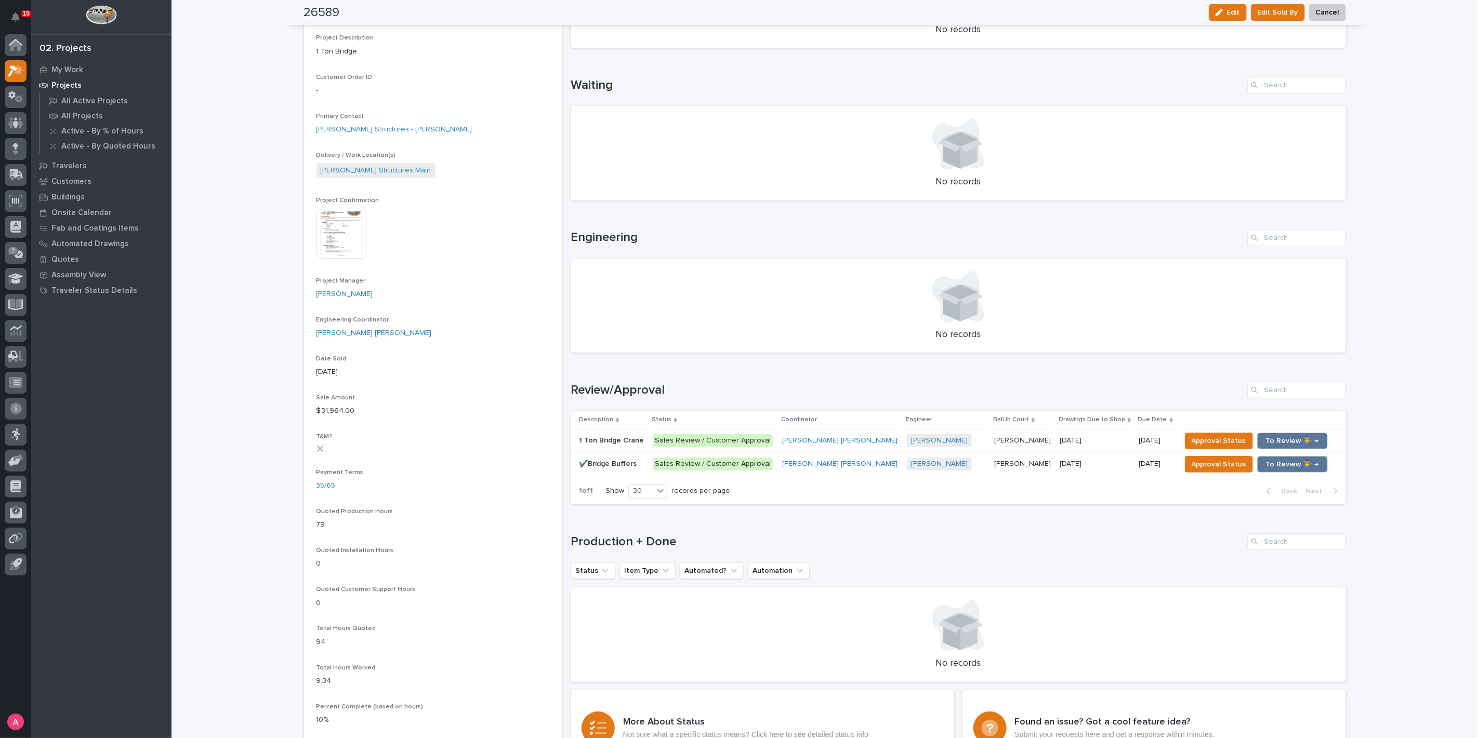
click at [1099, 438] on p at bounding box center [1095, 440] width 71 height 9
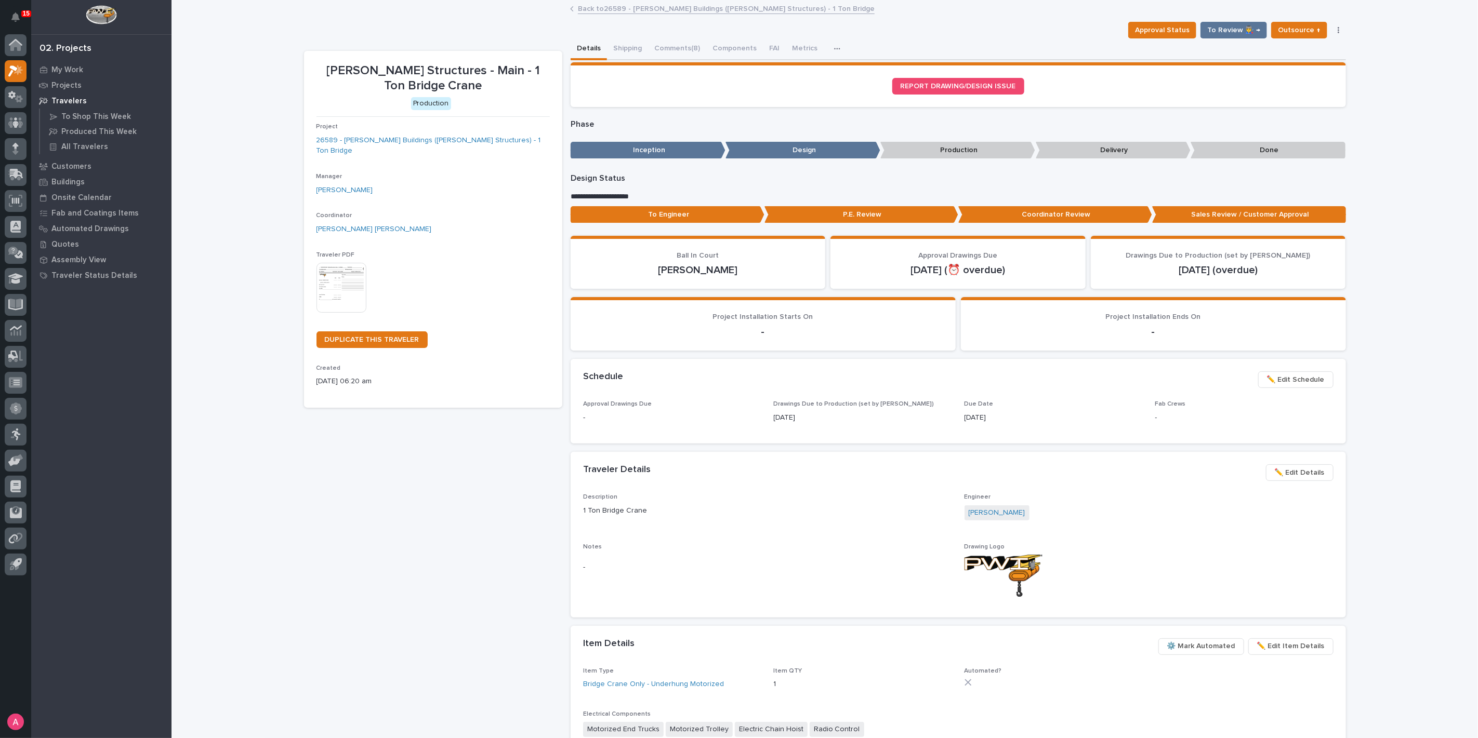
click at [1299, 376] on span "✏️ Edit Schedule" at bounding box center [1296, 380] width 58 height 12
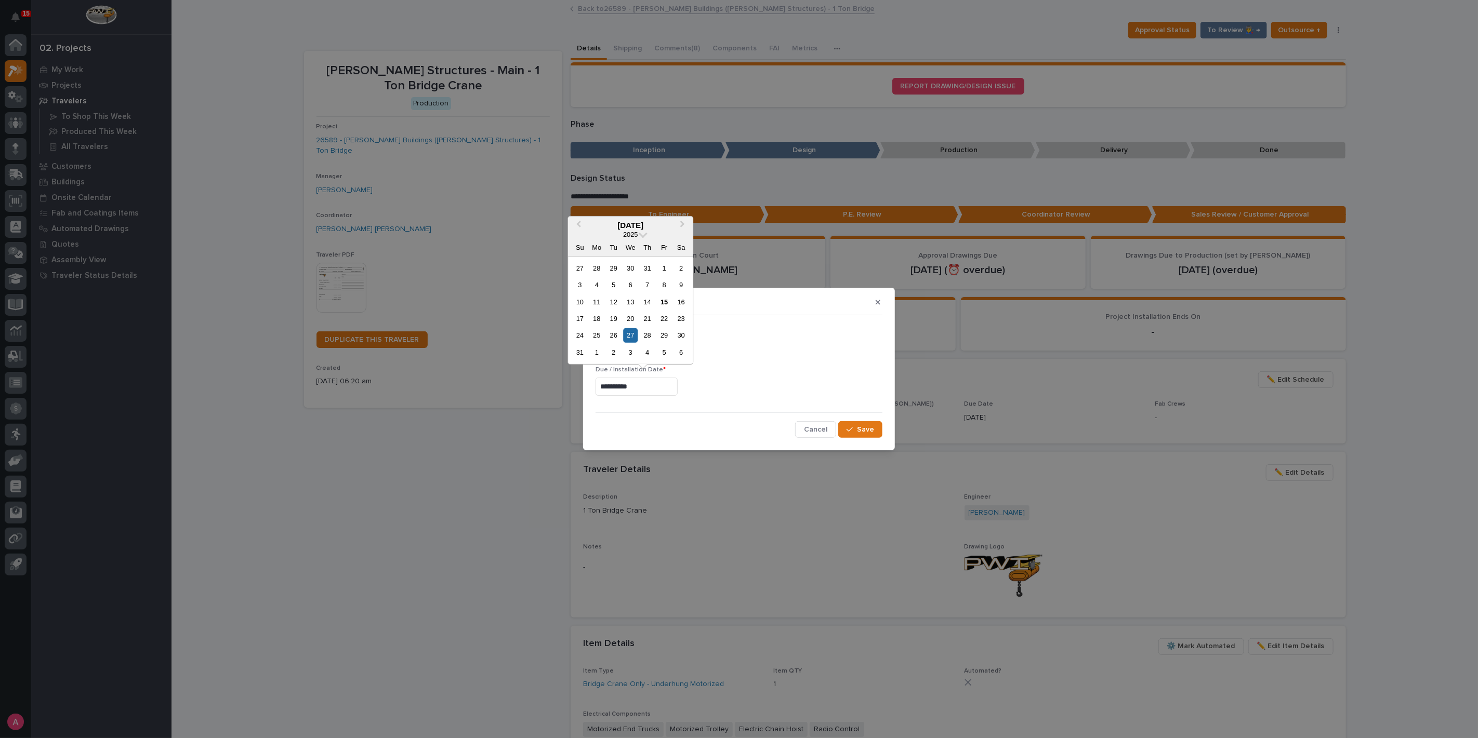
click at [669, 386] on input "**********" at bounding box center [636, 387] width 82 height 18
click at [630, 351] on div "3" at bounding box center [631, 353] width 14 height 14
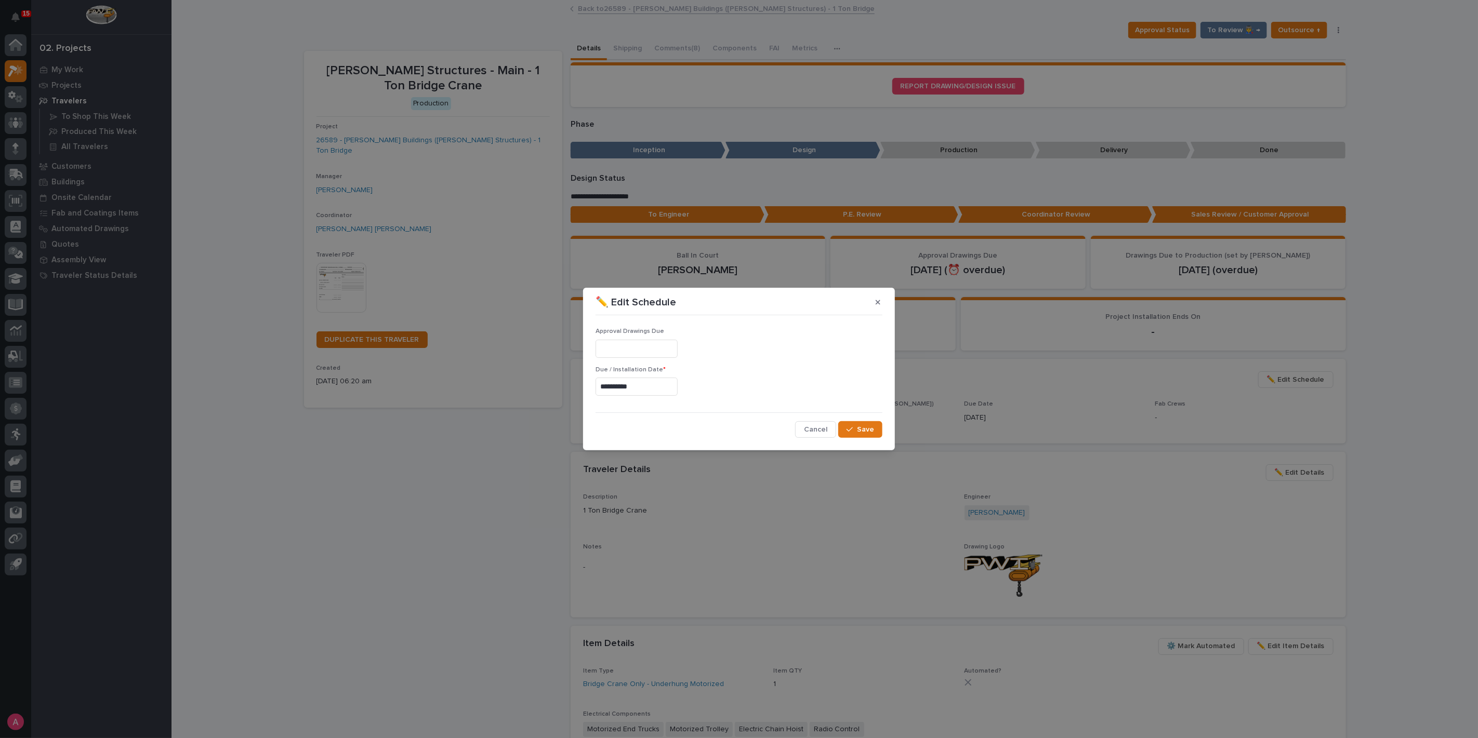
type input "**********"
click at [865, 425] on span "Save" at bounding box center [865, 429] width 17 height 9
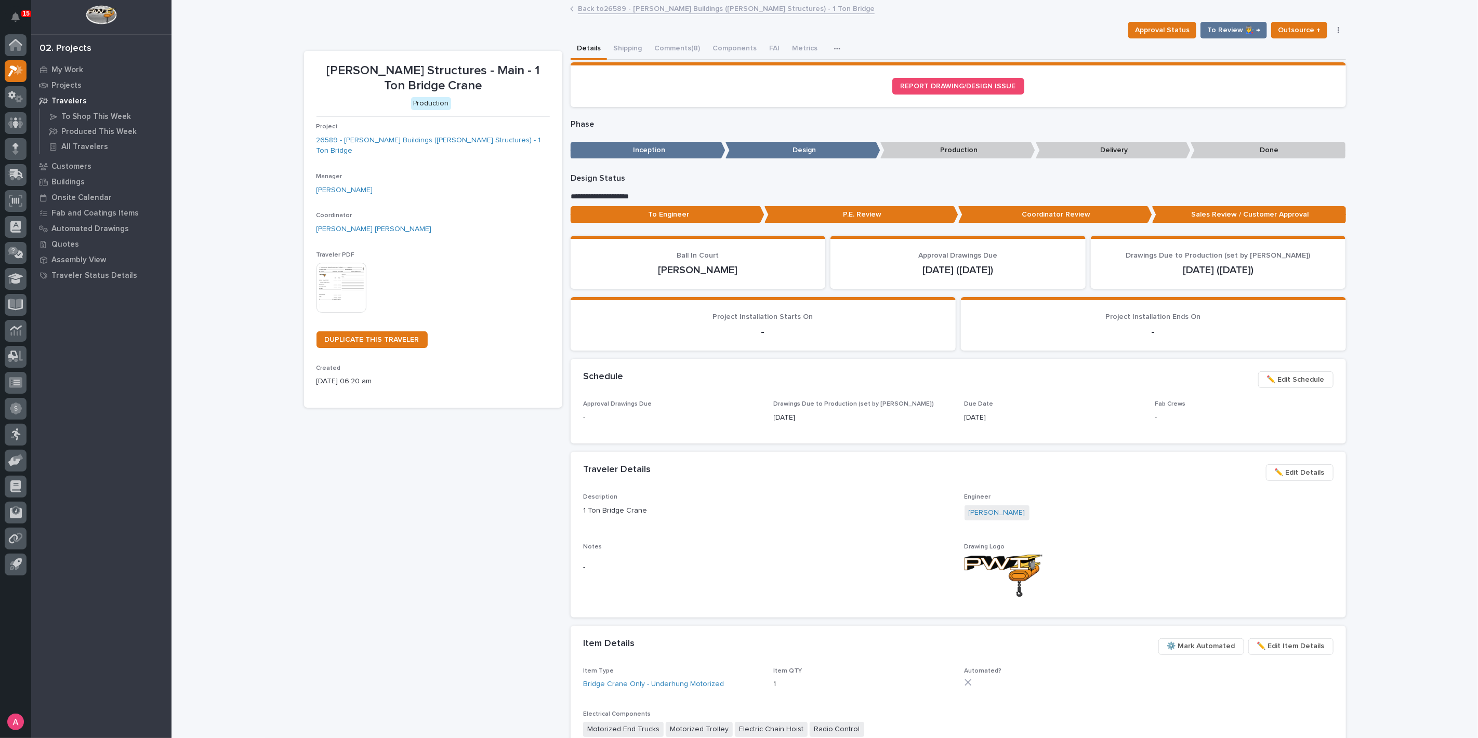
click at [654, 9] on link "Back to 26589 - [PERSON_NAME] Buildings ([PERSON_NAME] Structures) - 1 Ton Brid…" at bounding box center [726, 8] width 297 height 12
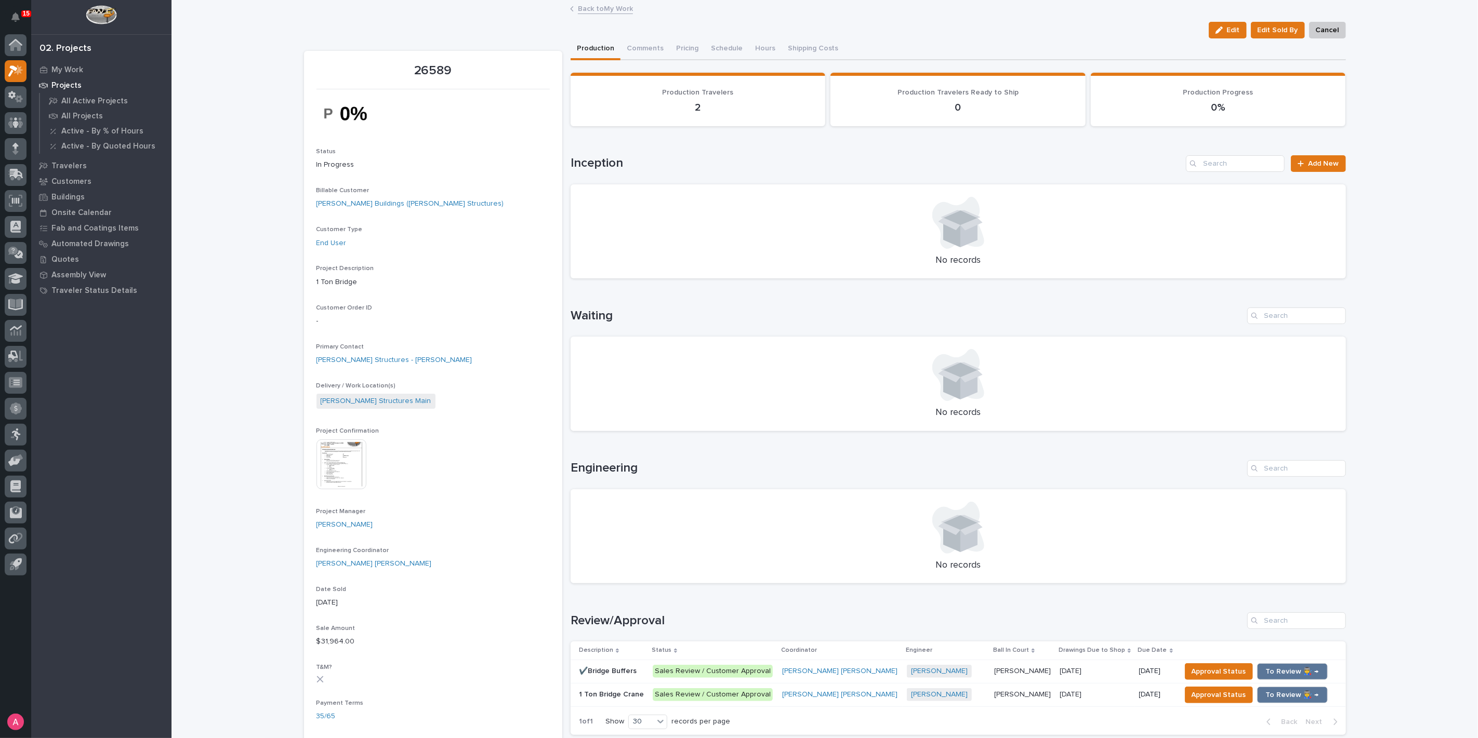
scroll to position [115, 0]
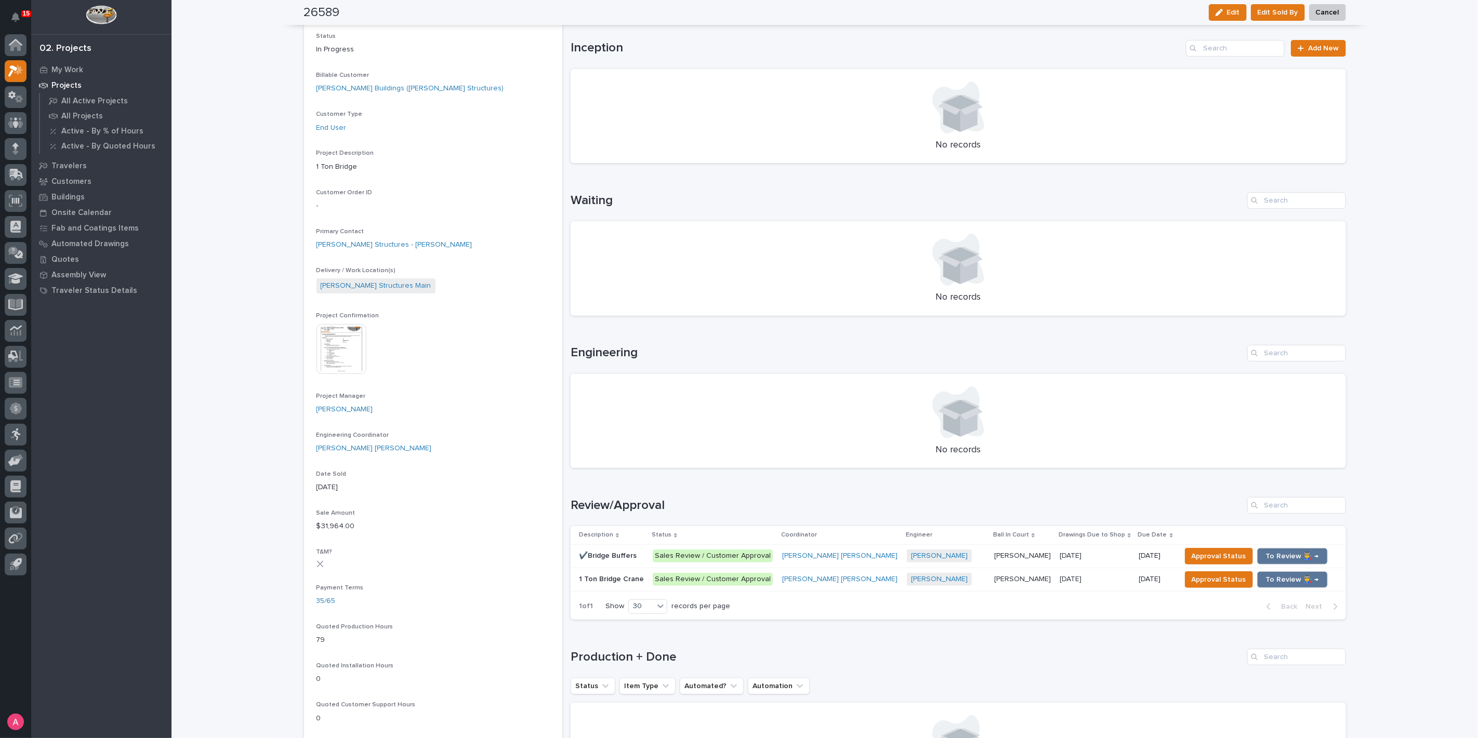
click at [1083, 545] on td "[DATE] [DATE]" at bounding box center [1095, 556] width 80 height 23
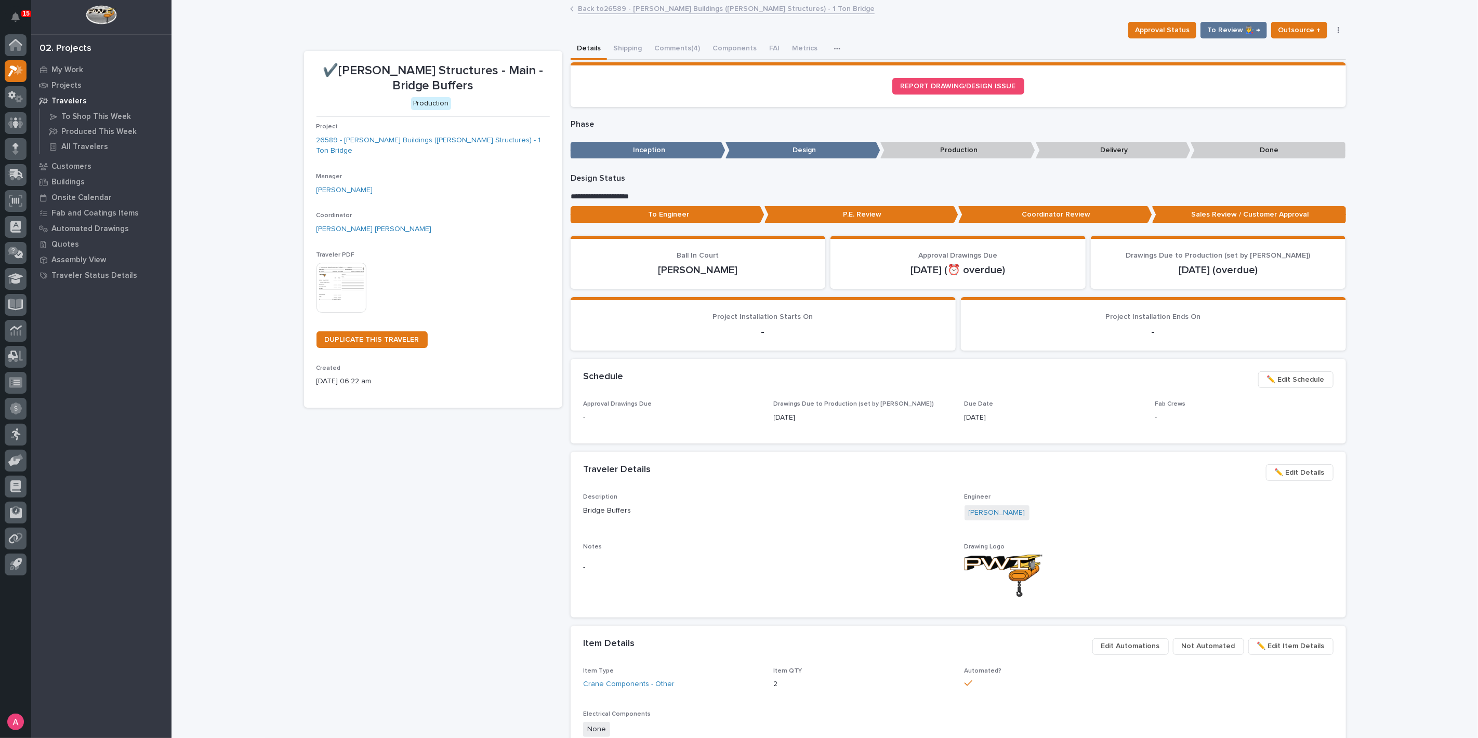
click at [1262, 379] on button "✏️ Edit Schedule" at bounding box center [1295, 380] width 75 height 17
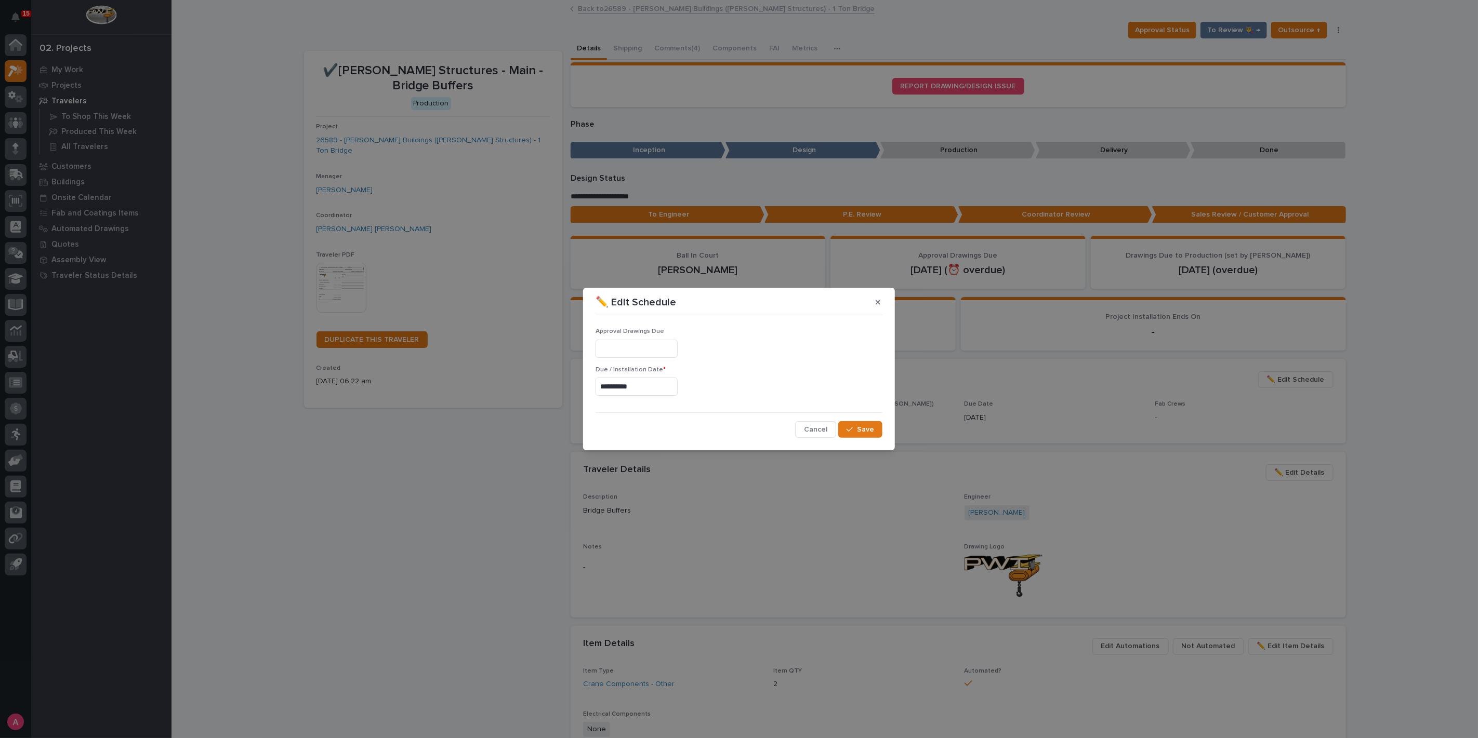
click at [640, 394] on input "**********" at bounding box center [636, 387] width 82 height 18
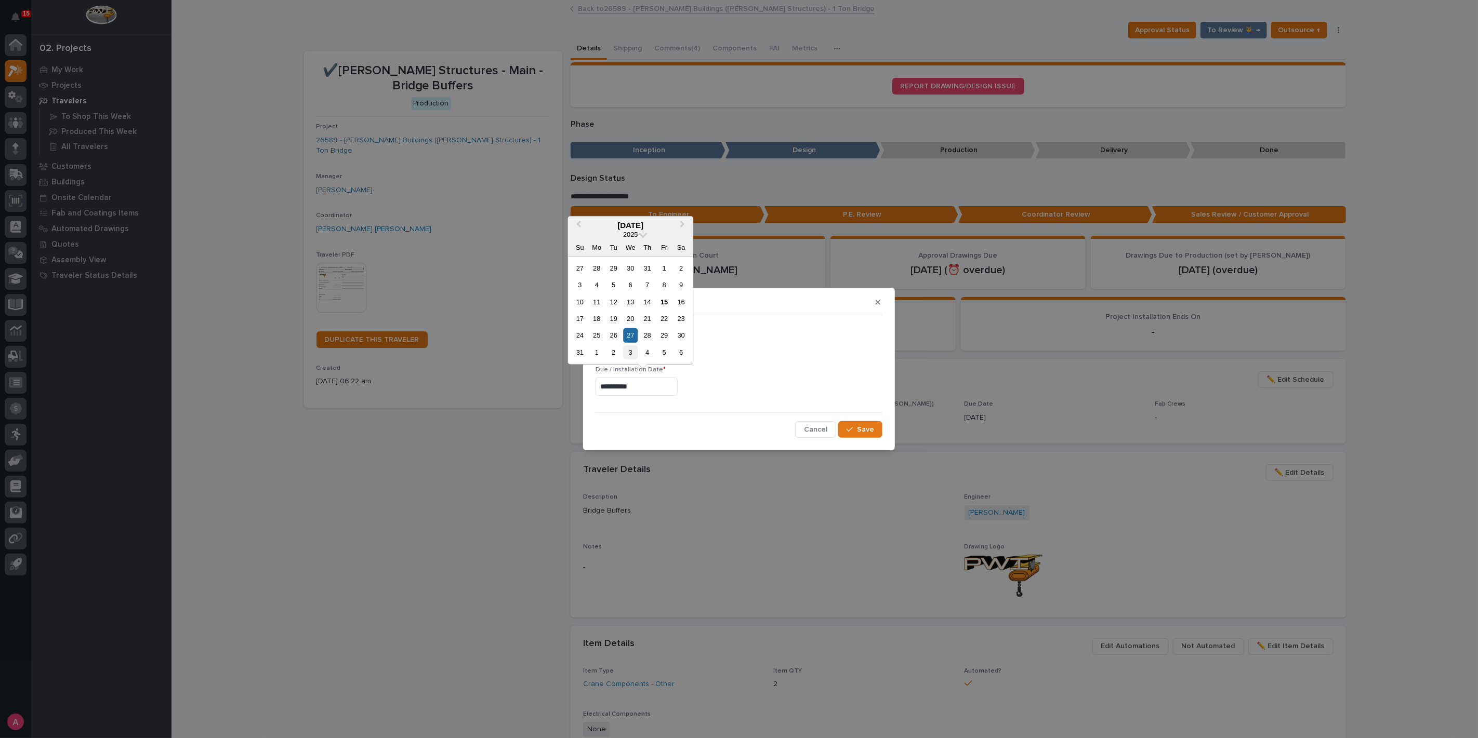
click at [628, 348] on div "3" at bounding box center [631, 353] width 14 height 14
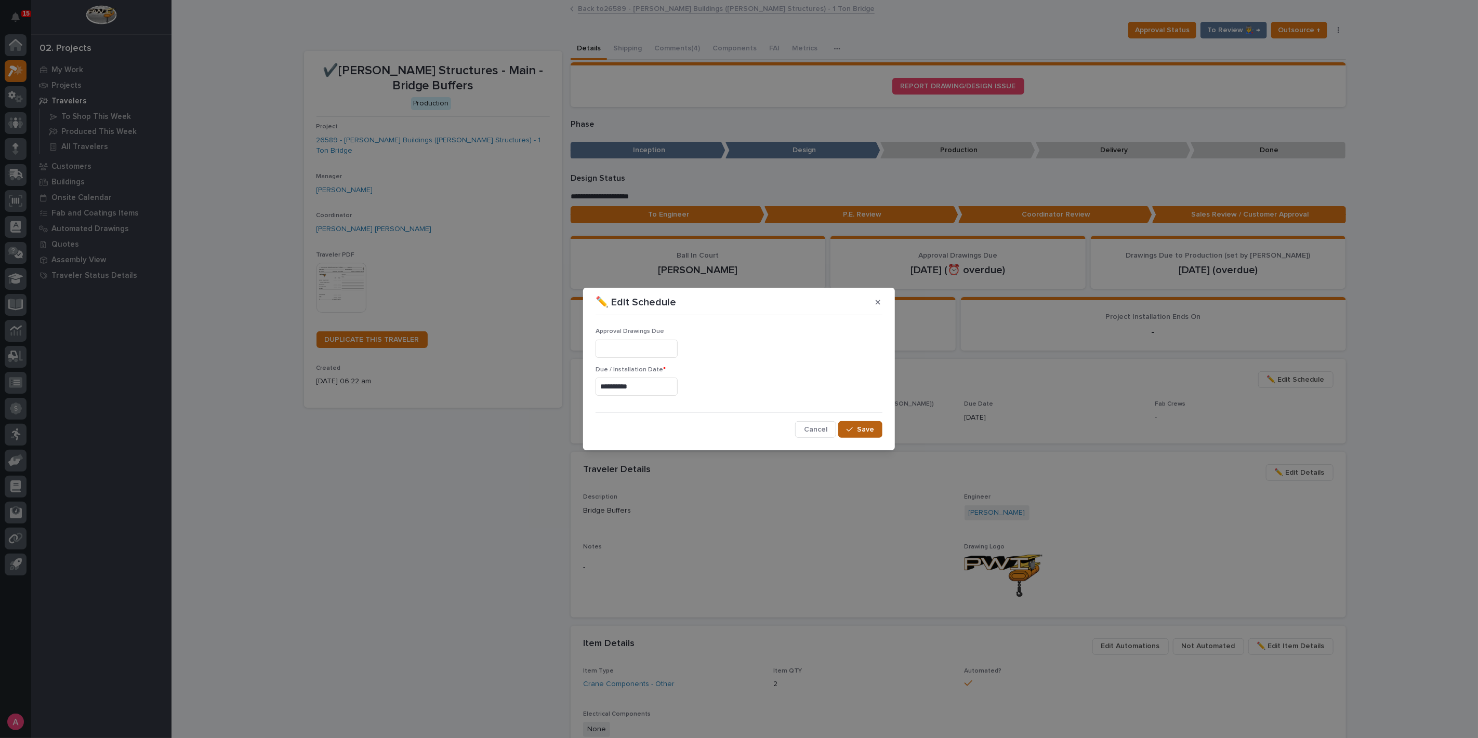
type input "**********"
click at [870, 433] on span "Save" at bounding box center [865, 429] width 17 height 9
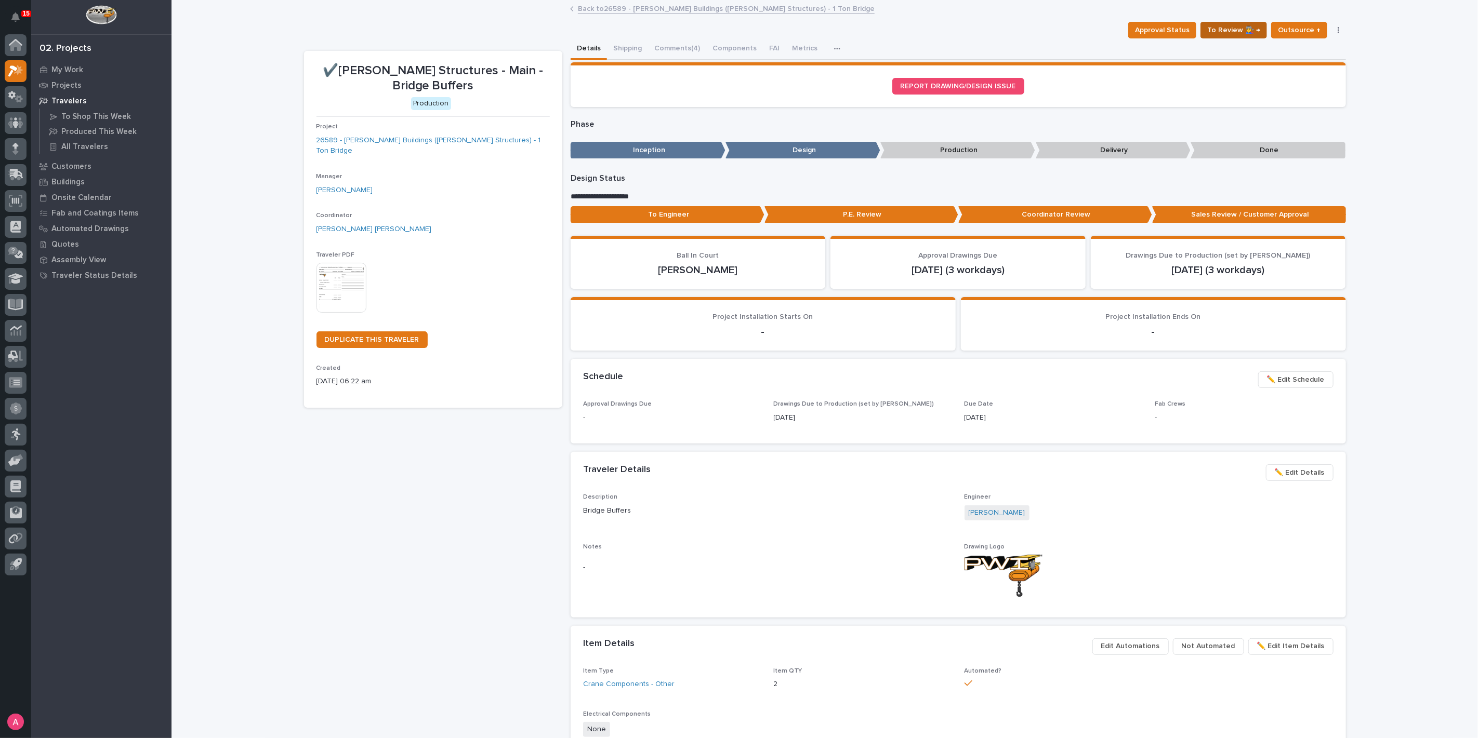
click at [1239, 30] on span "To Review 👨‍🏭 →" at bounding box center [1233, 30] width 53 height 12
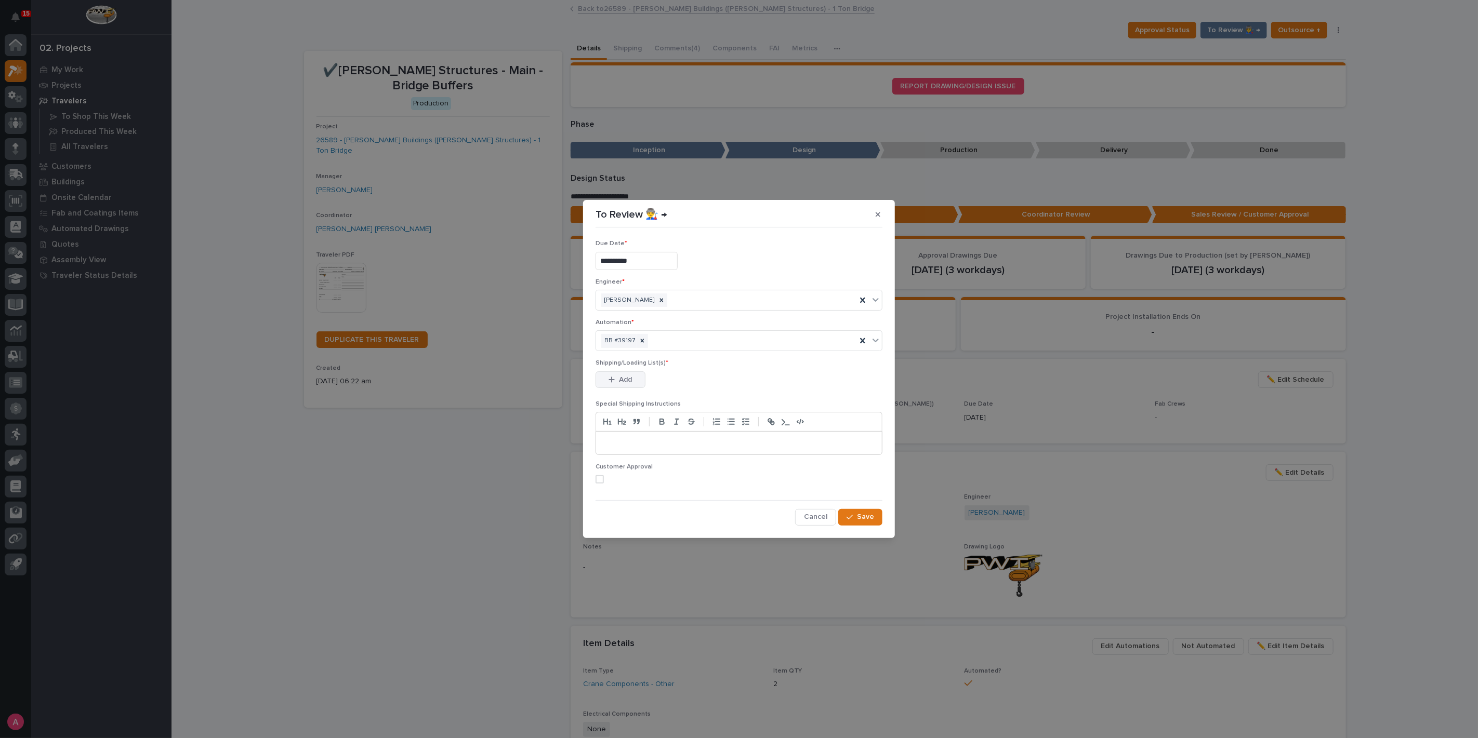
click at [633, 374] on button "Add" at bounding box center [620, 380] width 50 height 17
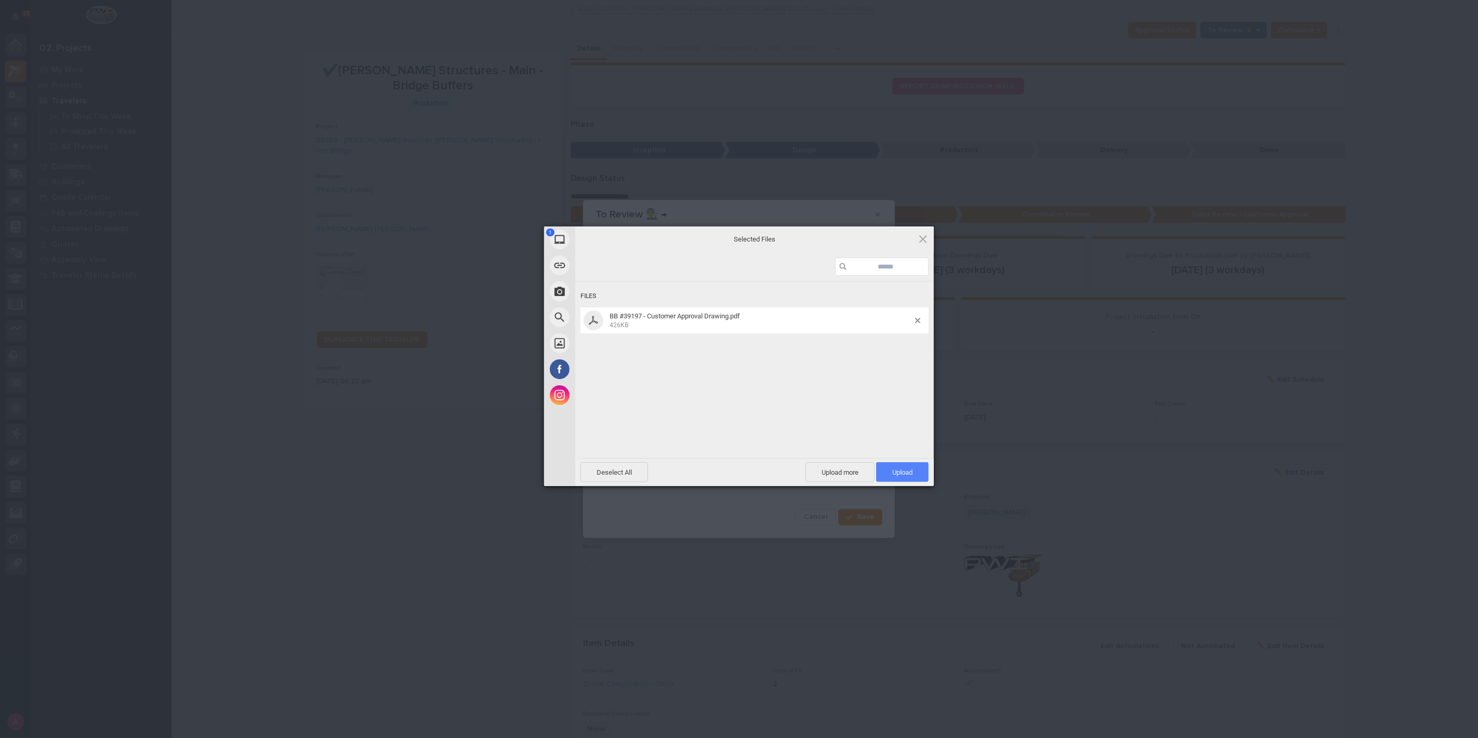
click at [911, 473] on span "Upload 1" at bounding box center [902, 473] width 20 height 8
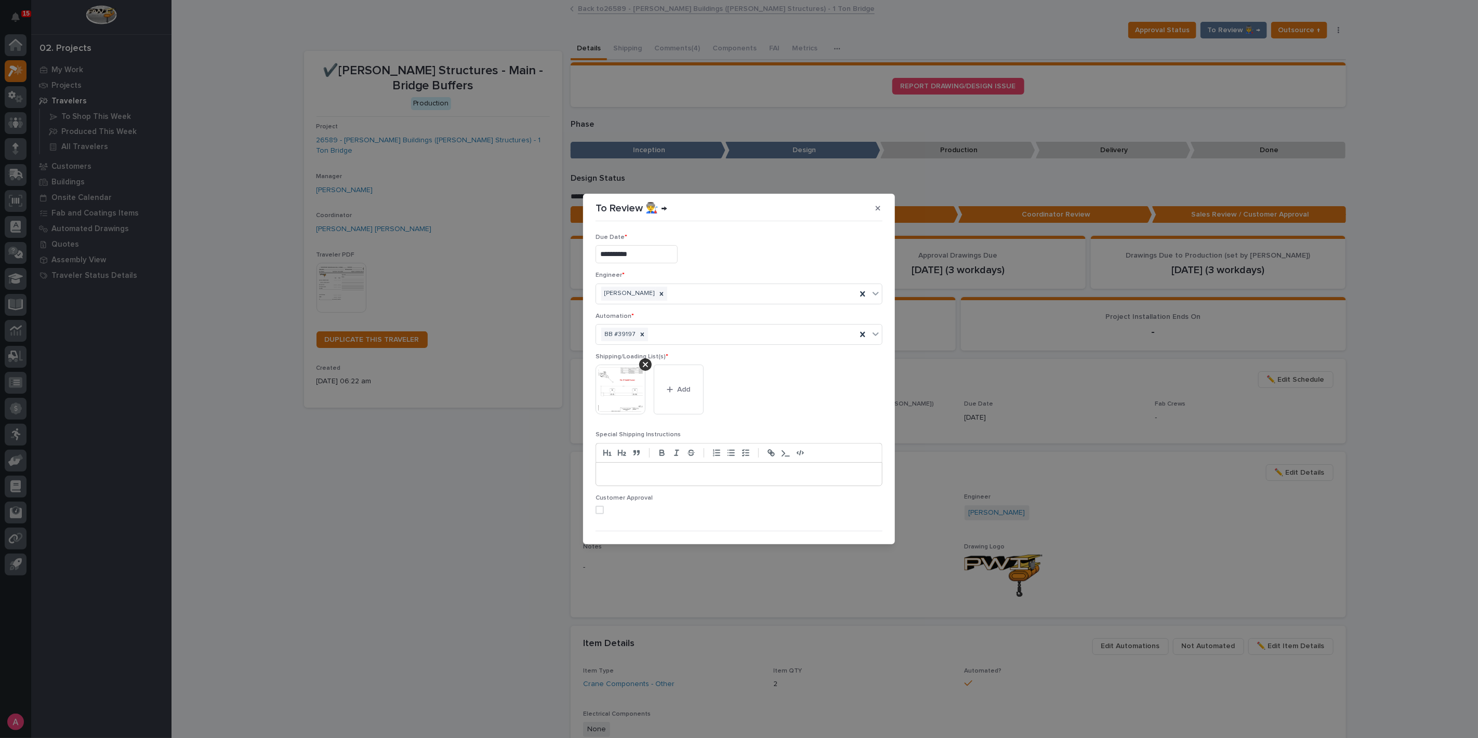
scroll to position [20, 0]
click at [849, 525] on div "button" at bounding box center [851, 527] width 10 height 7
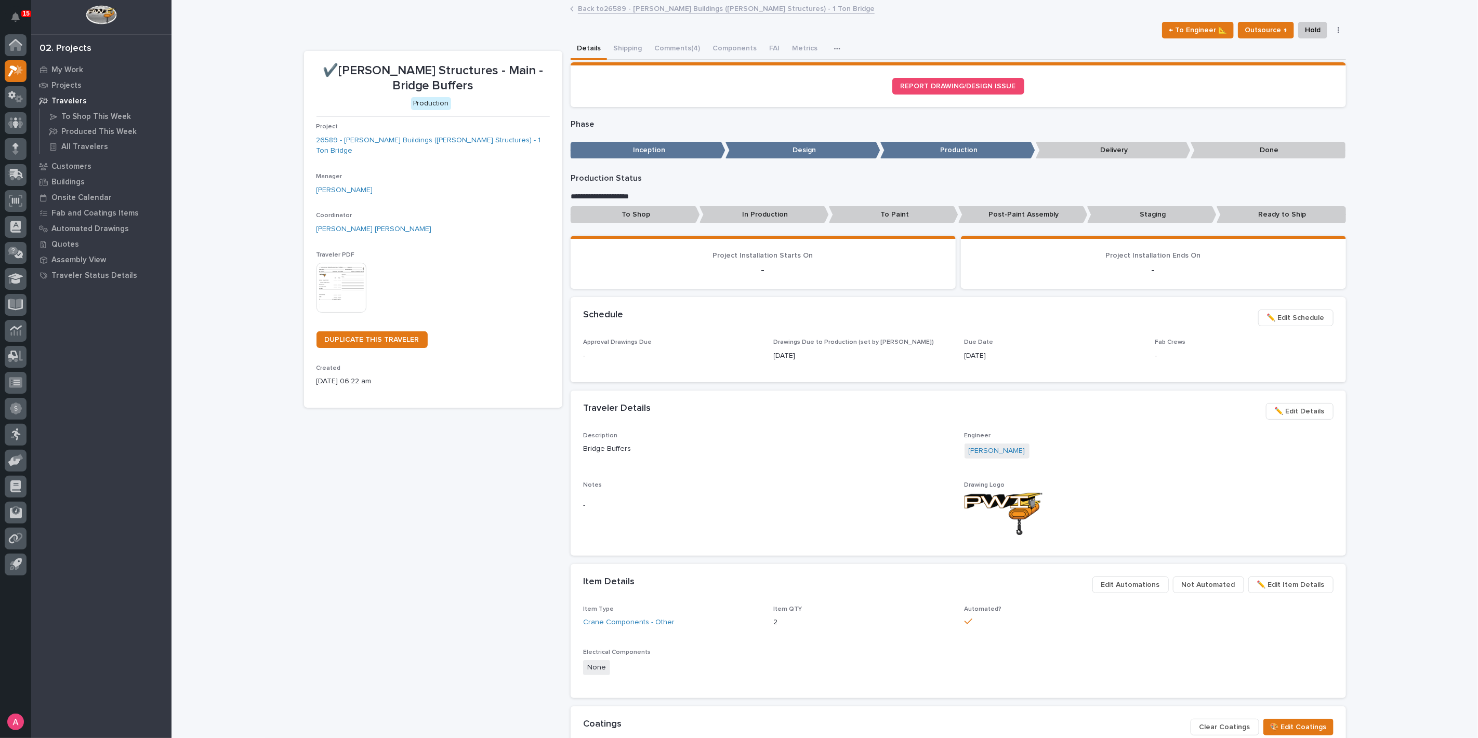
click at [645, 12] on link "Back to 26589 - [PERSON_NAME] Buildings ([PERSON_NAME] Structures) - 1 Ton Brid…" at bounding box center [726, 8] width 297 height 12
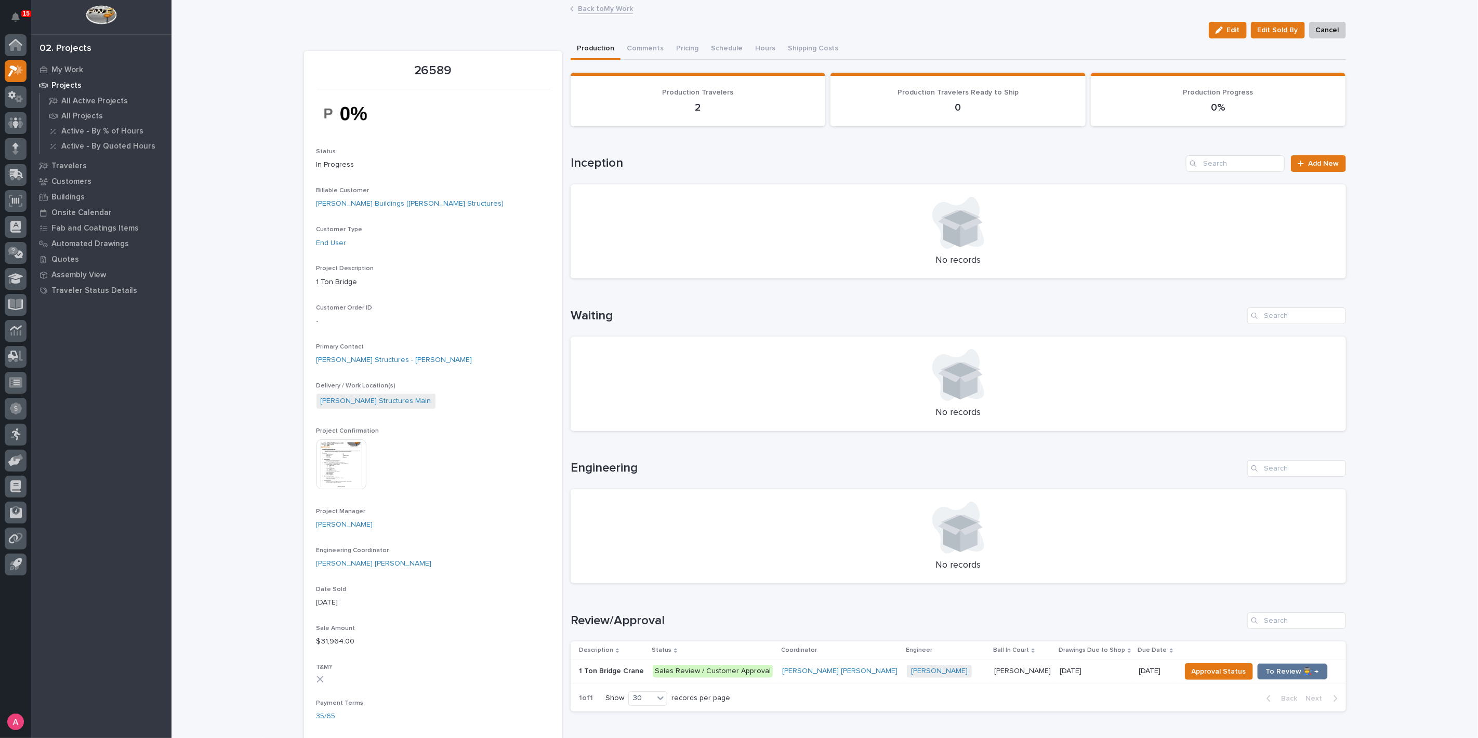
scroll to position [173, 0]
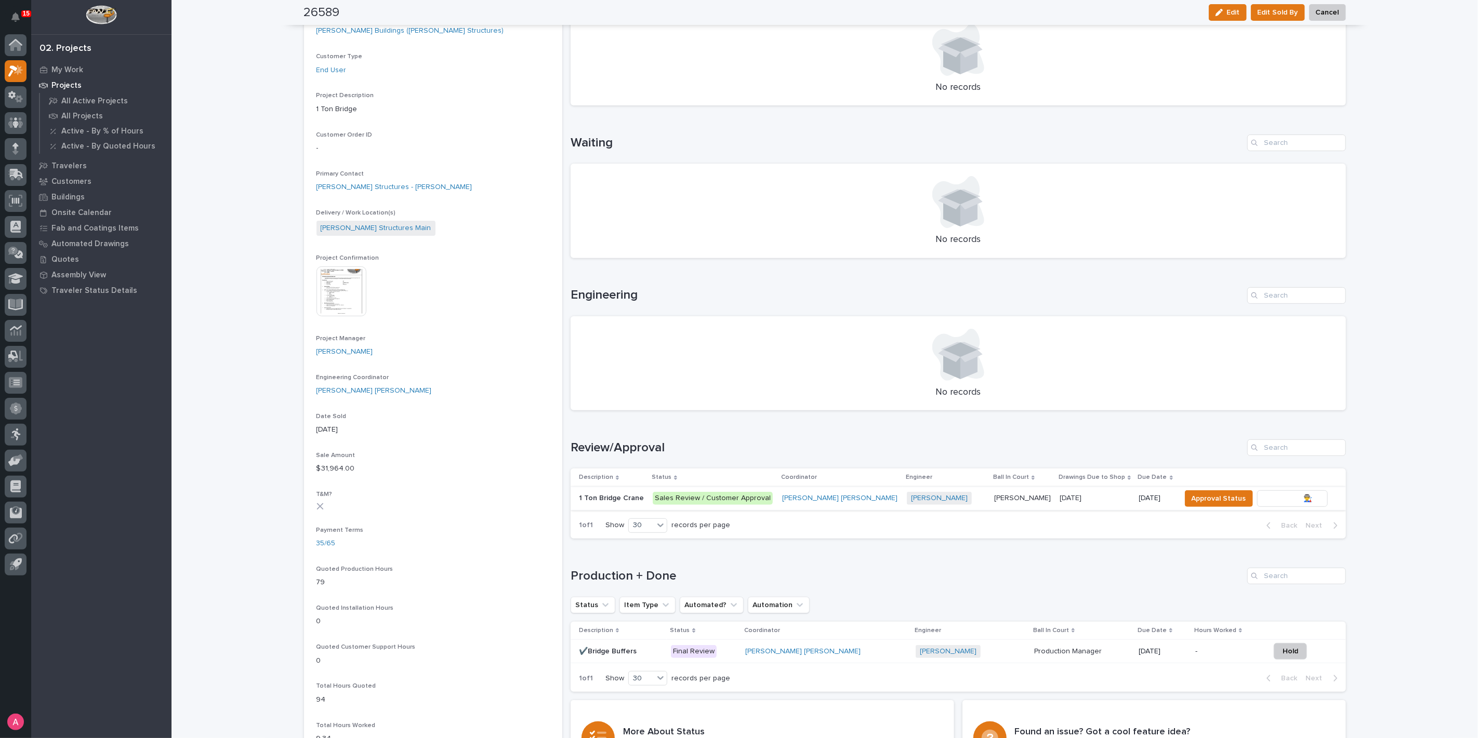
click at [1266, 499] on span "To Review 👨‍🏭 →" at bounding box center [1292, 499] width 53 height 12
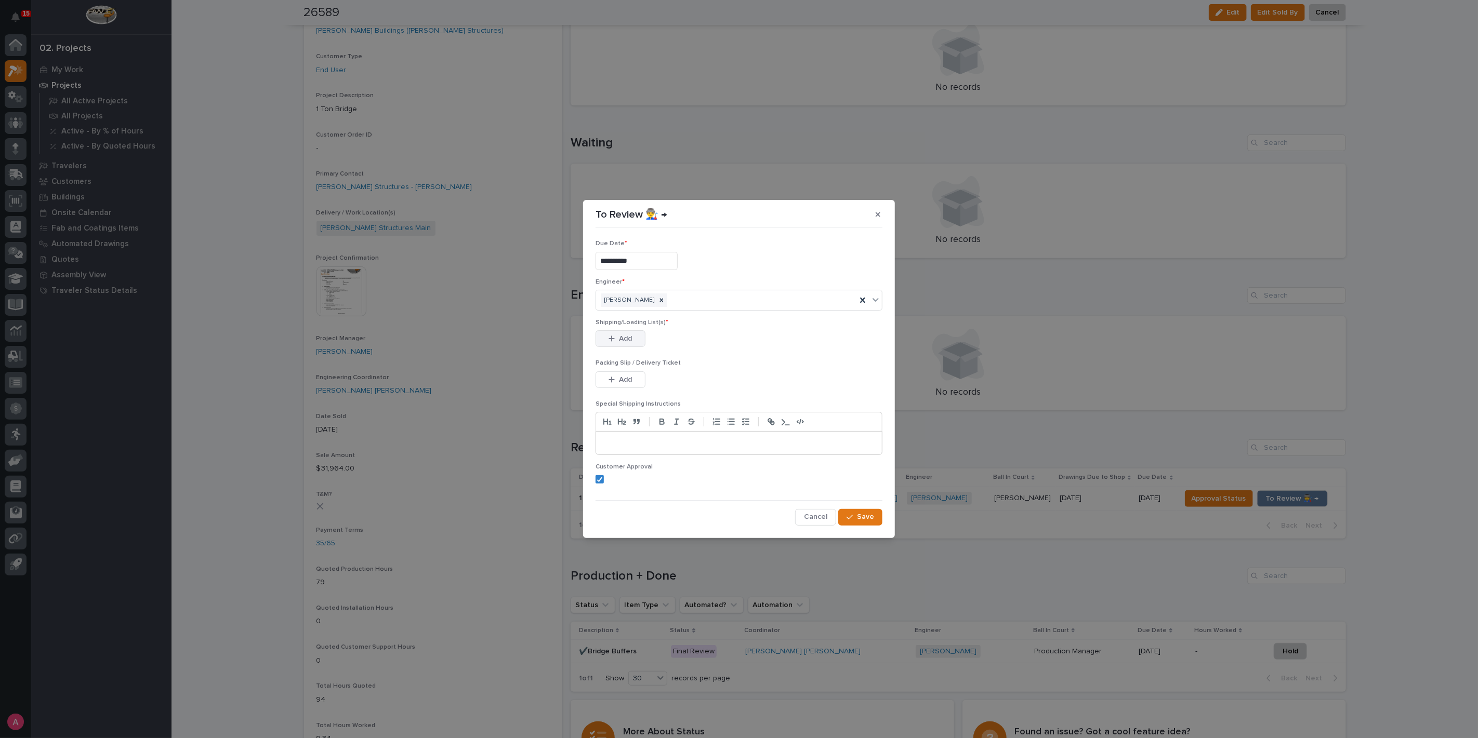
click at [604, 337] on button "Add" at bounding box center [620, 338] width 50 height 17
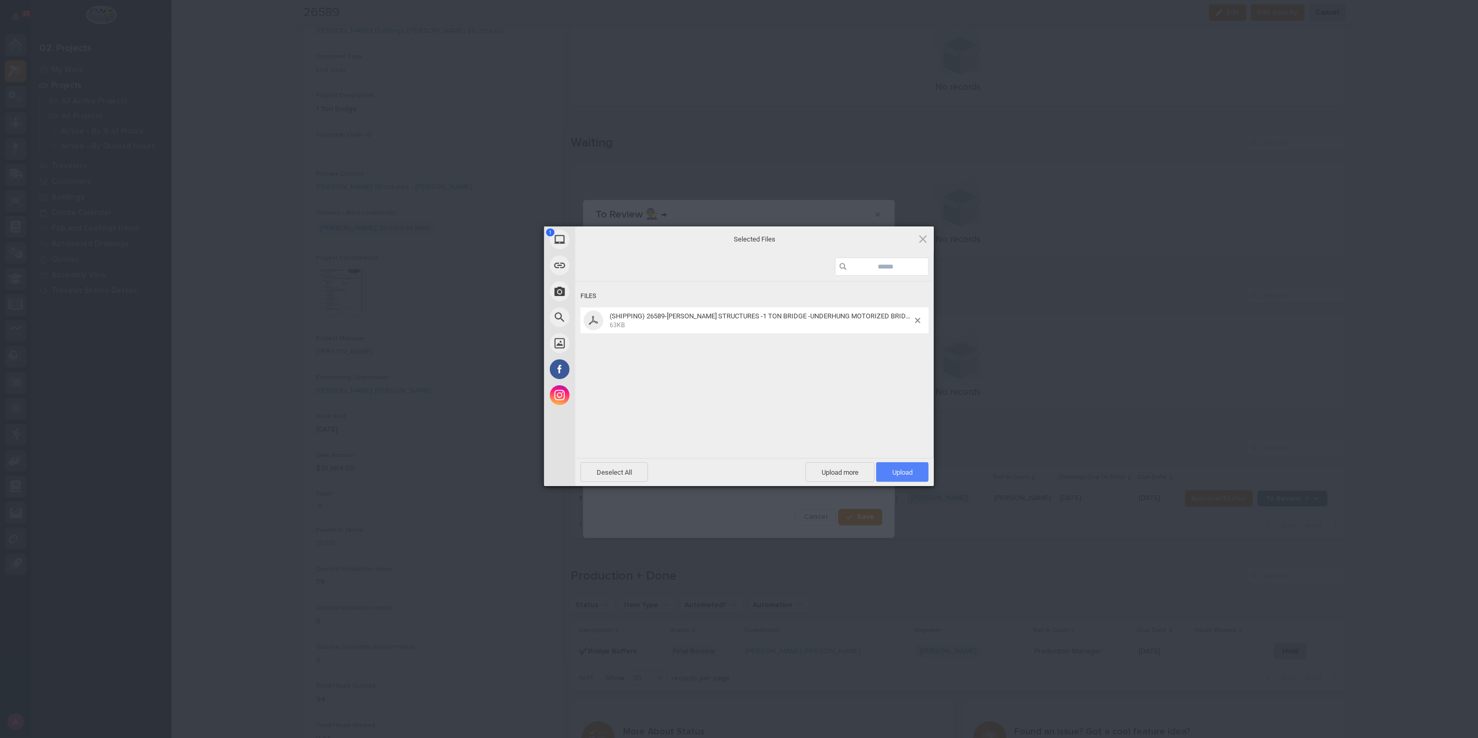
click at [889, 467] on span "Upload 1" at bounding box center [902, 472] width 52 height 20
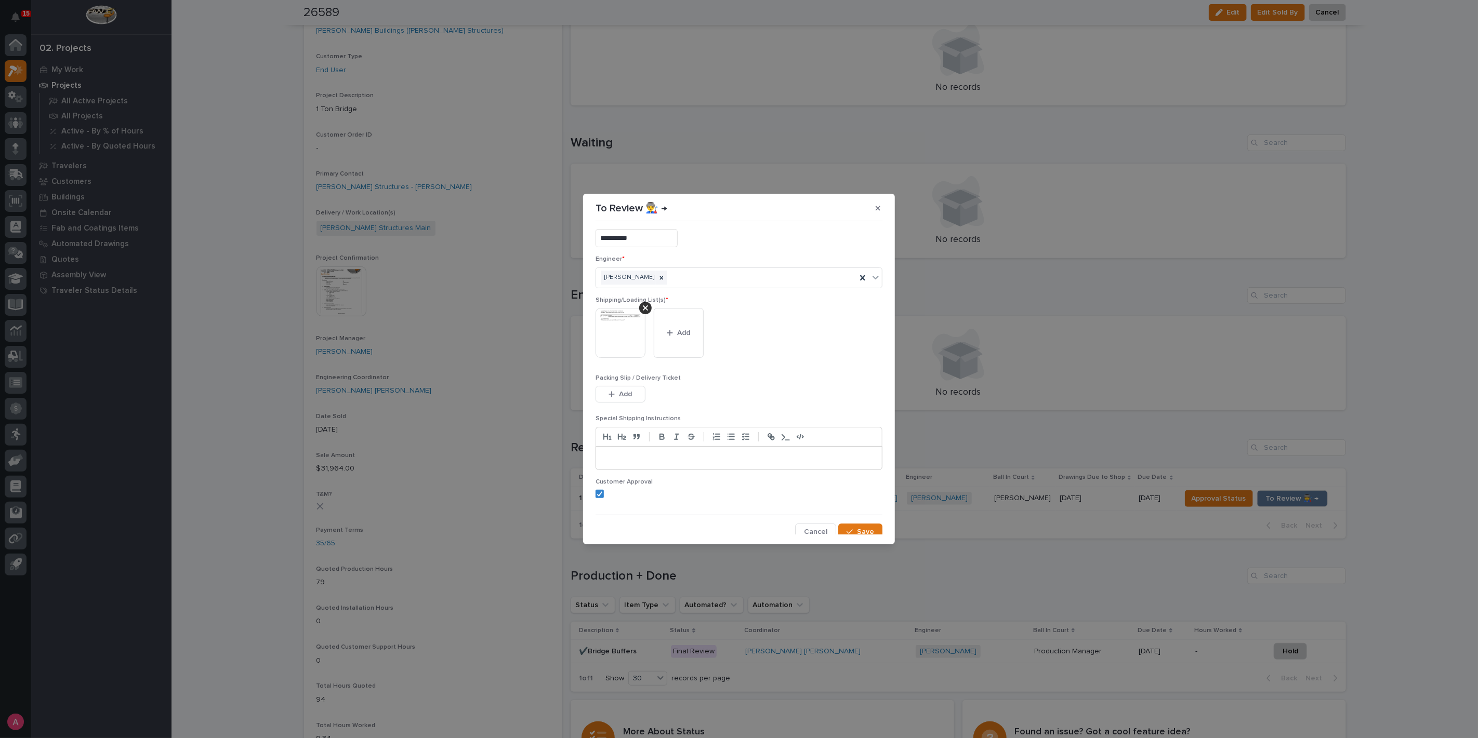
scroll to position [21, 0]
click at [857, 524] on span "Save" at bounding box center [865, 527] width 17 height 9
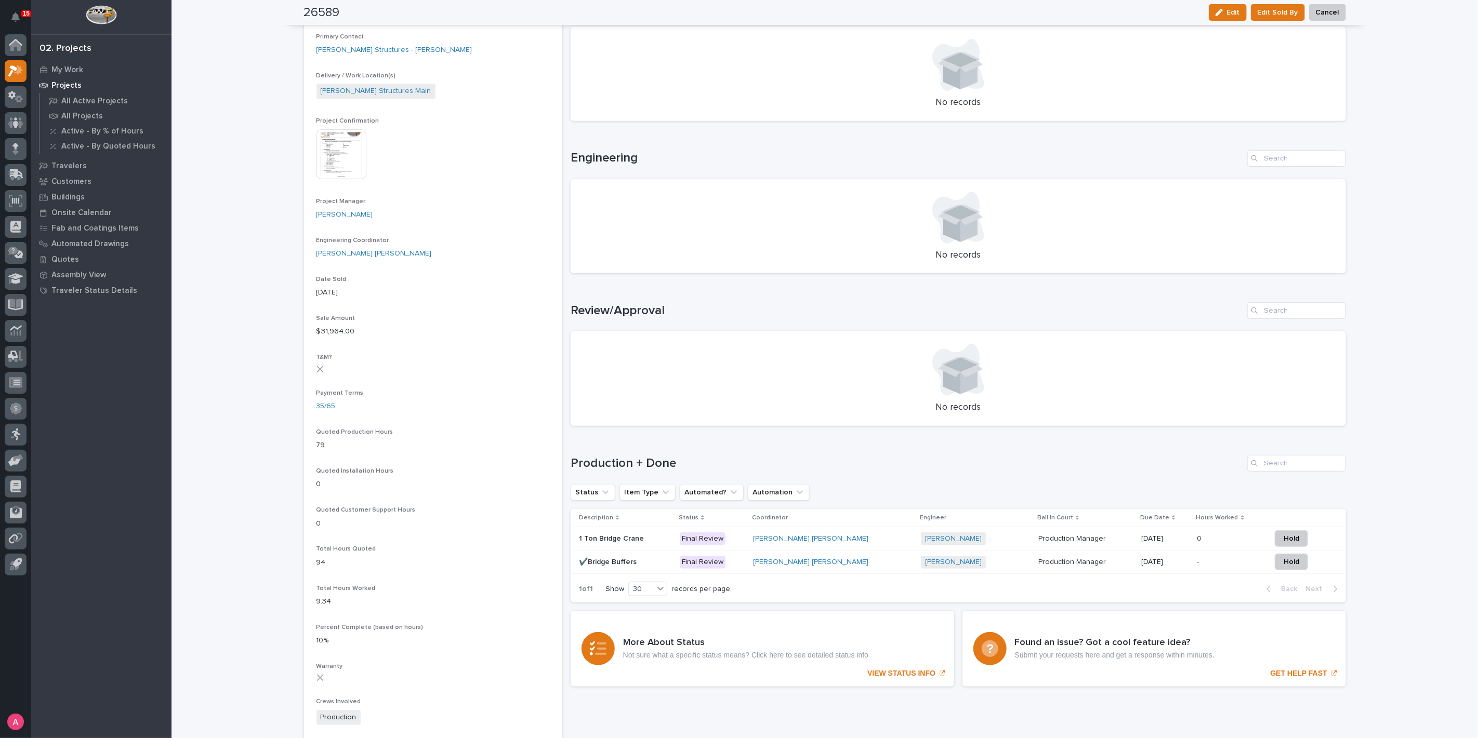
scroll to position [346, 0]
